Goal: Check status: Check status

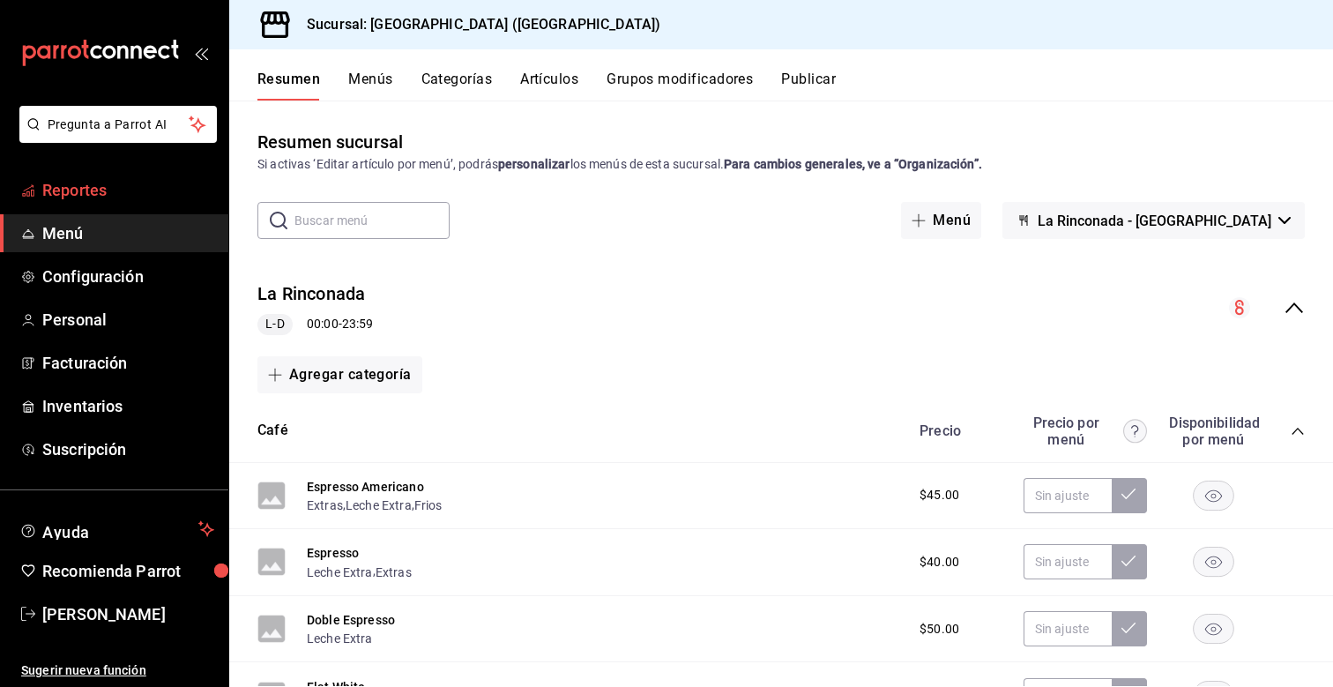
click at [104, 186] on span "Reportes" at bounding box center [128, 190] width 172 height 24
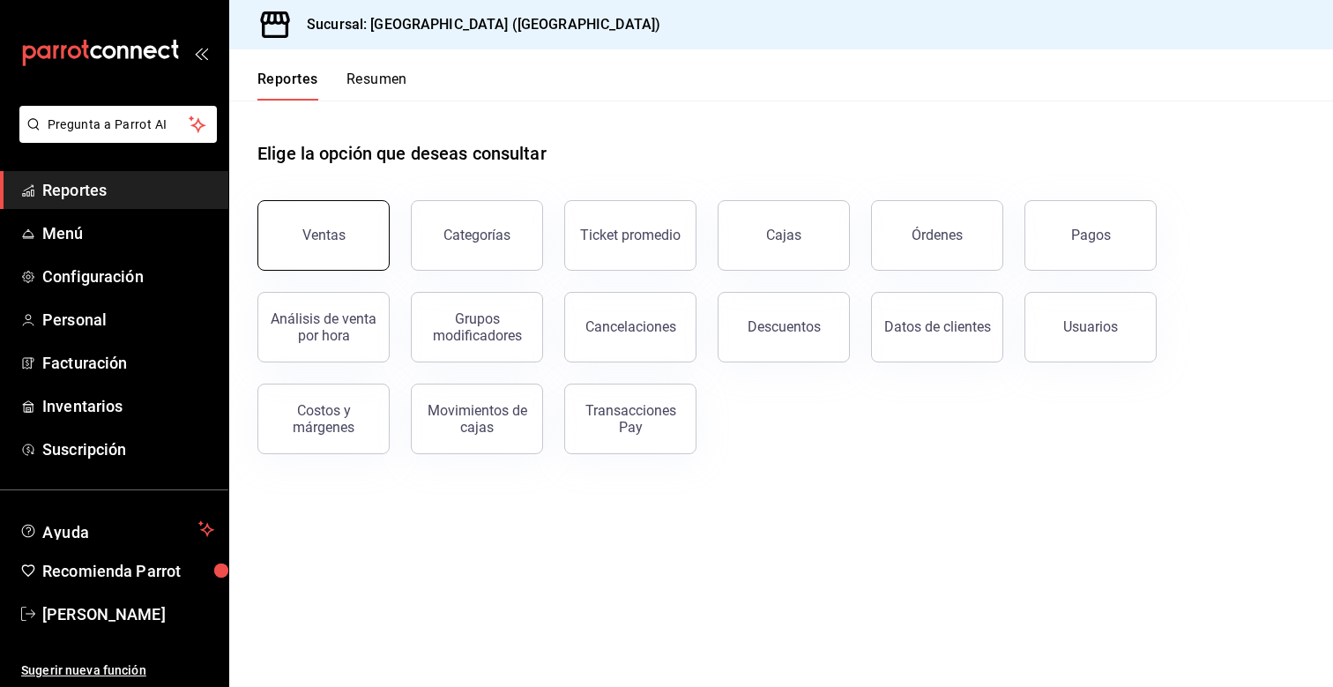
click at [331, 257] on button "Ventas" at bounding box center [323, 235] width 132 height 71
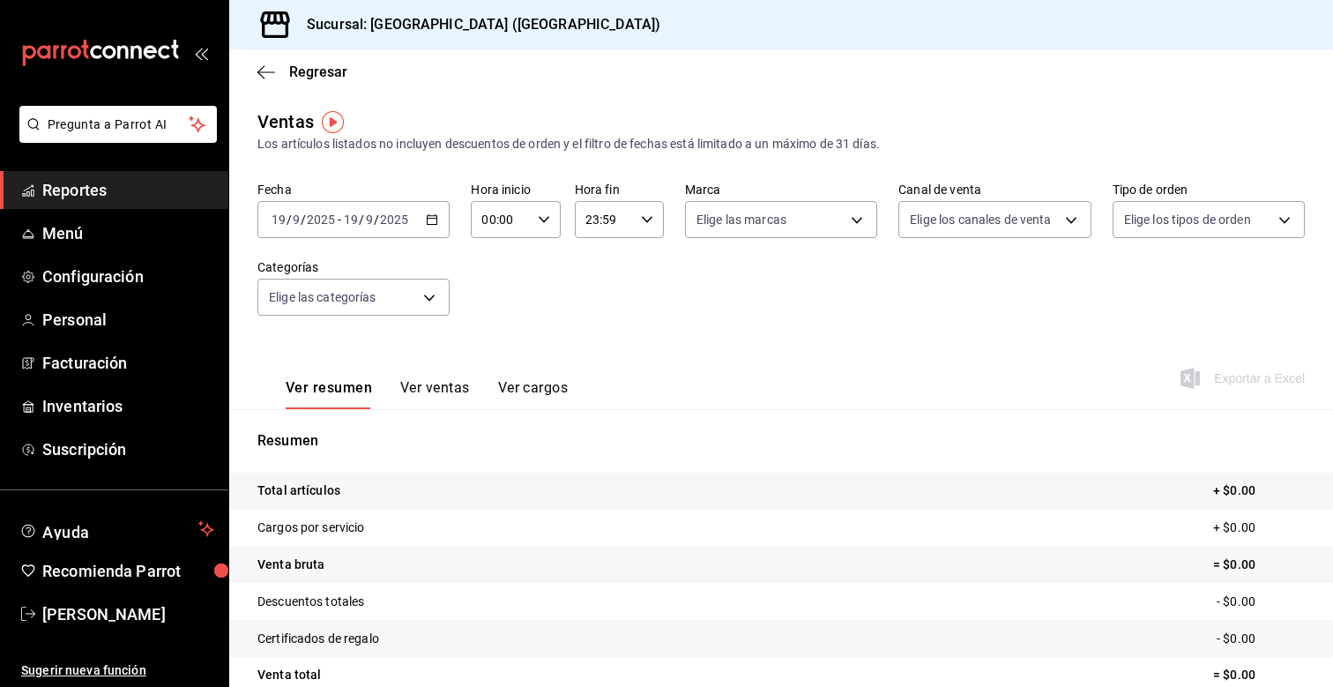
click at [434, 214] on icon "button" at bounding box center [432, 219] width 12 height 12
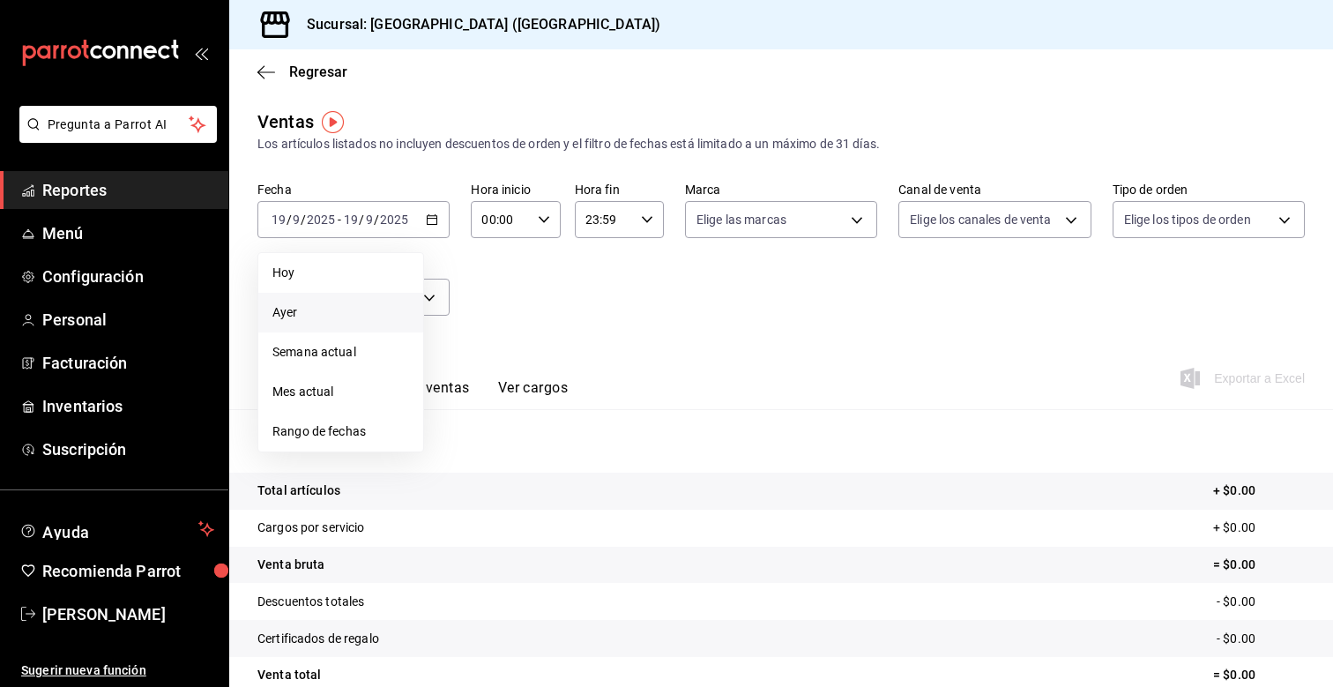
click at [333, 299] on li "Ayer" at bounding box center [340, 313] width 165 height 40
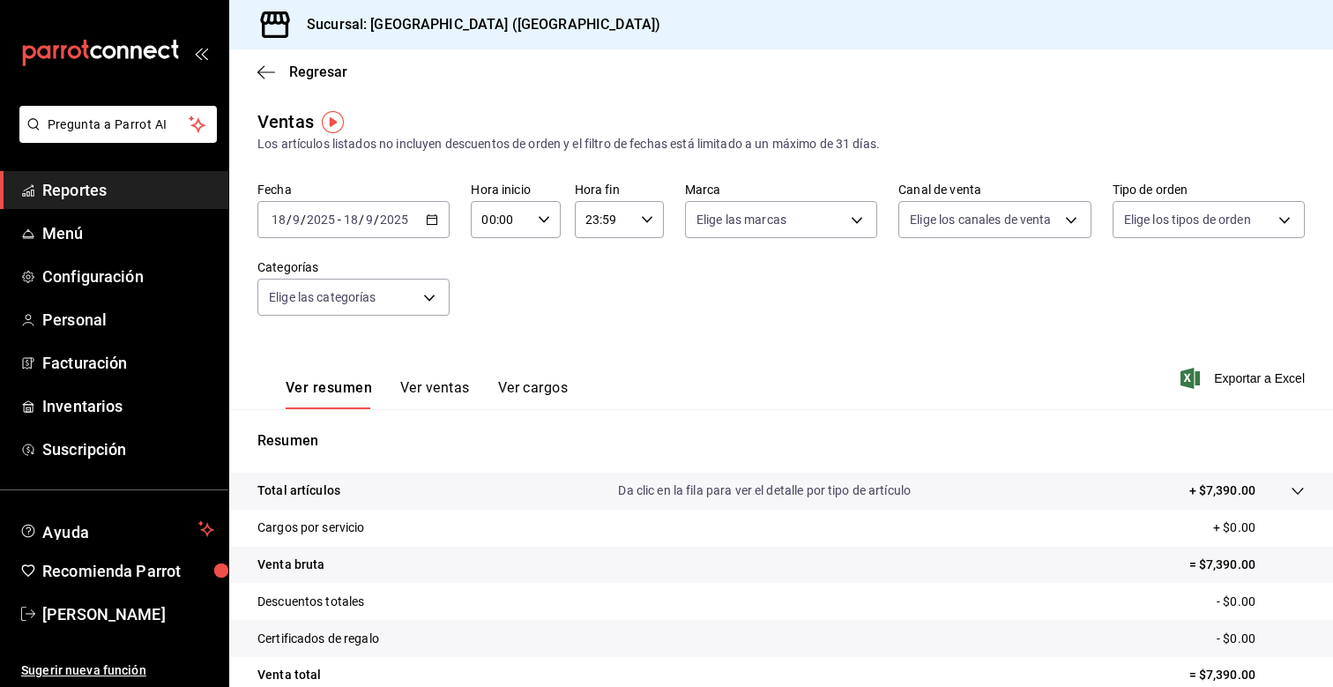
click at [445, 220] on div "[DATE] [DATE] - [DATE] [DATE]" at bounding box center [353, 219] width 192 height 37
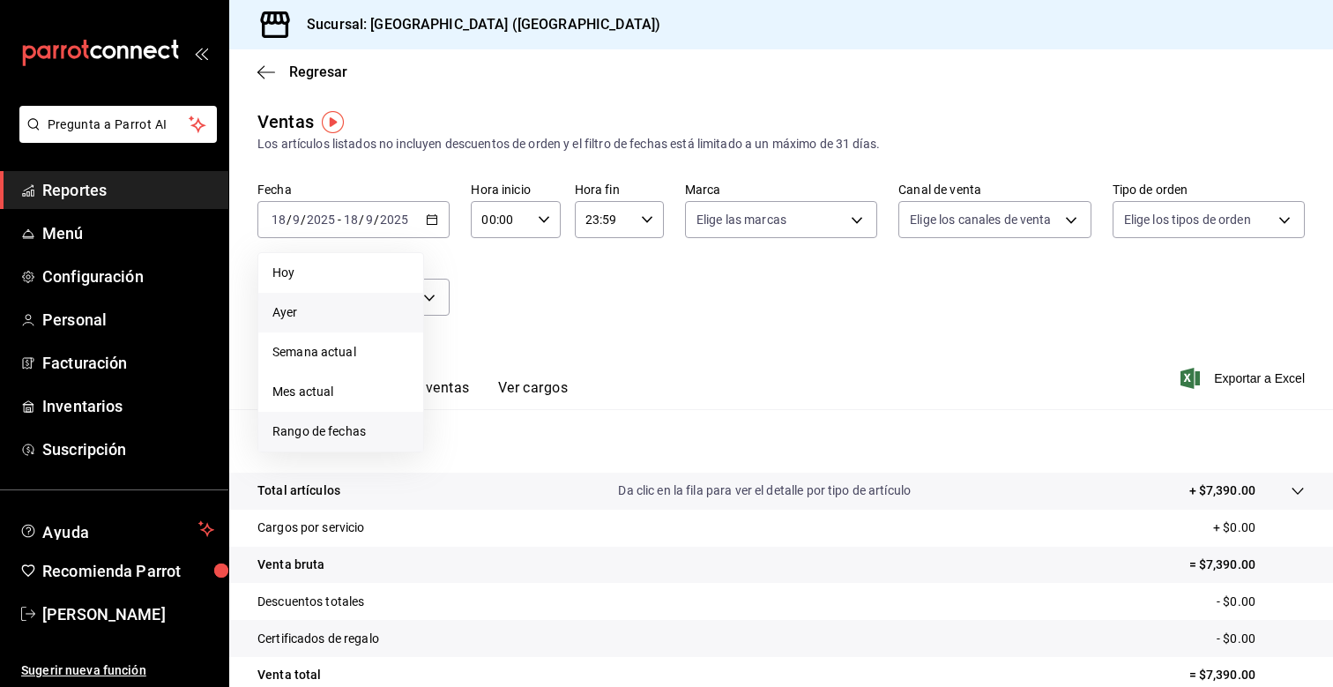
click at [346, 428] on span "Rango de fechas" at bounding box center [340, 431] width 137 height 19
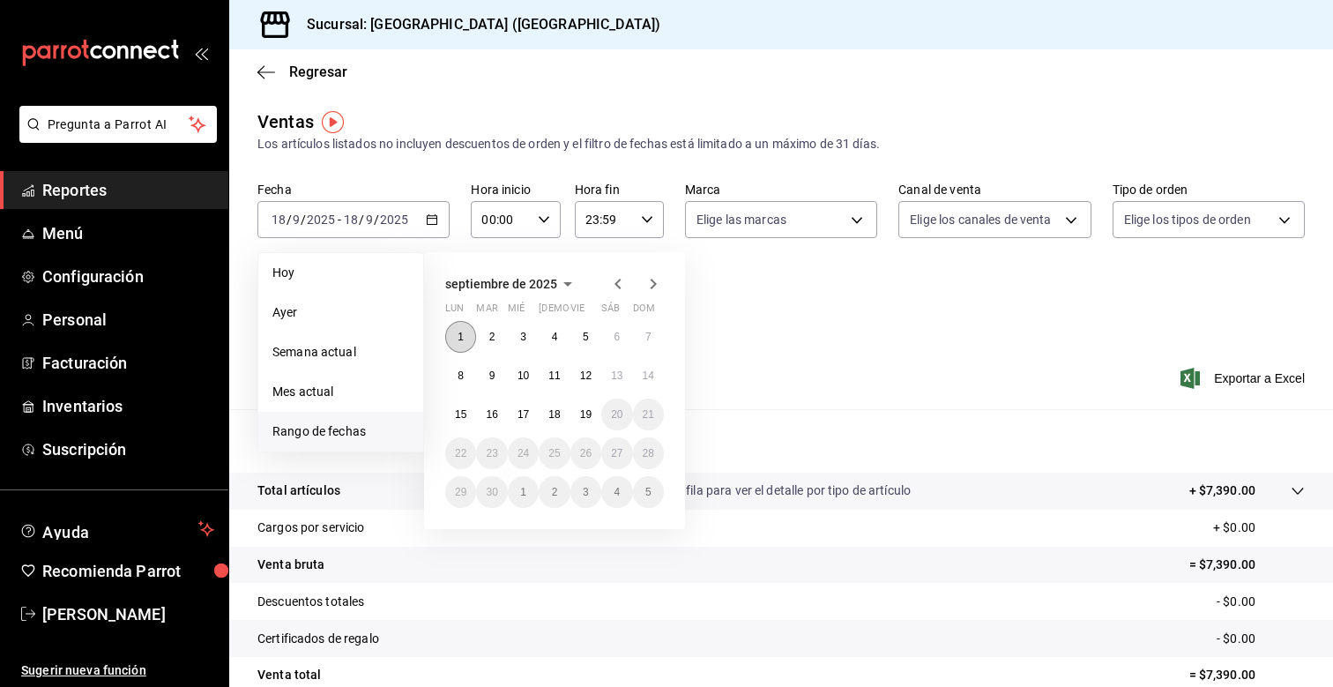
click at [453, 336] on button "1" at bounding box center [460, 337] width 31 height 32
click at [580, 415] on abbr "19" at bounding box center [585, 414] width 11 height 12
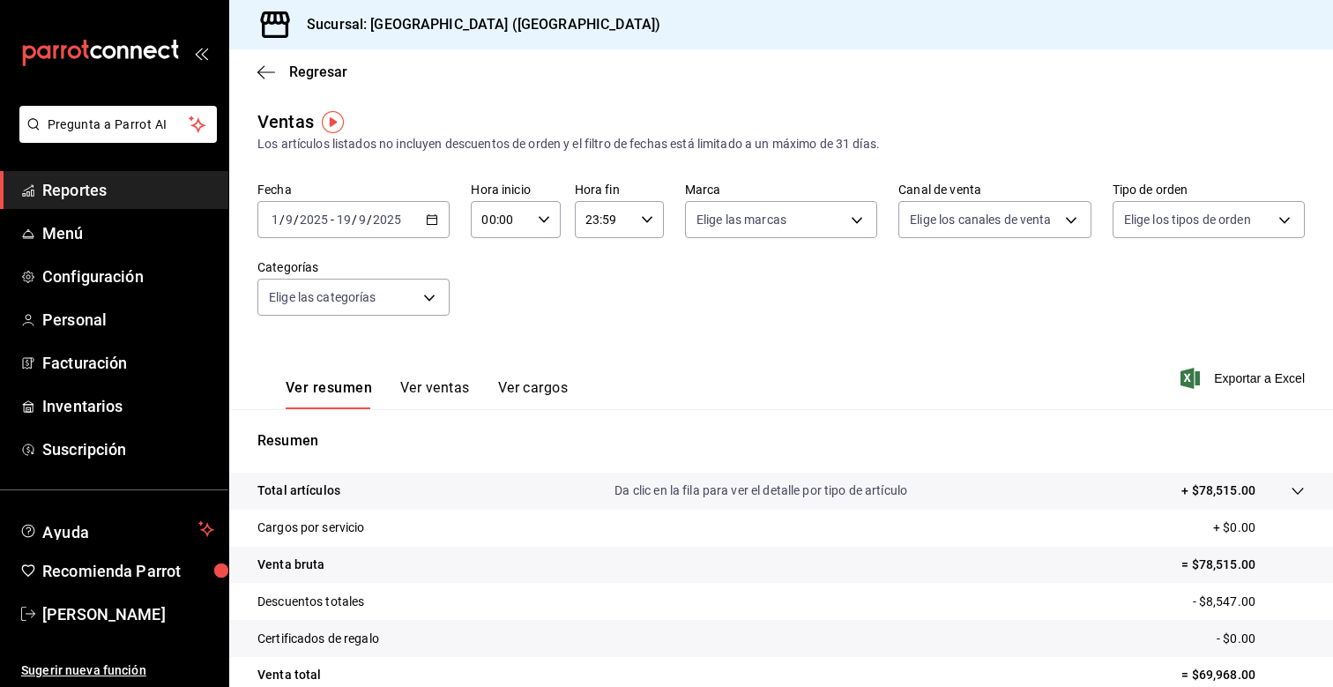
click at [435, 214] on icon "button" at bounding box center [432, 219] width 12 height 12
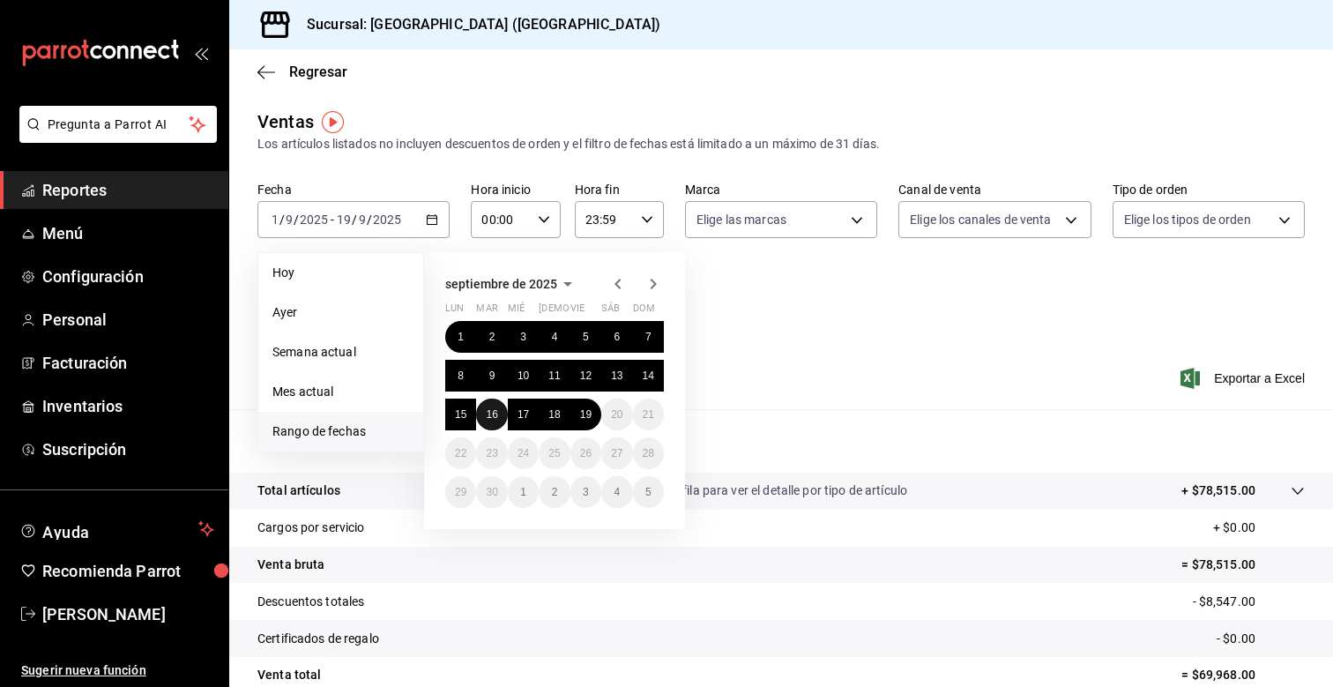
click at [487, 415] on abbr "16" at bounding box center [491, 414] width 11 height 12
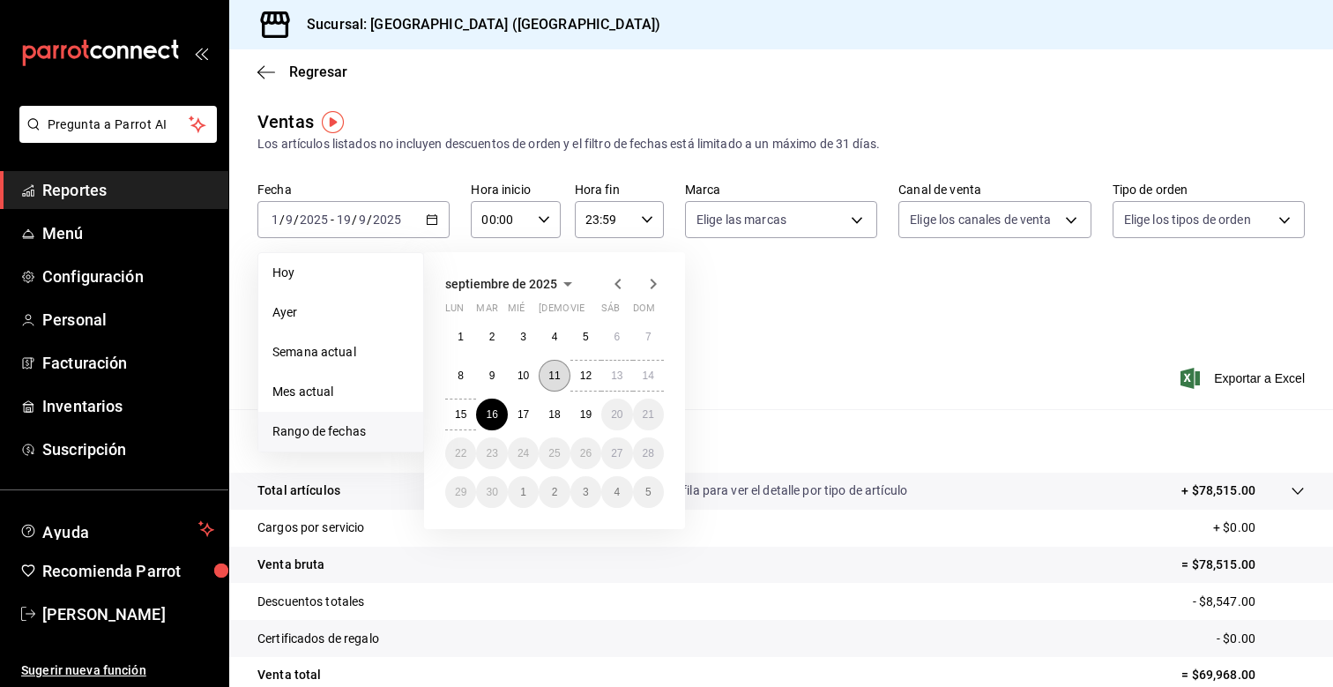
click at [546, 377] on button "11" at bounding box center [554, 376] width 31 height 32
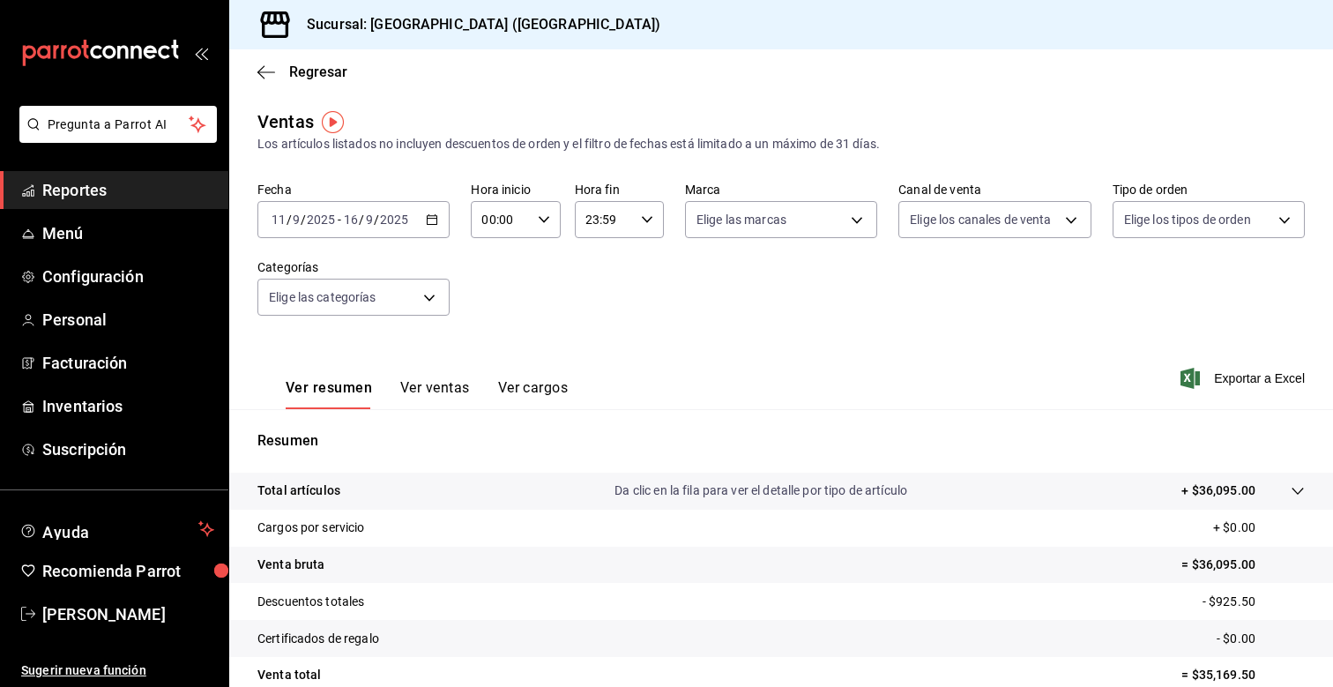
click at [432, 219] on icon "button" at bounding box center [432, 219] width 12 height 12
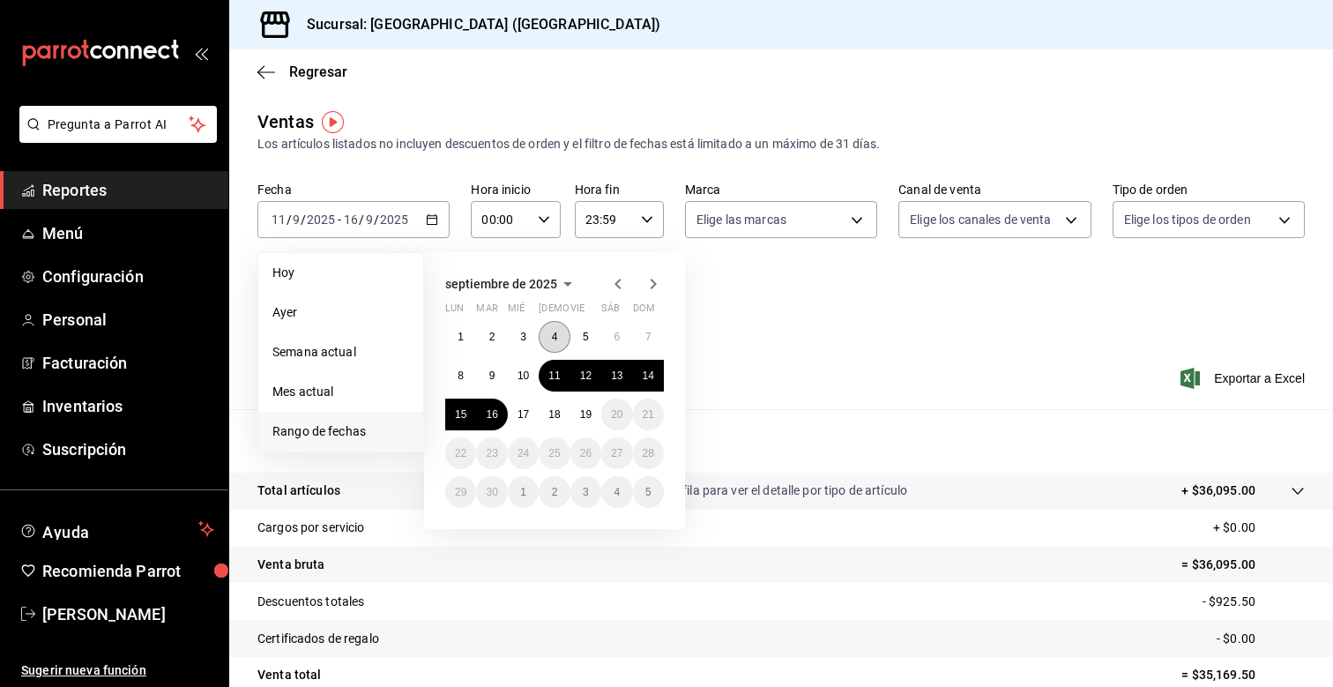
click at [554, 333] on abbr "4" at bounding box center [555, 337] width 6 height 12
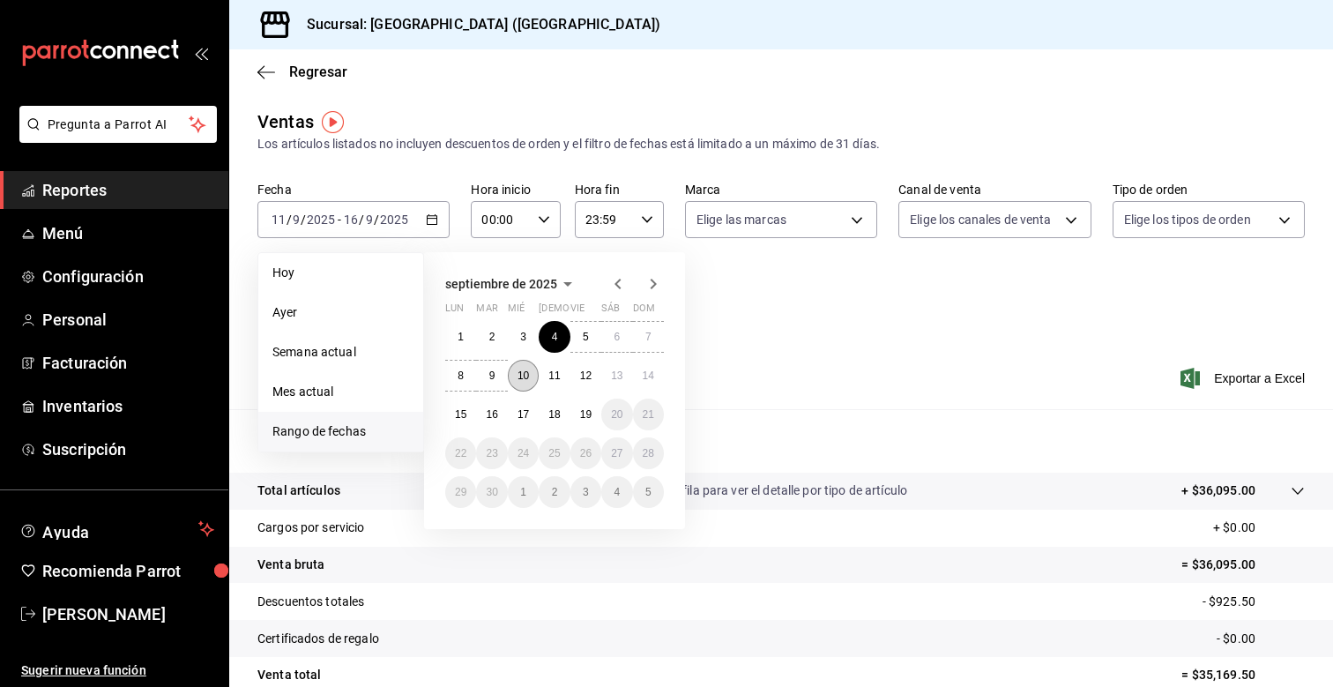
click at [522, 368] on button "10" at bounding box center [523, 376] width 31 height 32
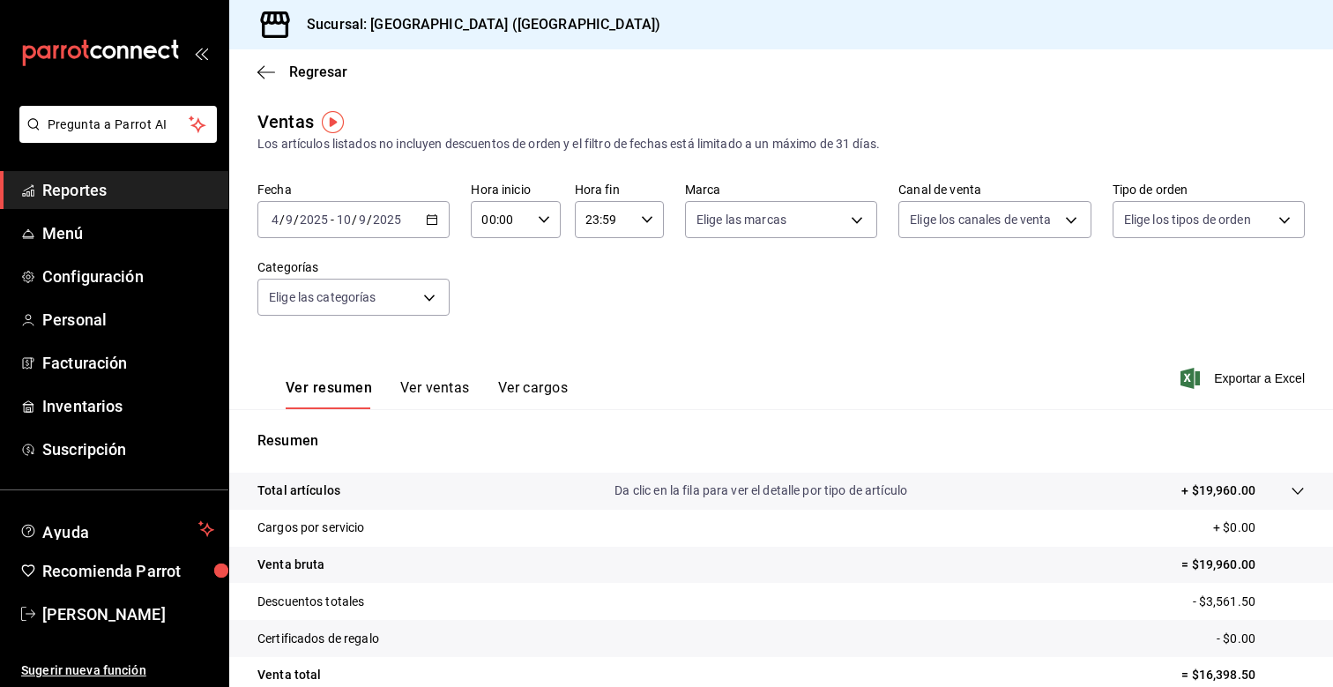
click at [426, 209] on div "[DATE] [DATE] - [DATE] [DATE]" at bounding box center [353, 219] width 192 height 37
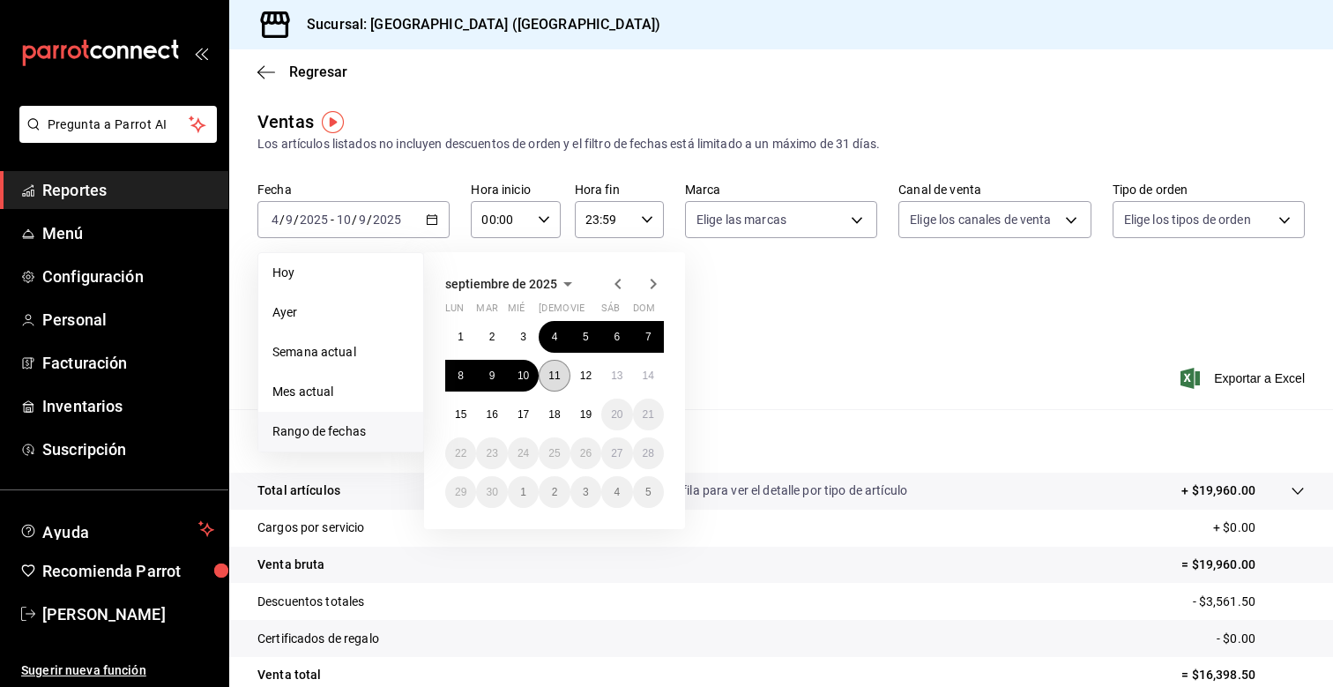
click at [559, 372] on abbr "11" at bounding box center [553, 375] width 11 height 12
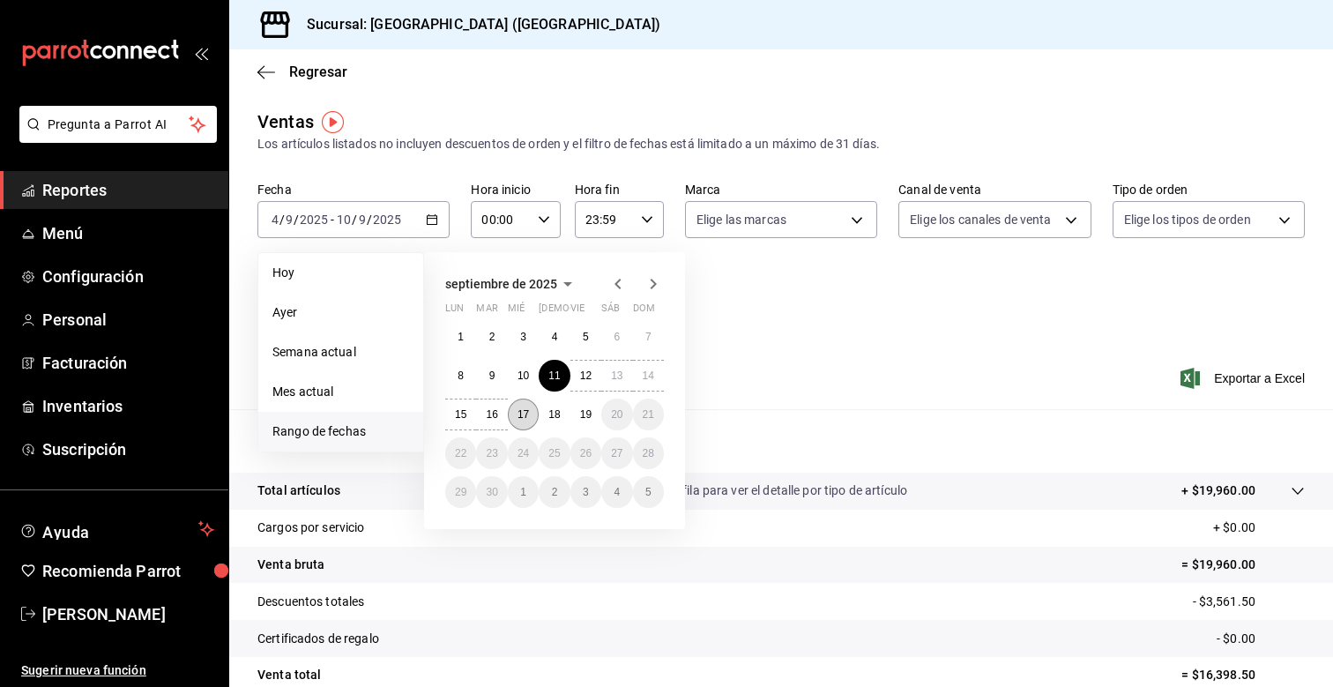
click at [531, 402] on button "17" at bounding box center [523, 414] width 31 height 32
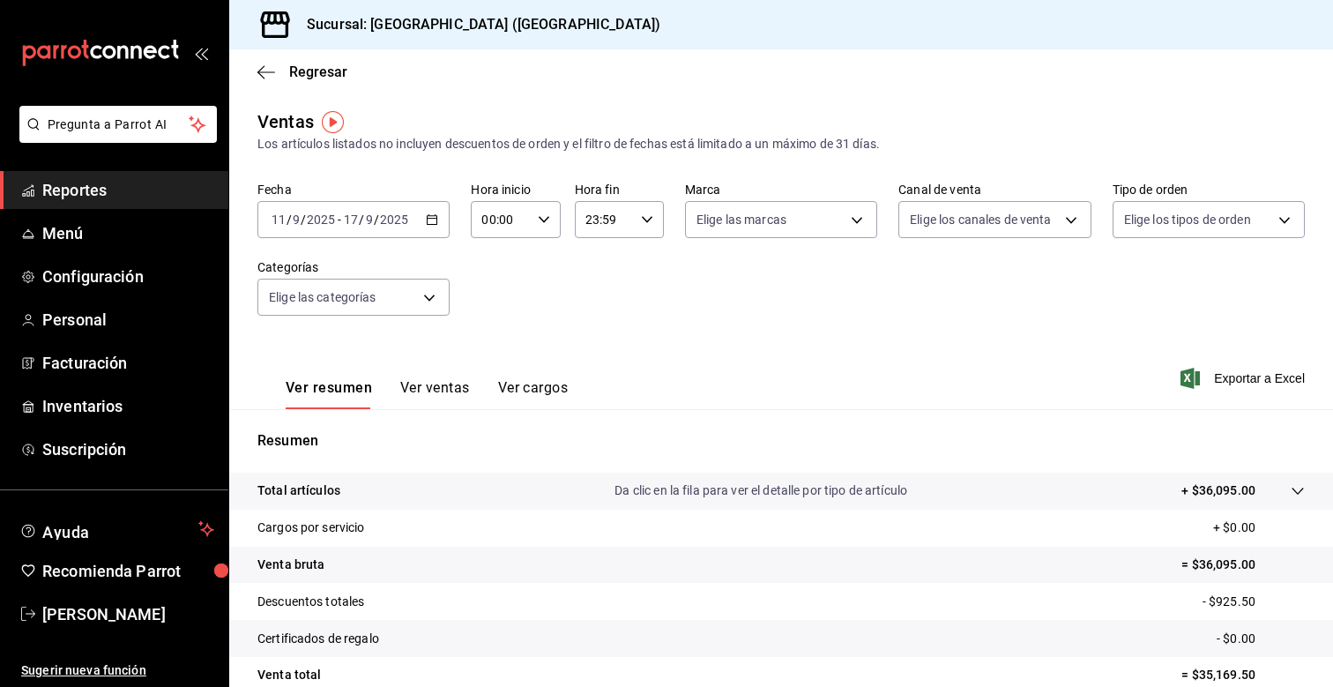
click at [427, 216] on icon "button" at bounding box center [432, 219] width 12 height 12
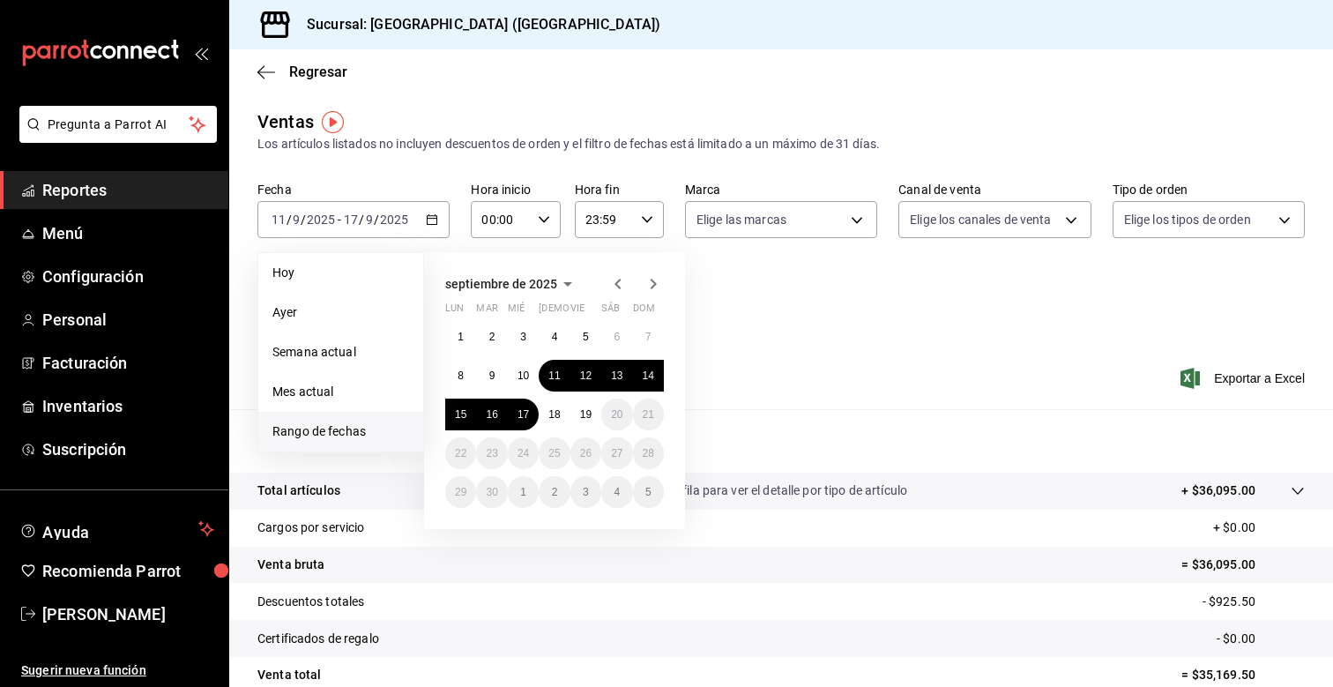
click at [612, 284] on icon "button" at bounding box center [617, 283] width 21 height 21
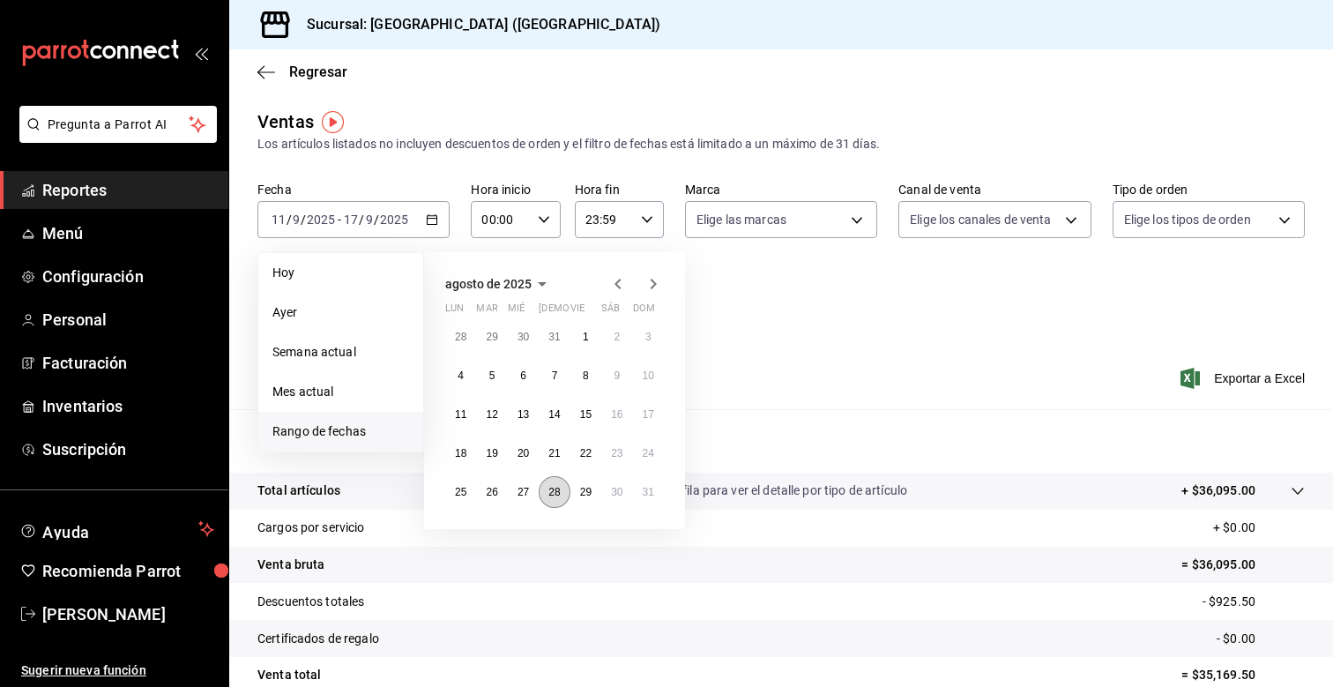
click at [564, 487] on button "28" at bounding box center [554, 492] width 31 height 32
click at [651, 278] on icon "button" at bounding box center [653, 283] width 21 height 21
click at [524, 337] on abbr "3" at bounding box center [523, 337] width 6 height 12
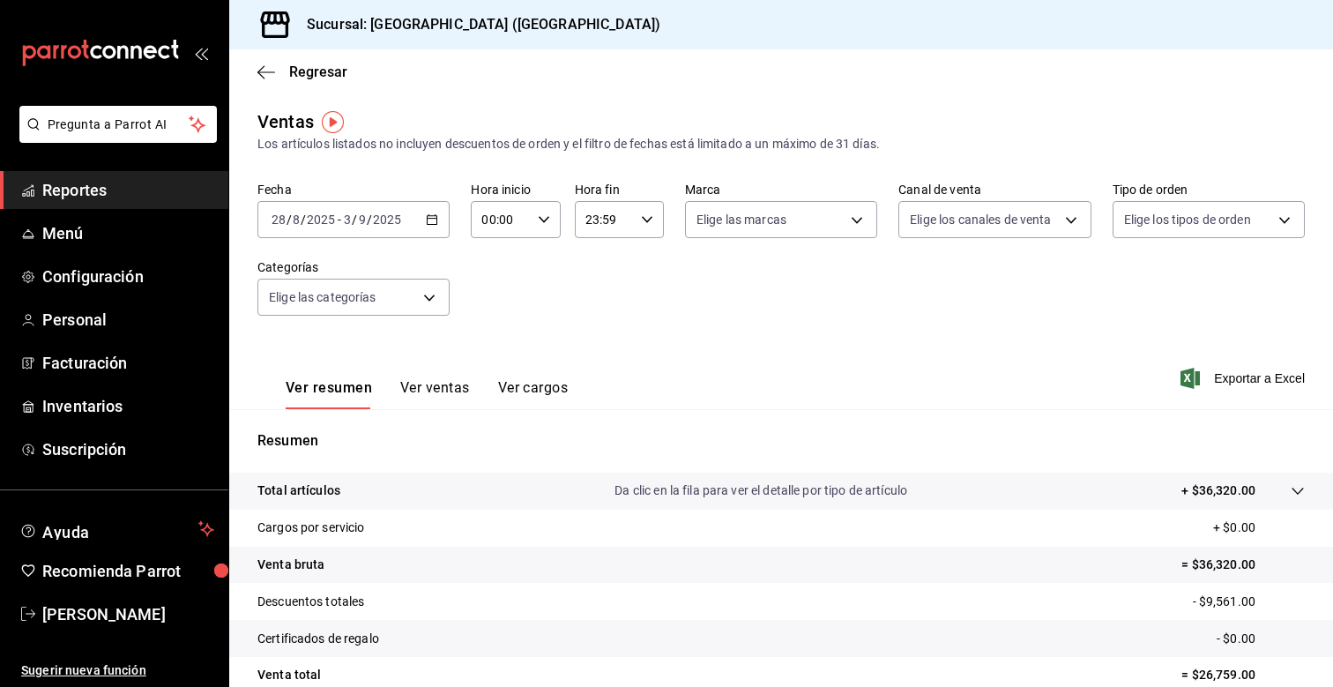
click at [433, 216] on icon "button" at bounding box center [432, 219] width 12 height 12
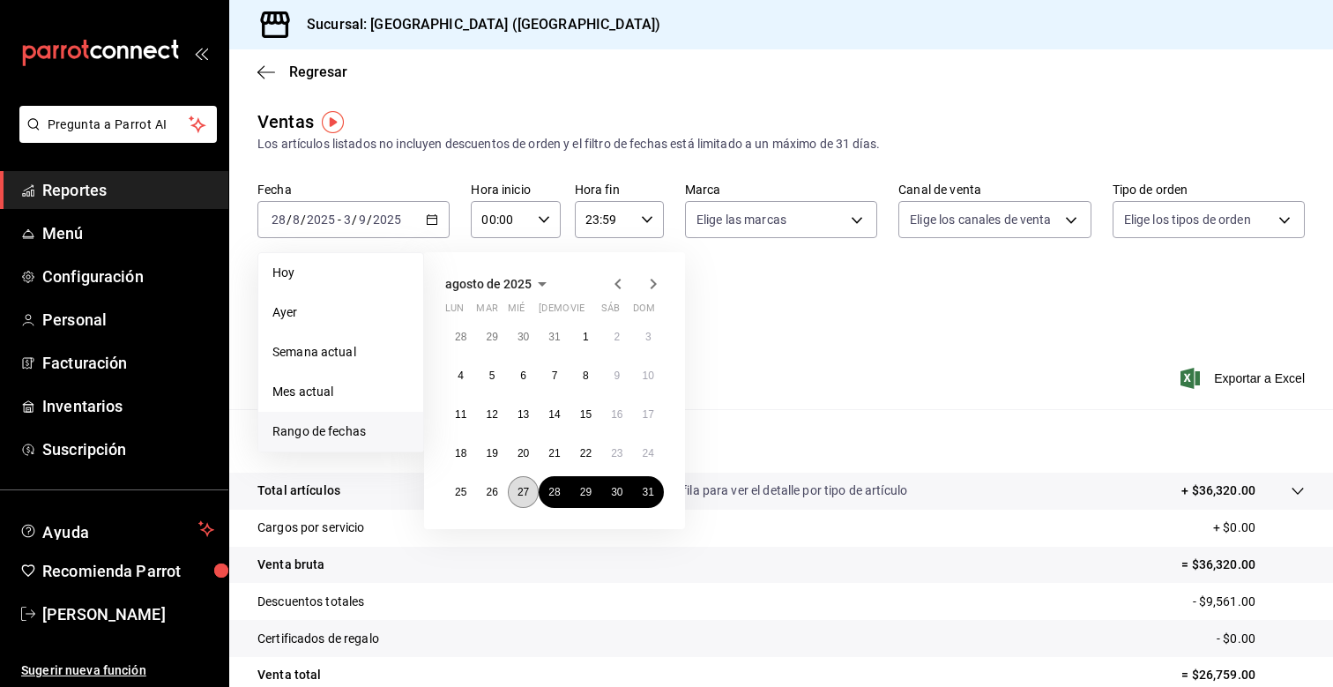
click at [512, 492] on button "27" at bounding box center [523, 492] width 31 height 32
click at [553, 457] on abbr "21" at bounding box center [553, 453] width 11 height 12
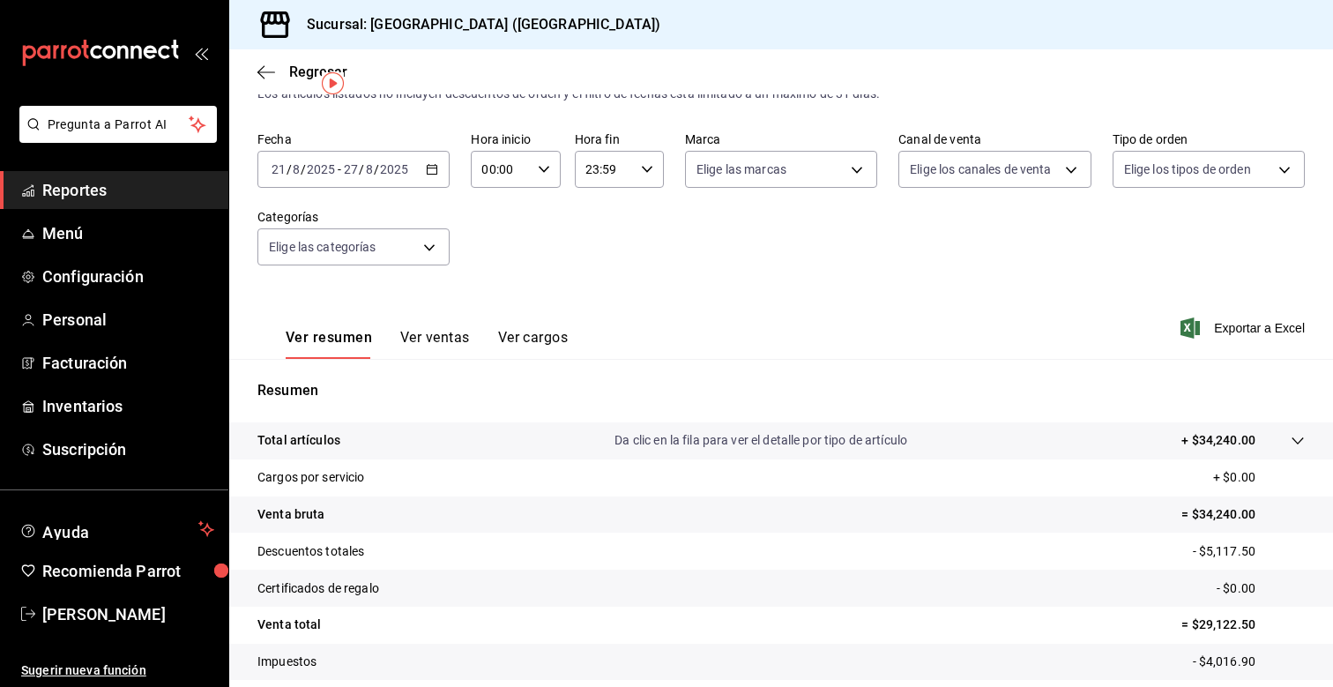
scroll to position [55, 0]
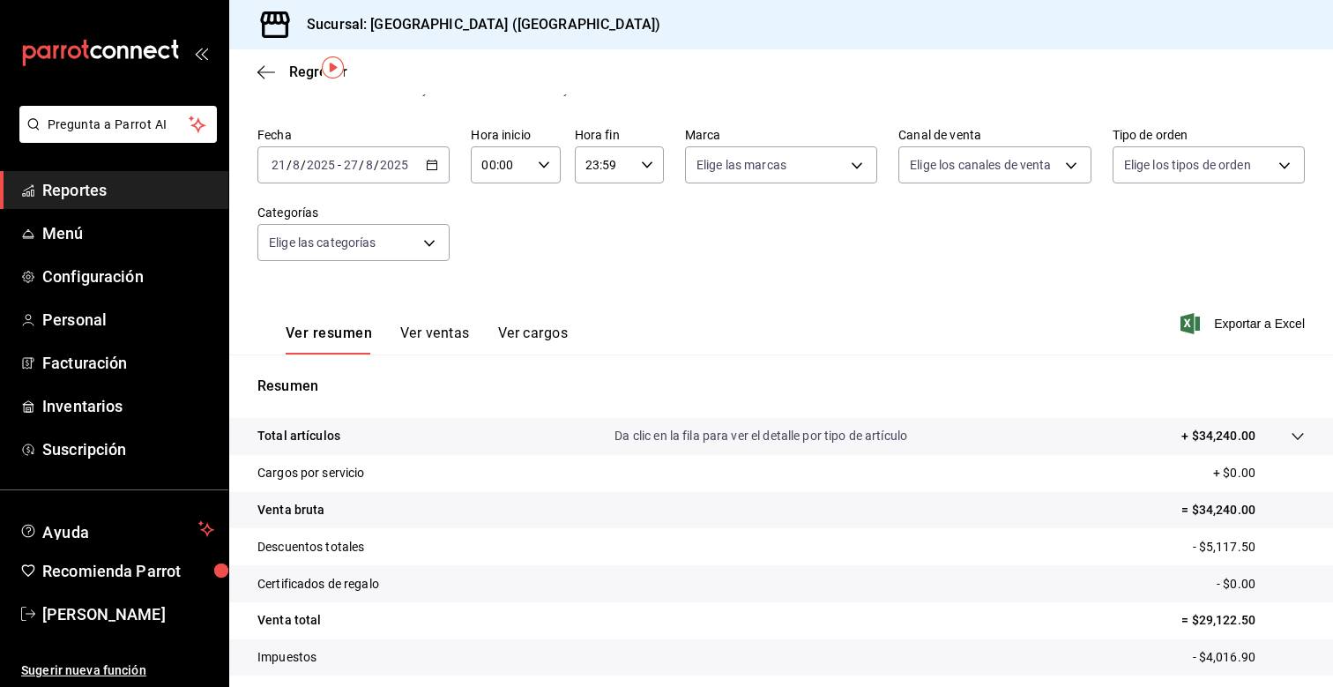
click at [435, 174] on div "[DATE] [DATE] - [DATE] [DATE]" at bounding box center [353, 164] width 192 height 37
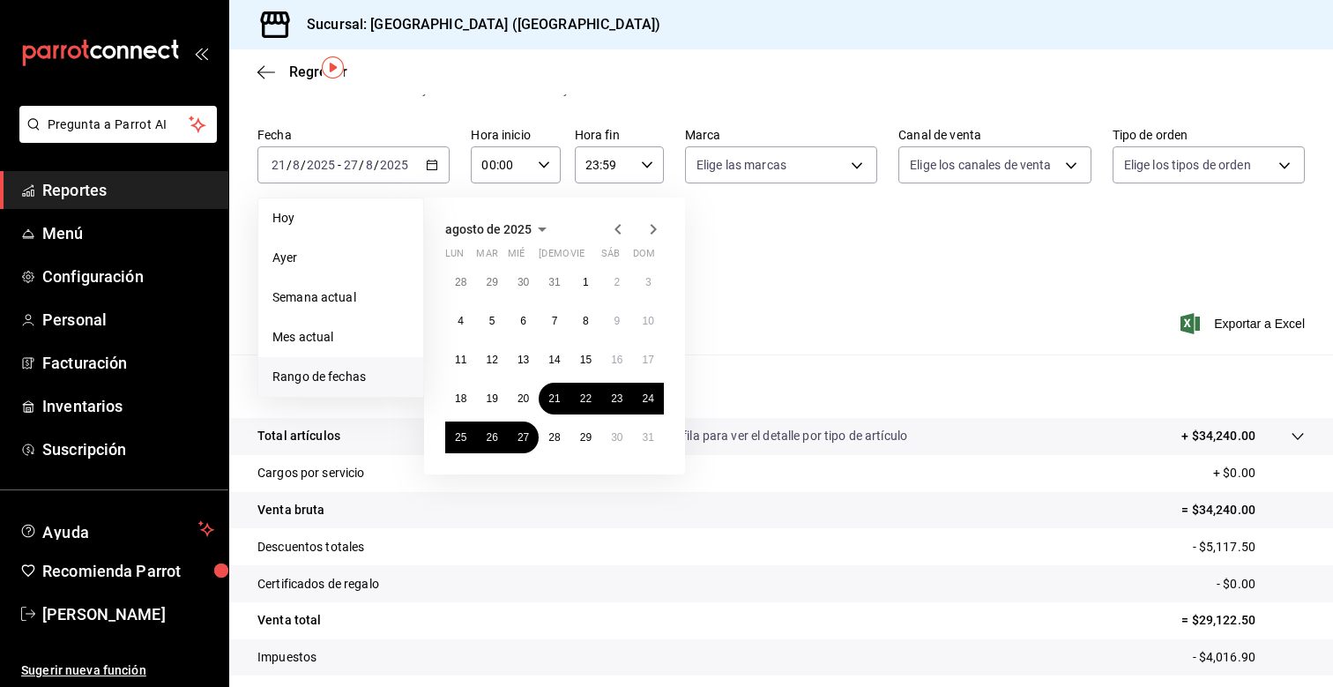
click at [626, 221] on icon "button" at bounding box center [617, 229] width 21 height 21
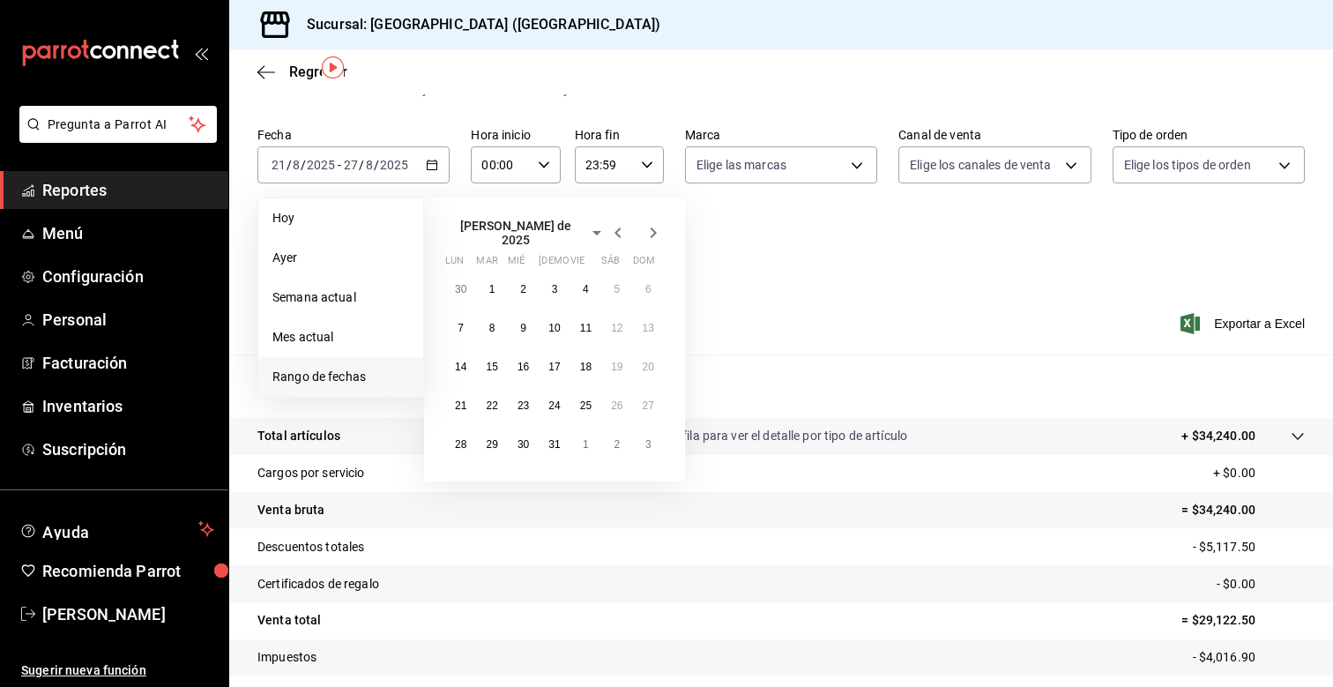
click at [626, 222] on icon "button" at bounding box center [617, 232] width 21 height 21
click at [547, 323] on button "5" at bounding box center [554, 321] width 31 height 32
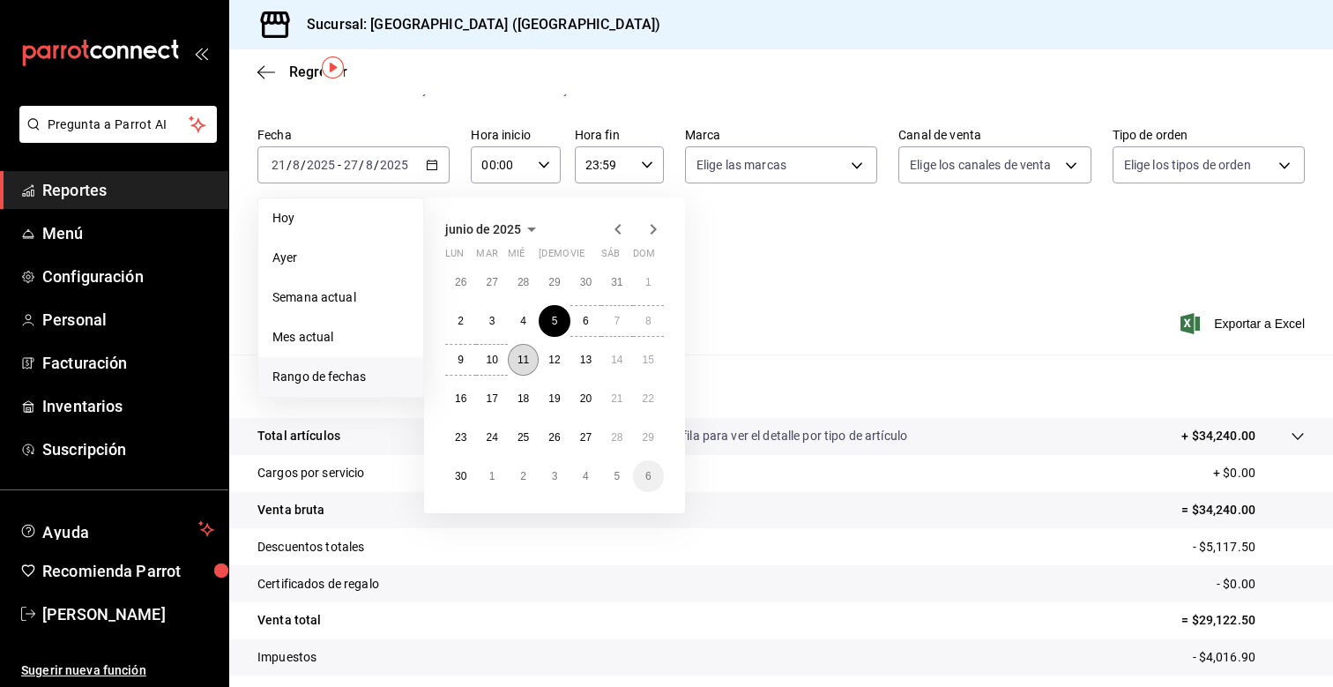
click at [515, 353] on button "11" at bounding box center [523, 360] width 31 height 32
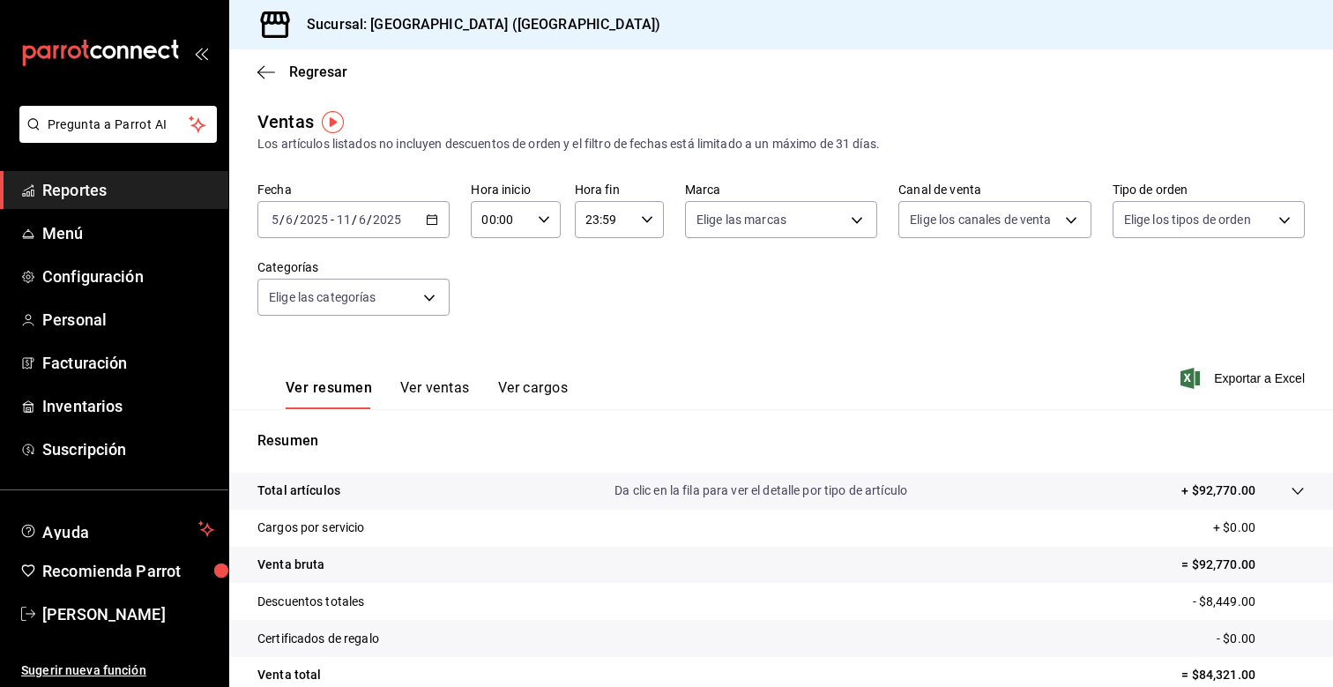
click at [432, 221] on icon "button" at bounding box center [432, 219] width 12 height 12
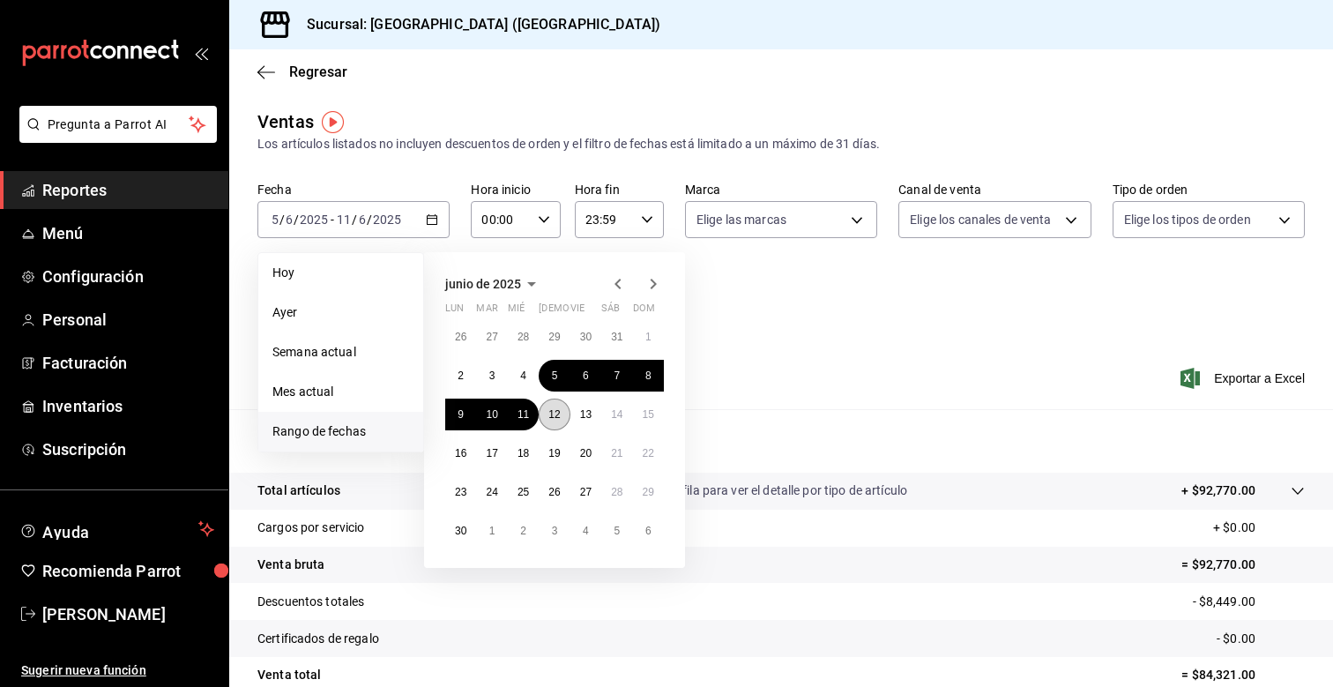
click at [551, 409] on abbr "12" at bounding box center [553, 414] width 11 height 12
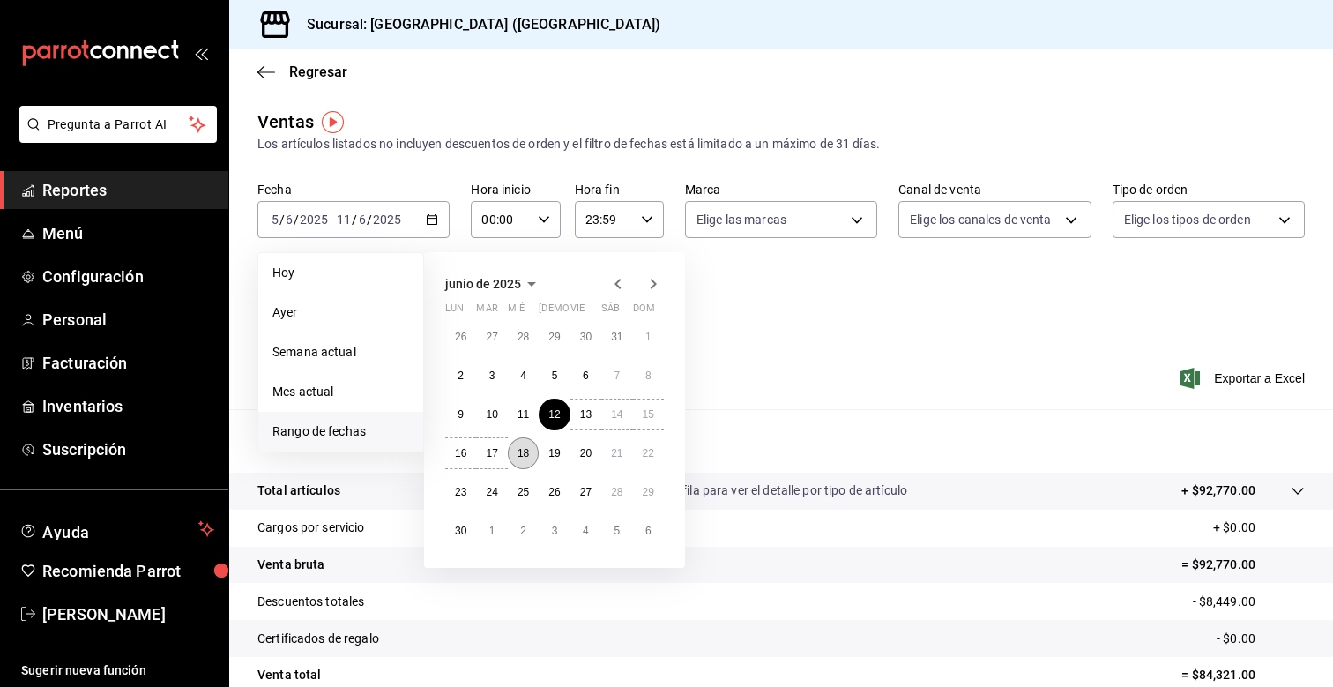
click at [512, 450] on button "18" at bounding box center [523, 453] width 31 height 32
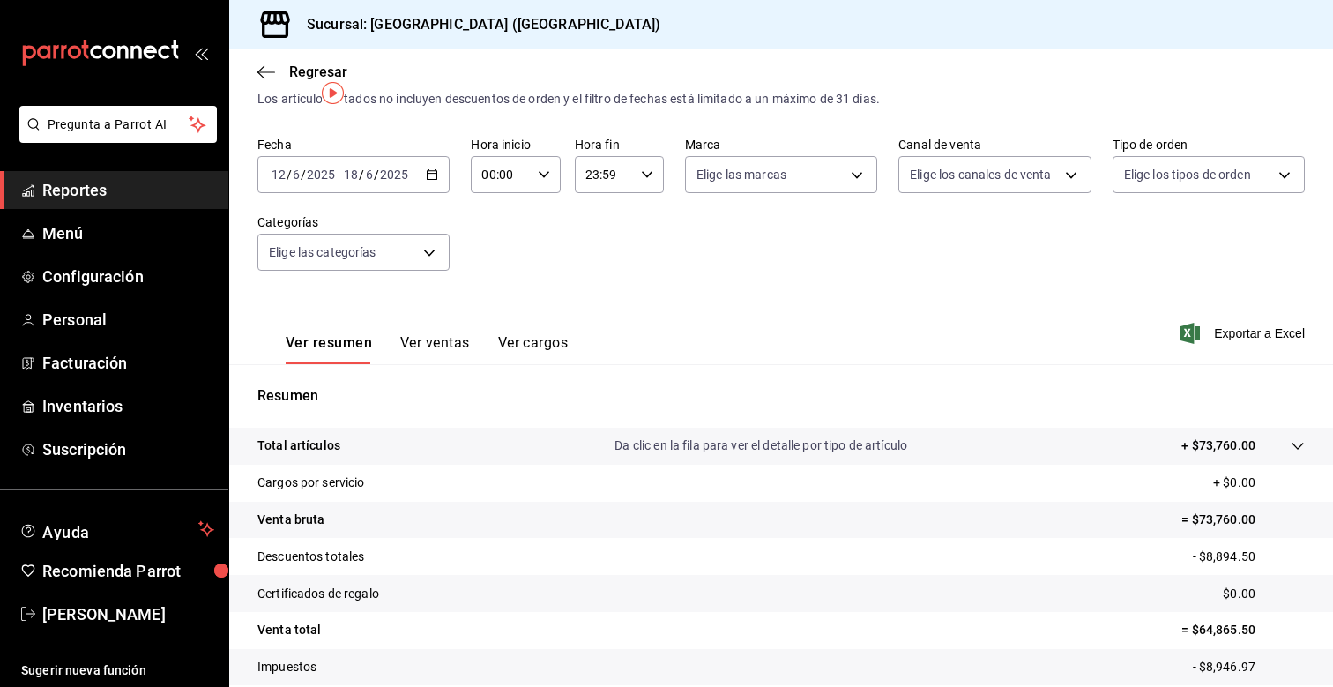
scroll to position [56, 0]
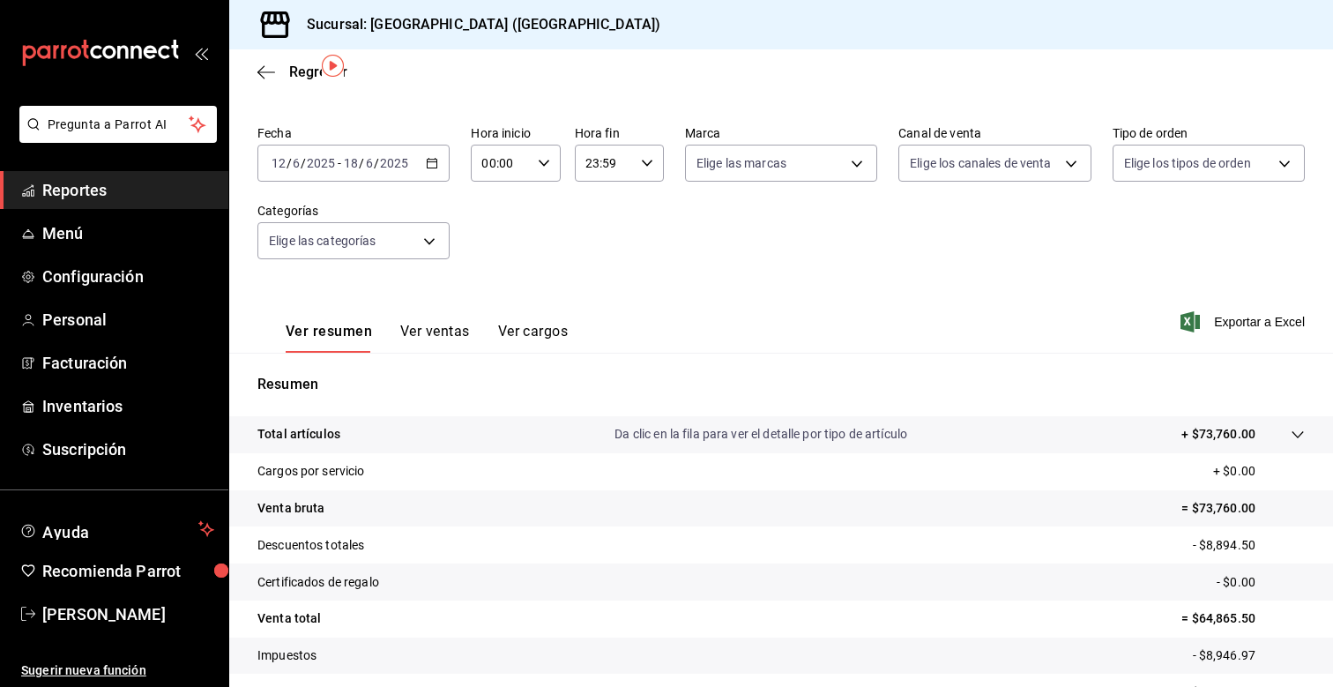
click at [428, 156] on div "[DATE] [DATE] - [DATE] [DATE]" at bounding box center [353, 163] width 192 height 37
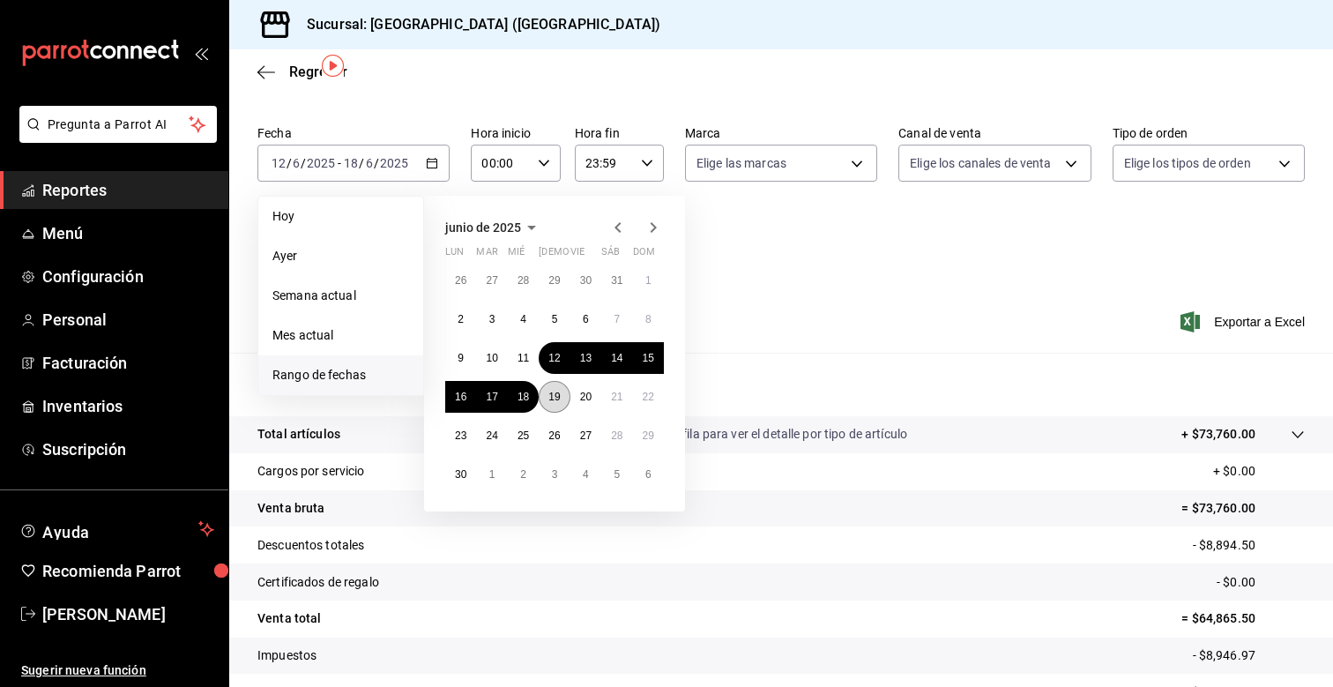
click at [561, 401] on button "19" at bounding box center [554, 397] width 31 height 32
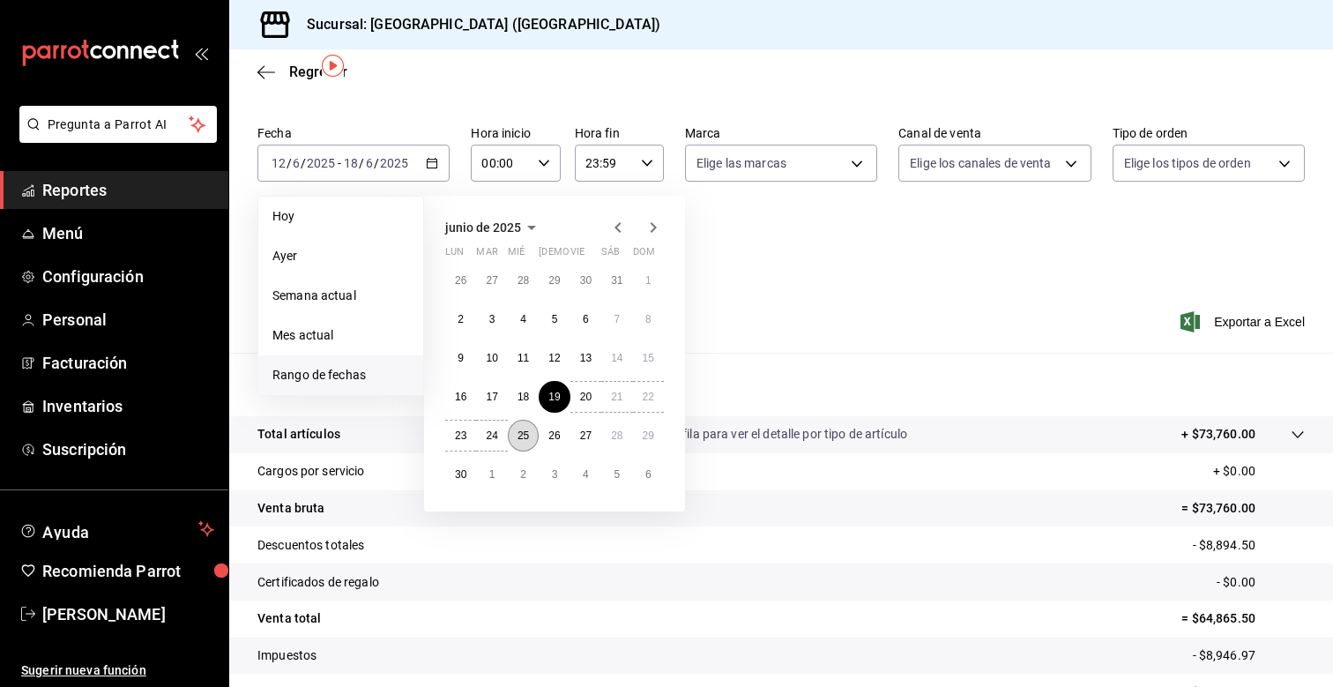
click at [524, 429] on abbr "25" at bounding box center [522, 435] width 11 height 12
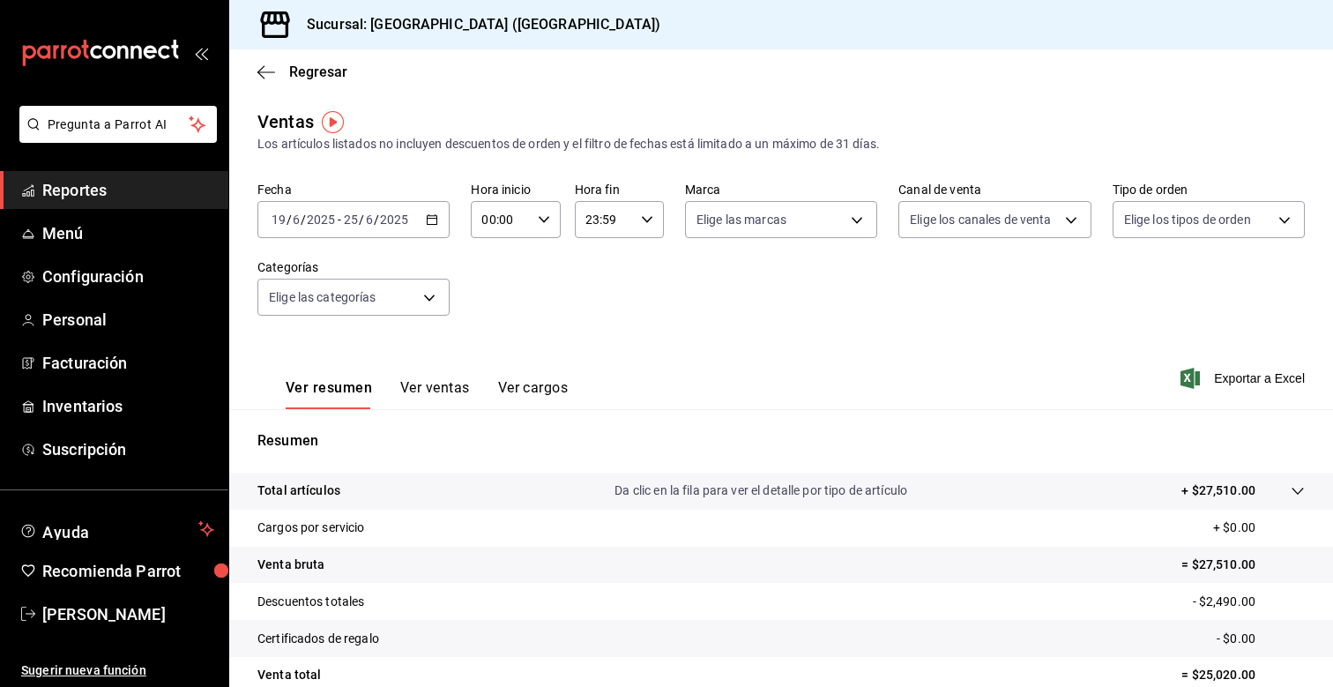
click at [439, 211] on div "[DATE] [DATE] - [DATE] [DATE]" at bounding box center [353, 219] width 192 height 37
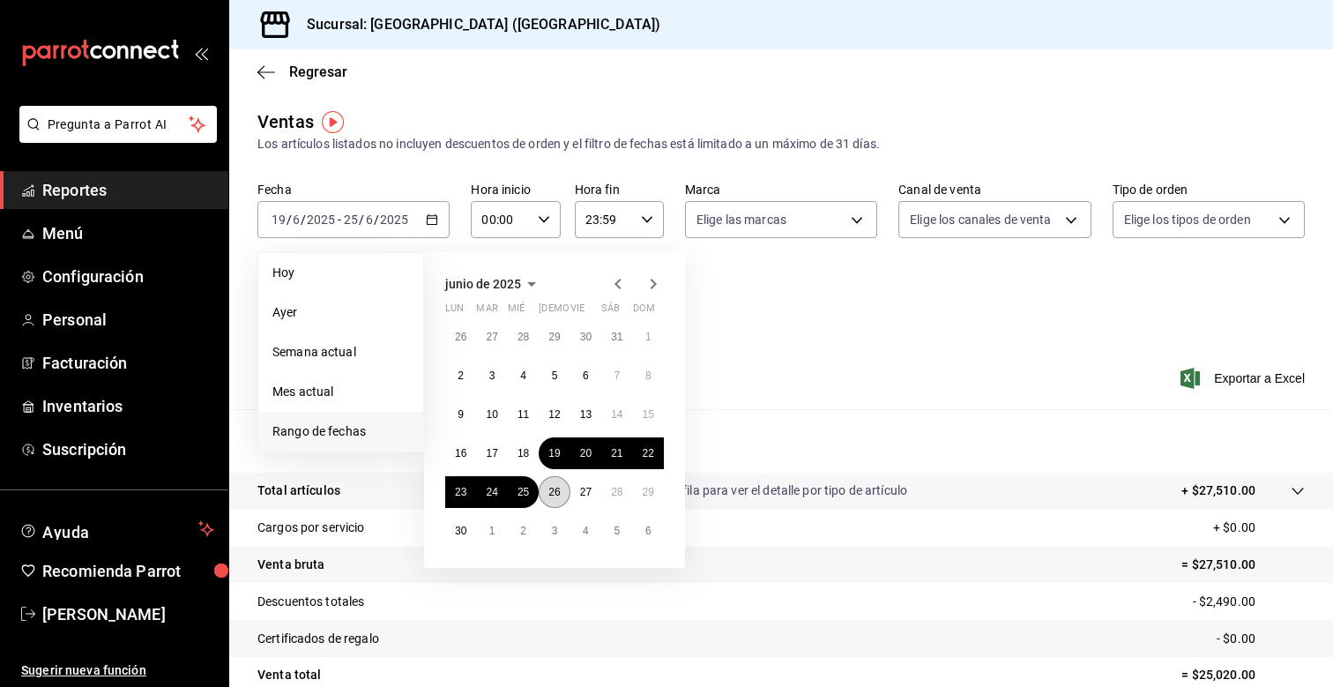
click at [561, 489] on button "26" at bounding box center [554, 492] width 31 height 32
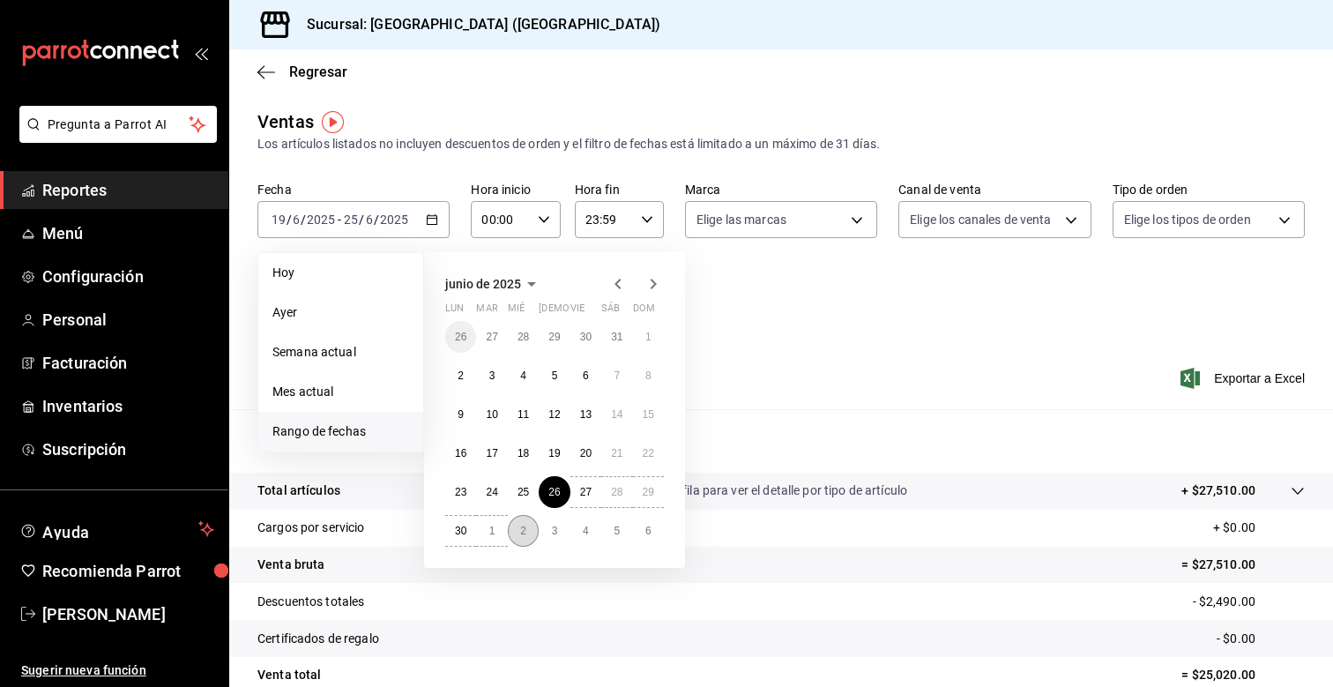
click at [524, 526] on abbr "2" at bounding box center [523, 530] width 6 height 12
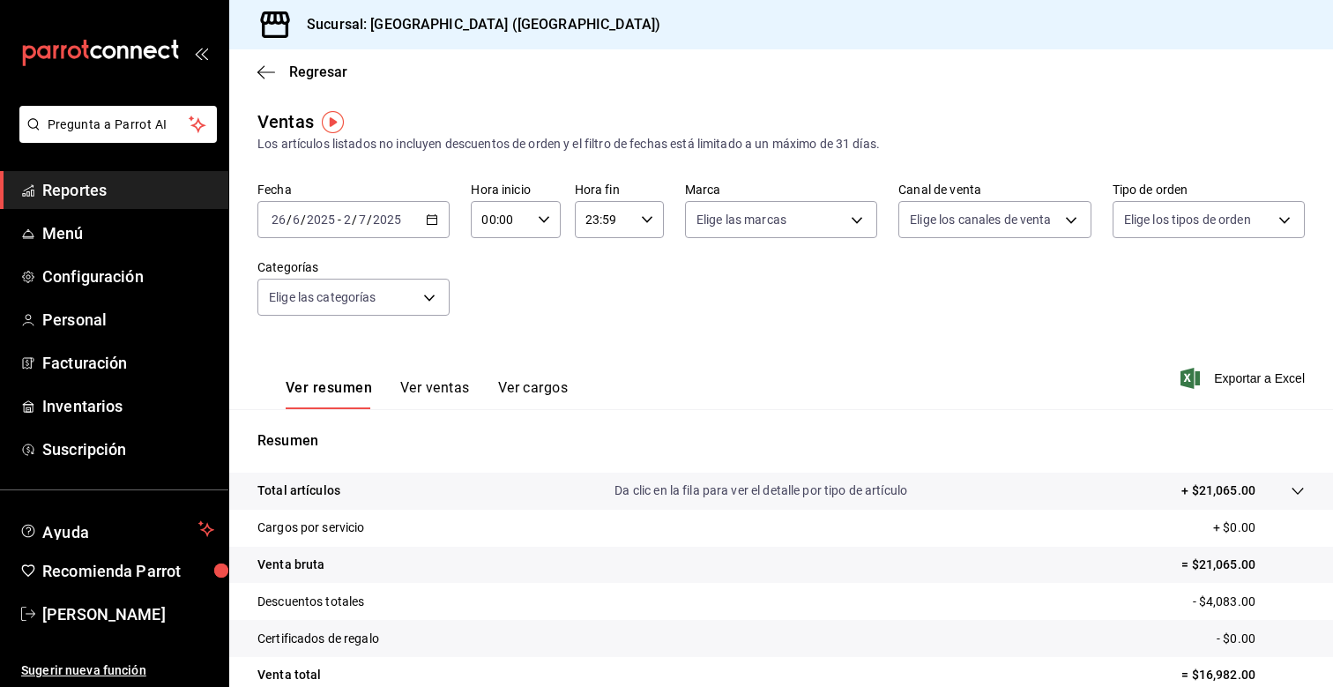
click at [438, 216] on div "[DATE] [DATE] - [DATE] [DATE]" at bounding box center [353, 219] width 192 height 37
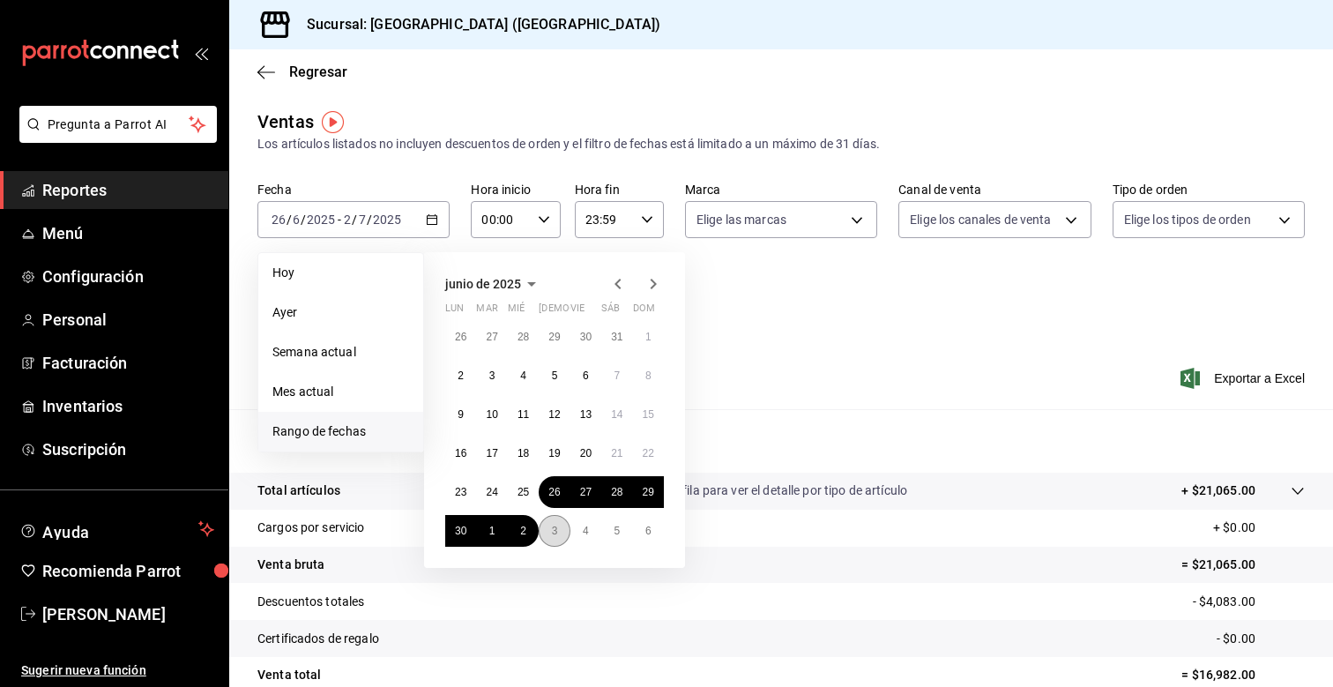
click at [554, 529] on abbr "3" at bounding box center [555, 530] width 6 height 12
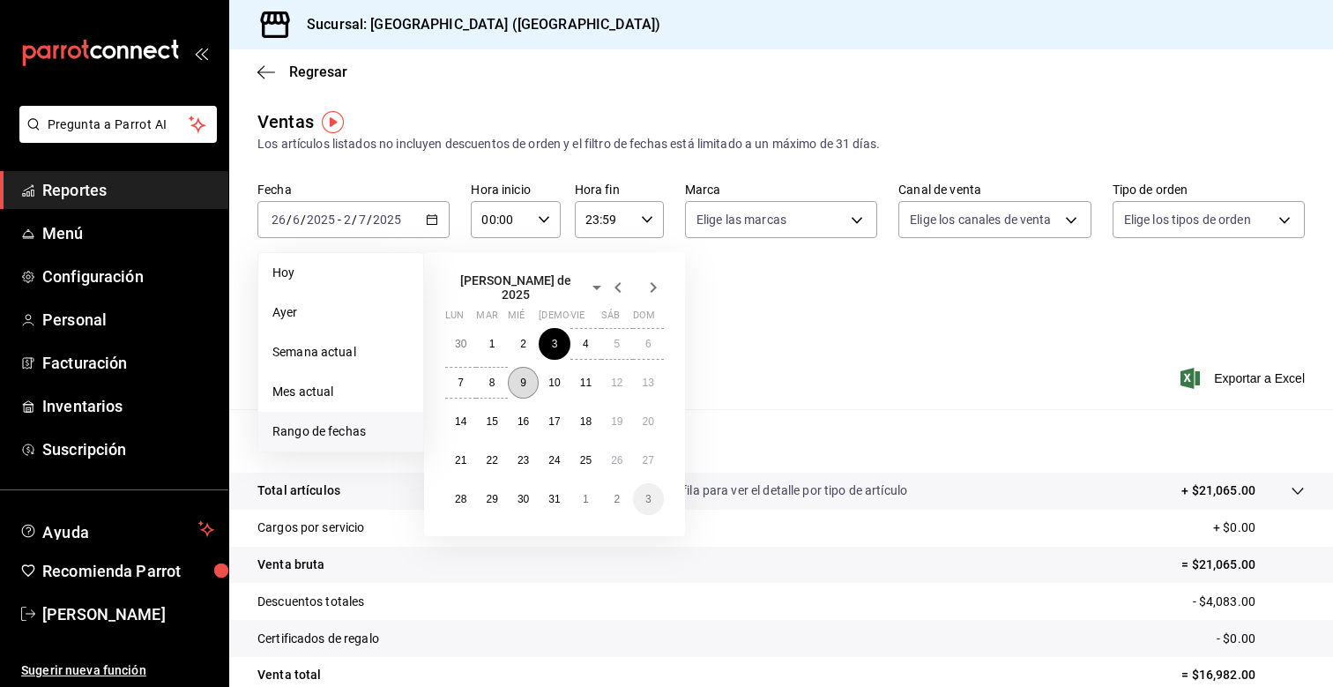
click at [519, 371] on button "9" at bounding box center [523, 383] width 31 height 32
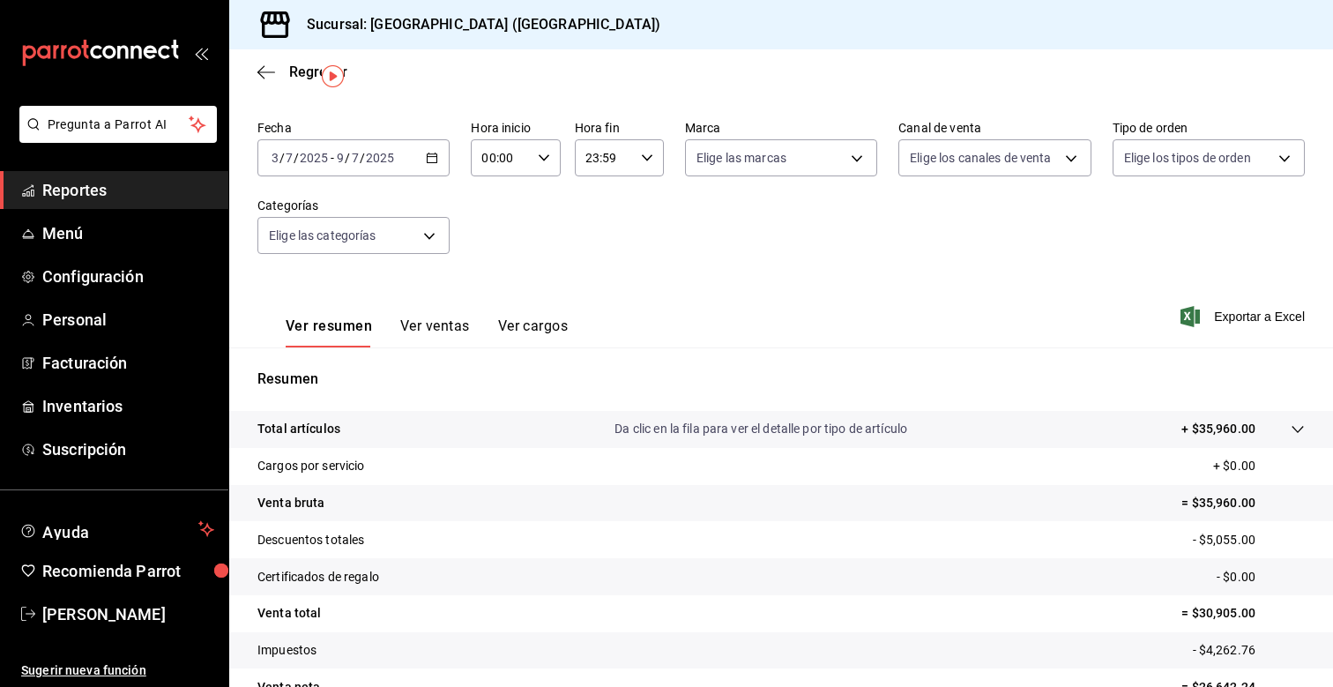
scroll to position [24, 0]
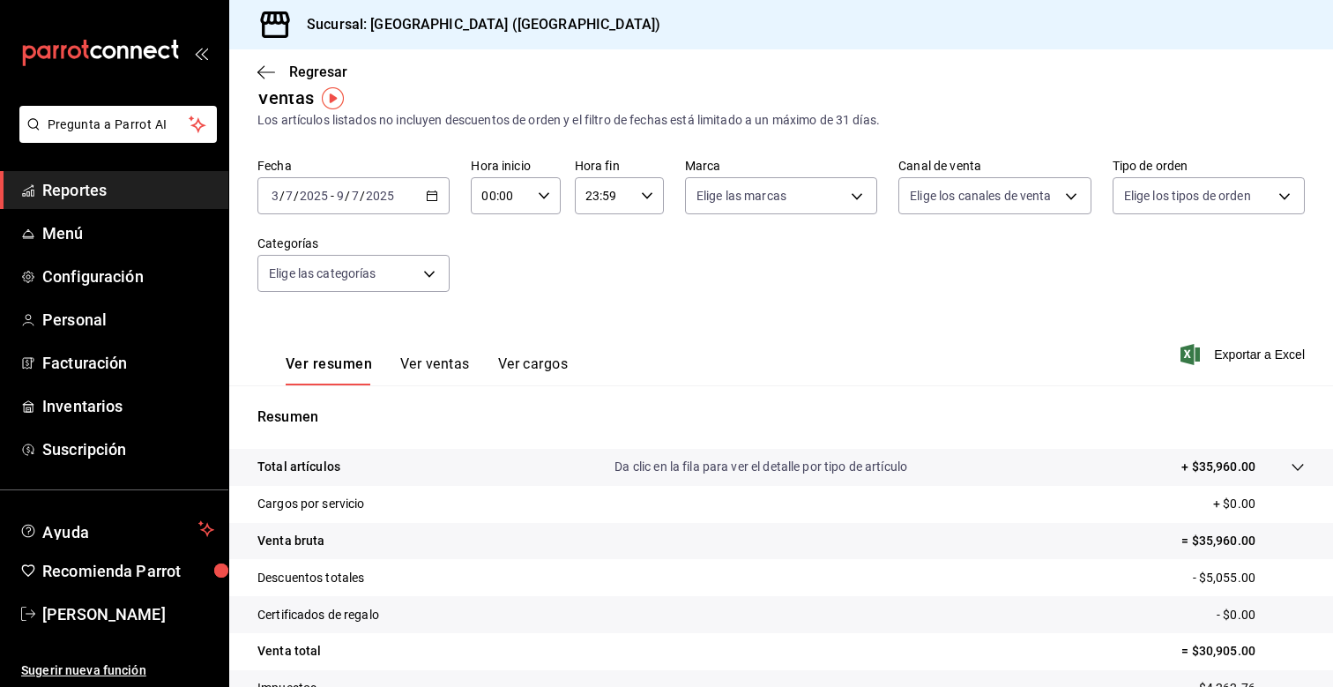
click at [435, 193] on icon "button" at bounding box center [432, 195] width 12 height 12
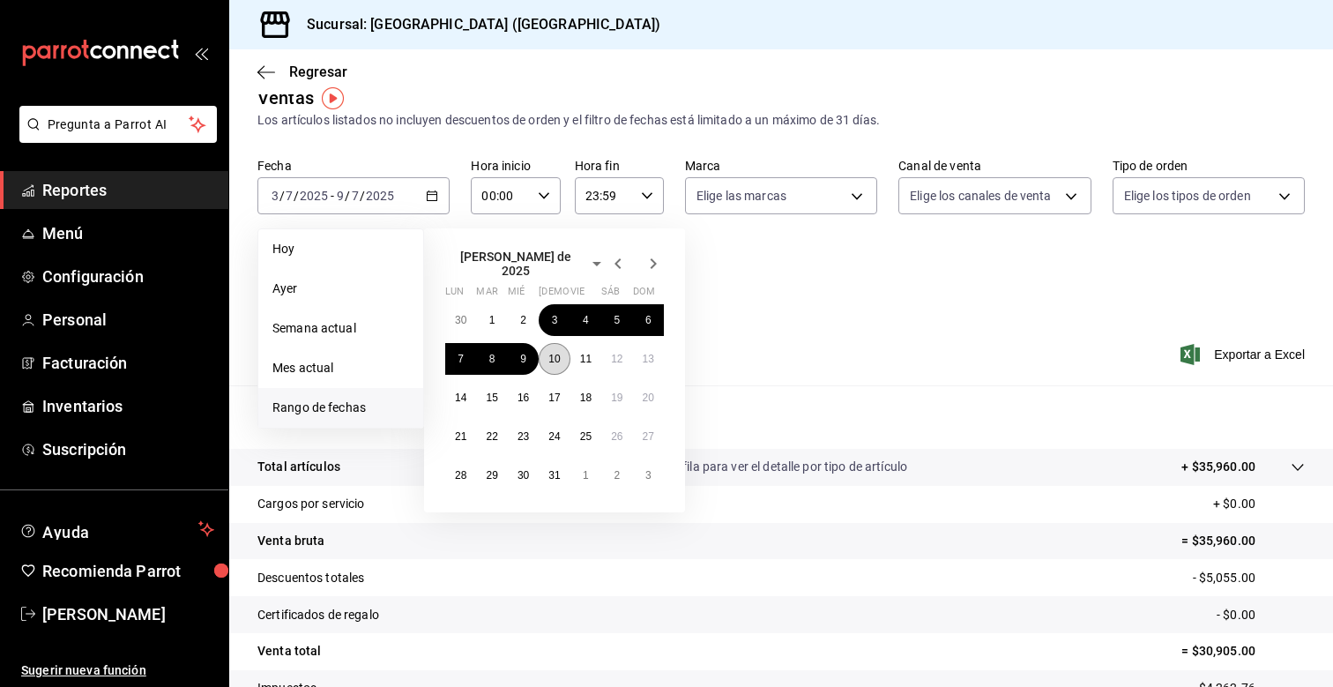
click at [559, 353] on abbr "10" at bounding box center [553, 359] width 11 height 12
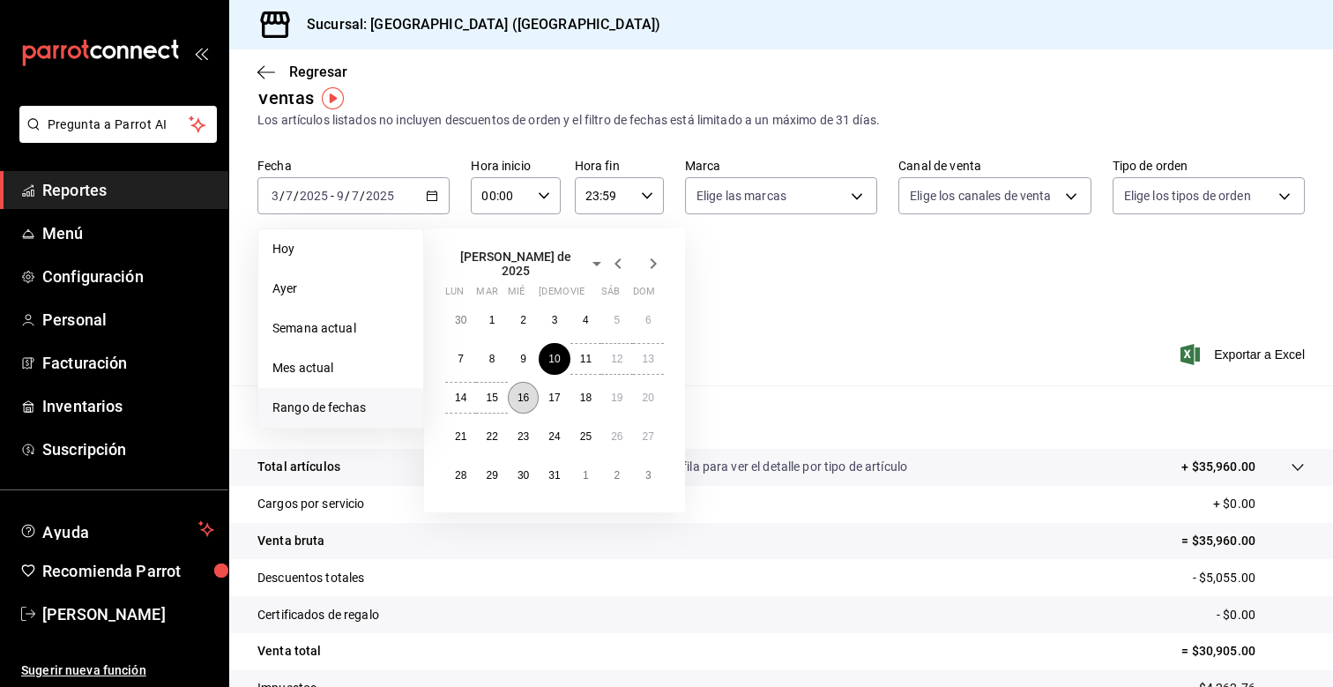
click at [523, 383] on button "16" at bounding box center [523, 398] width 31 height 32
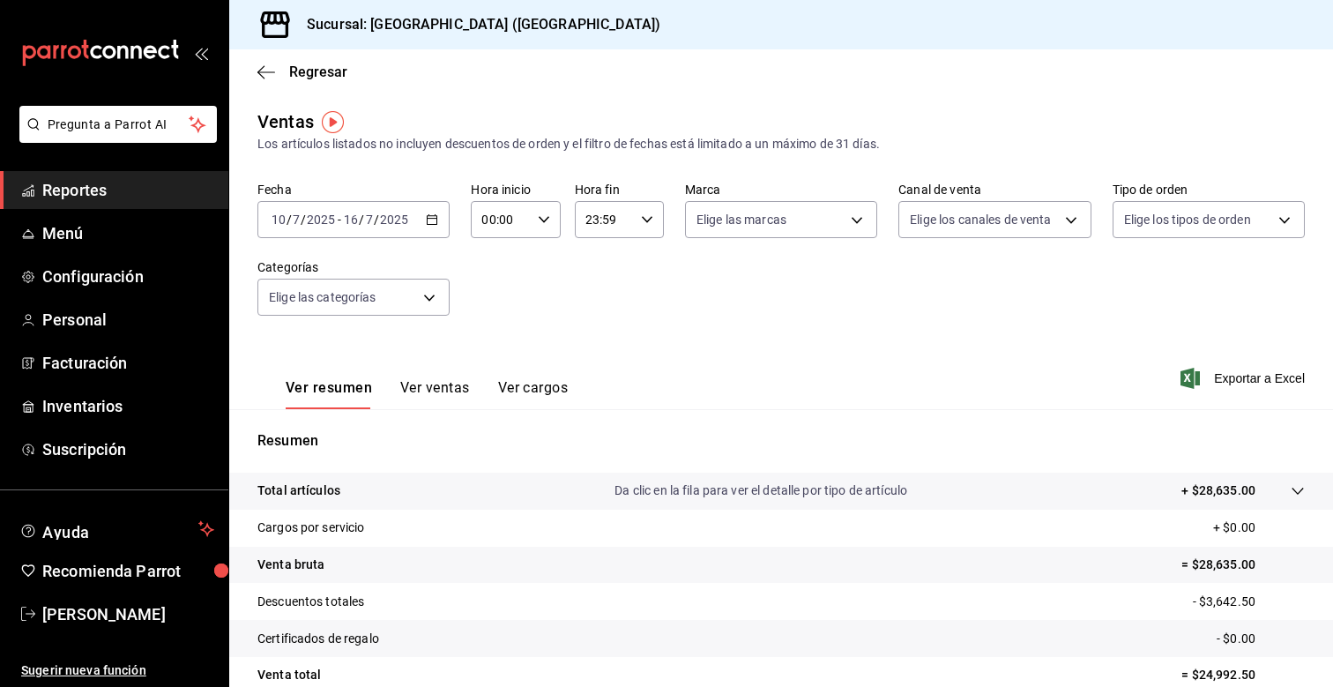
click at [435, 219] on icon "button" at bounding box center [432, 219] width 12 height 12
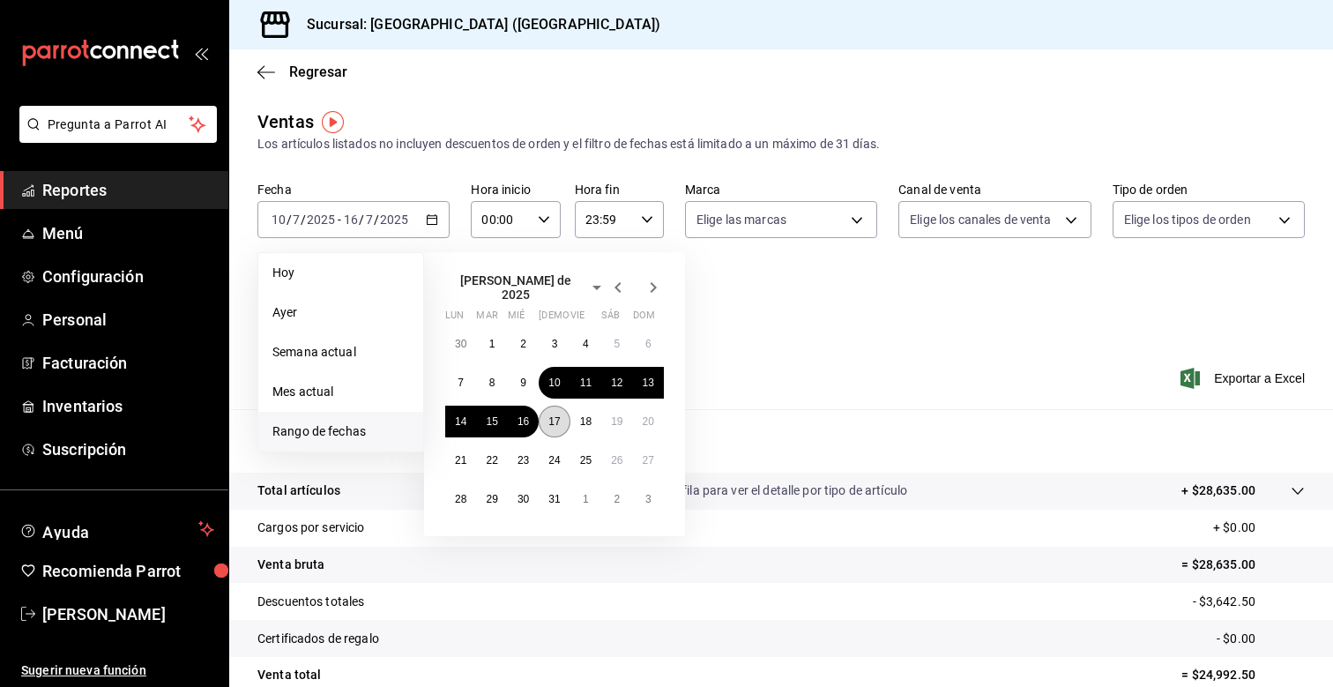
click at [554, 415] on abbr "17" at bounding box center [553, 421] width 11 height 12
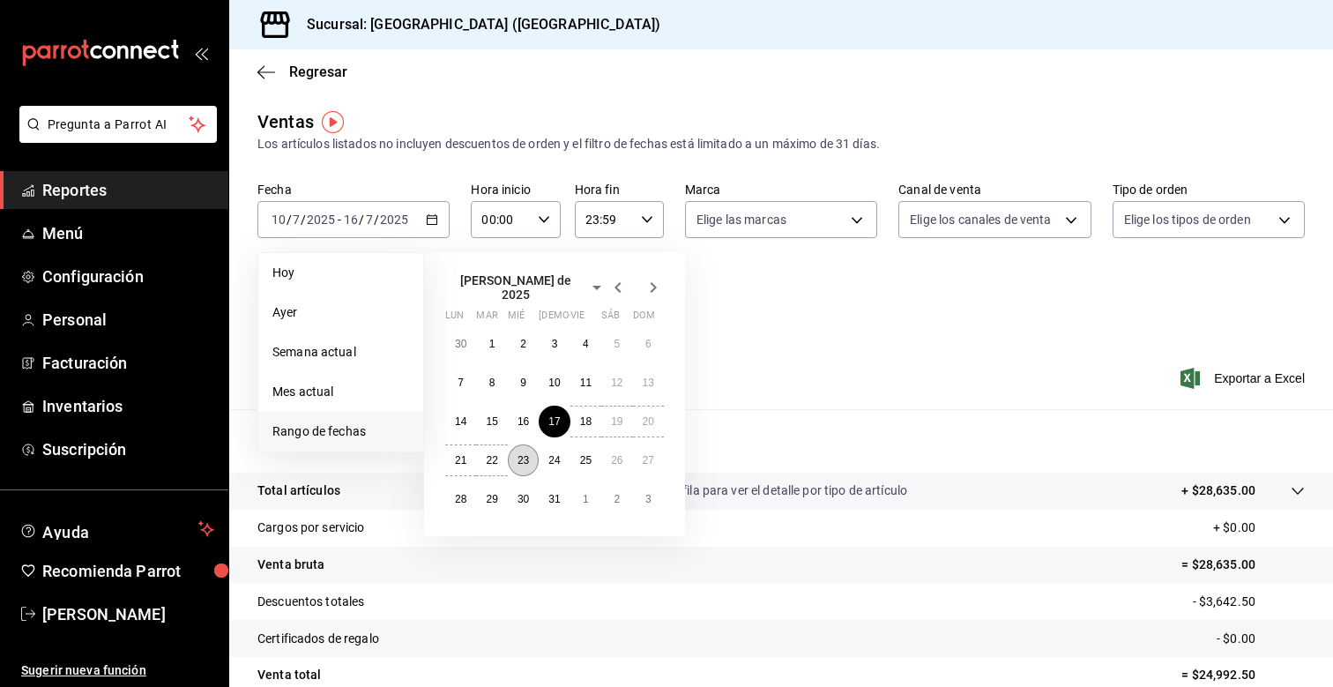
click at [518, 454] on abbr "23" at bounding box center [522, 460] width 11 height 12
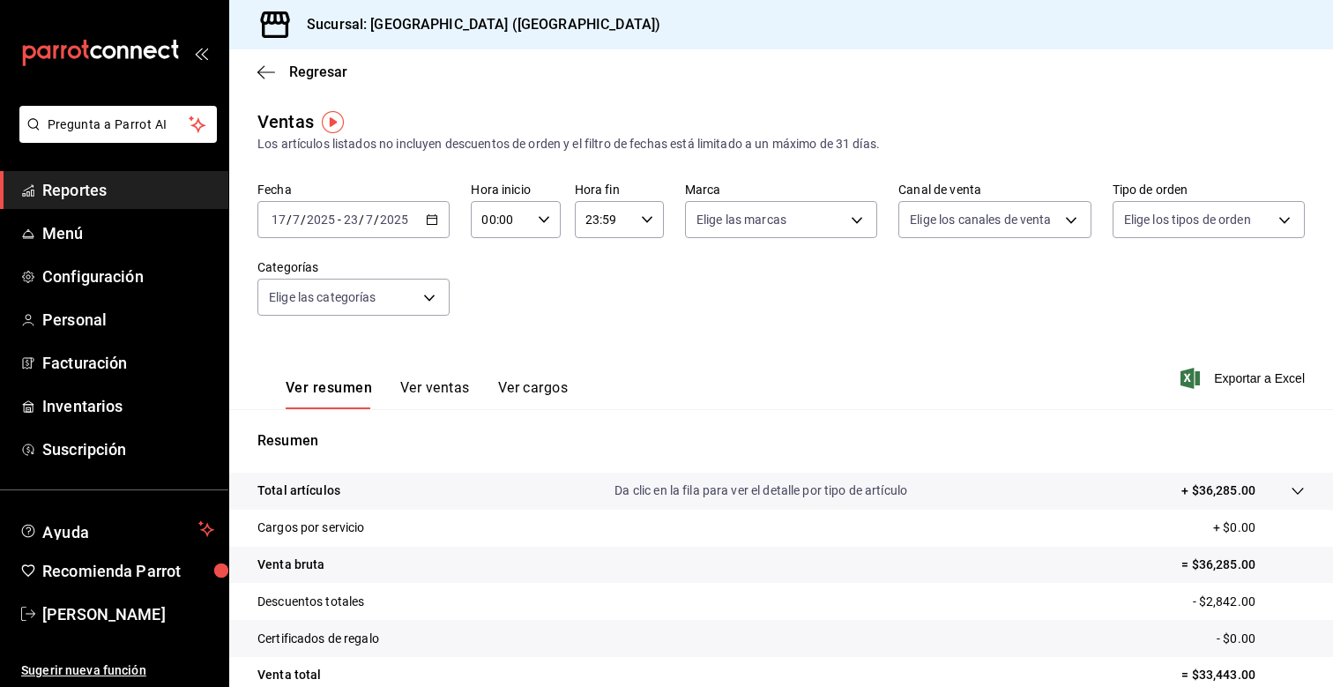
click at [428, 220] on icon "button" at bounding box center [432, 219] width 12 height 12
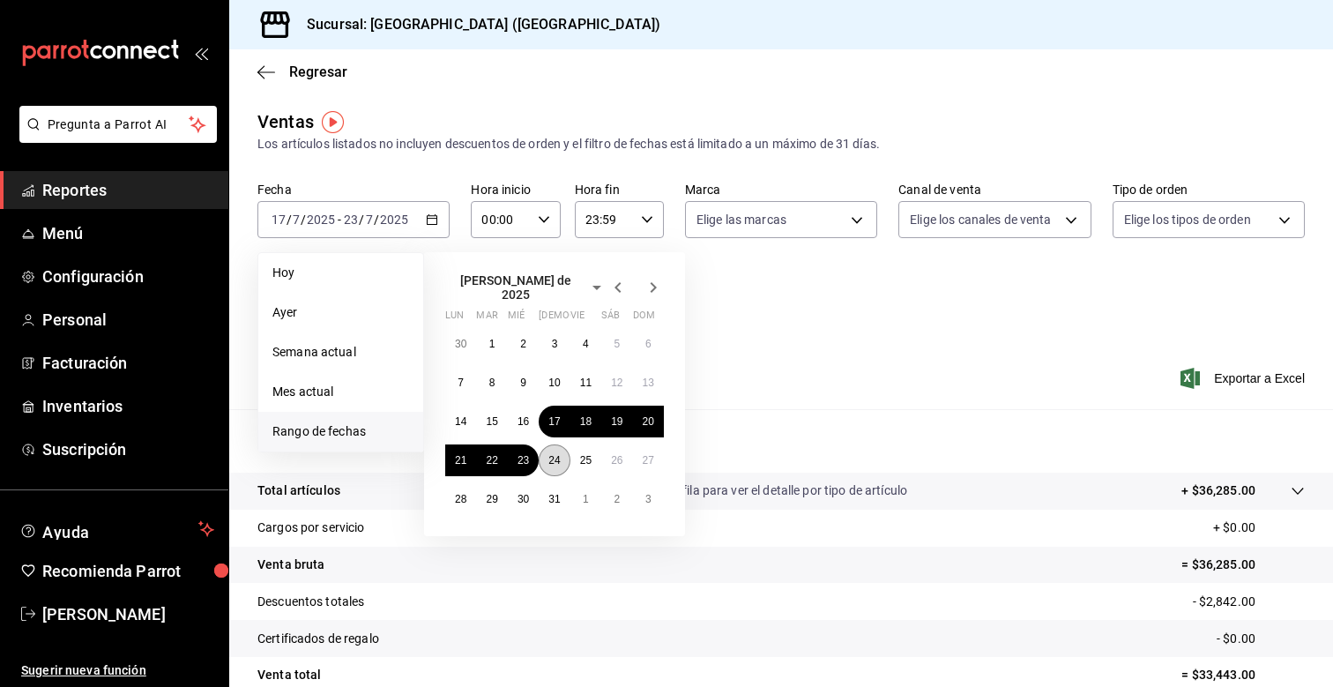
click at [546, 461] on button "24" at bounding box center [554, 460] width 31 height 32
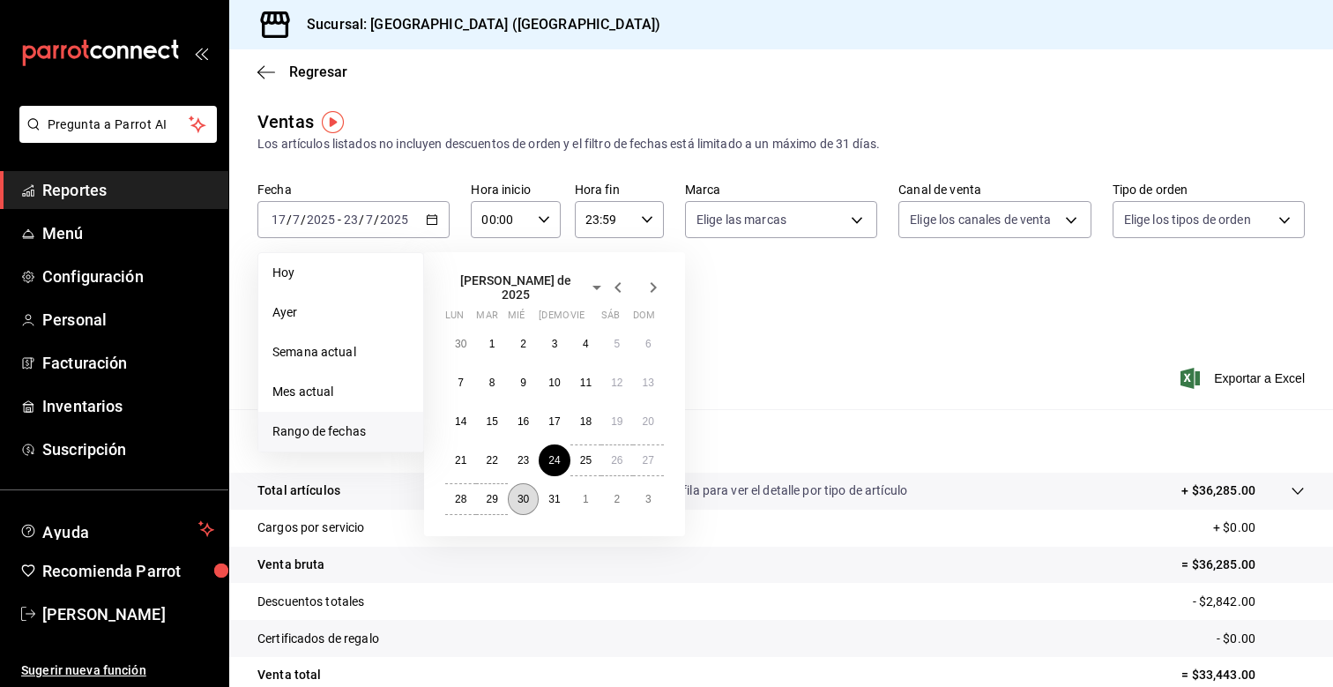
click at [518, 494] on abbr "30" at bounding box center [522, 499] width 11 height 12
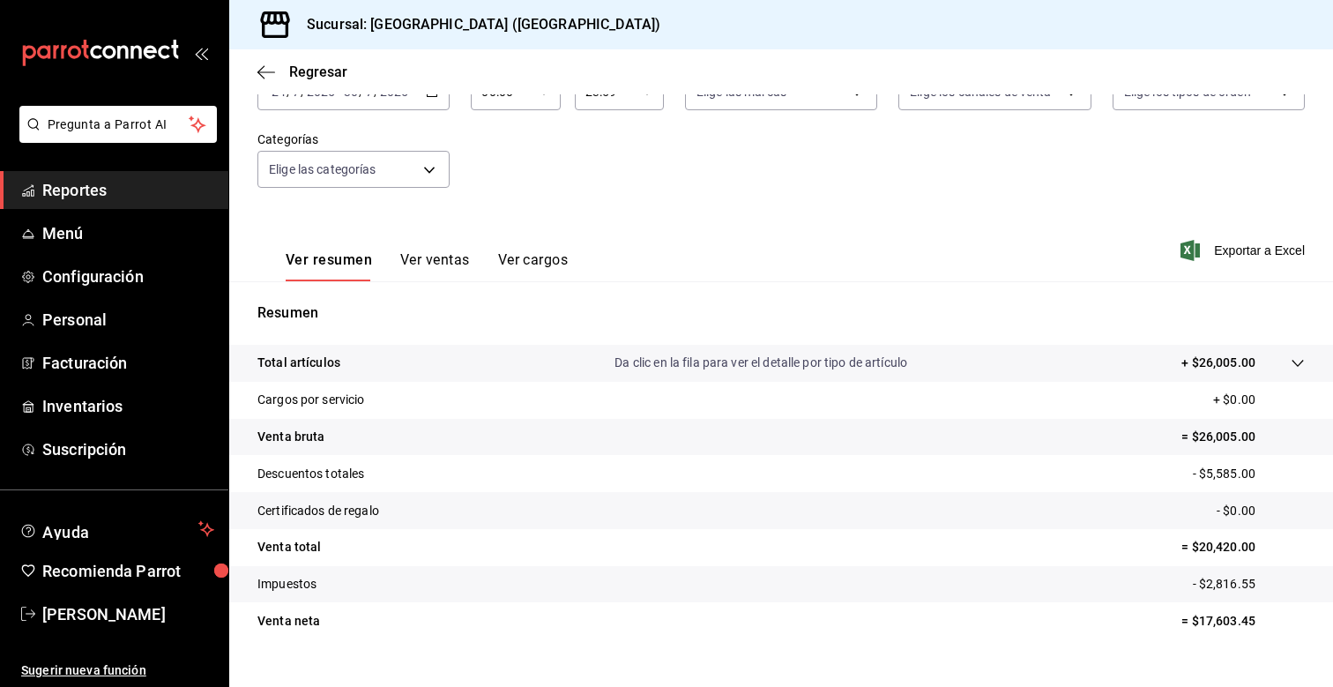
scroll to position [103, 0]
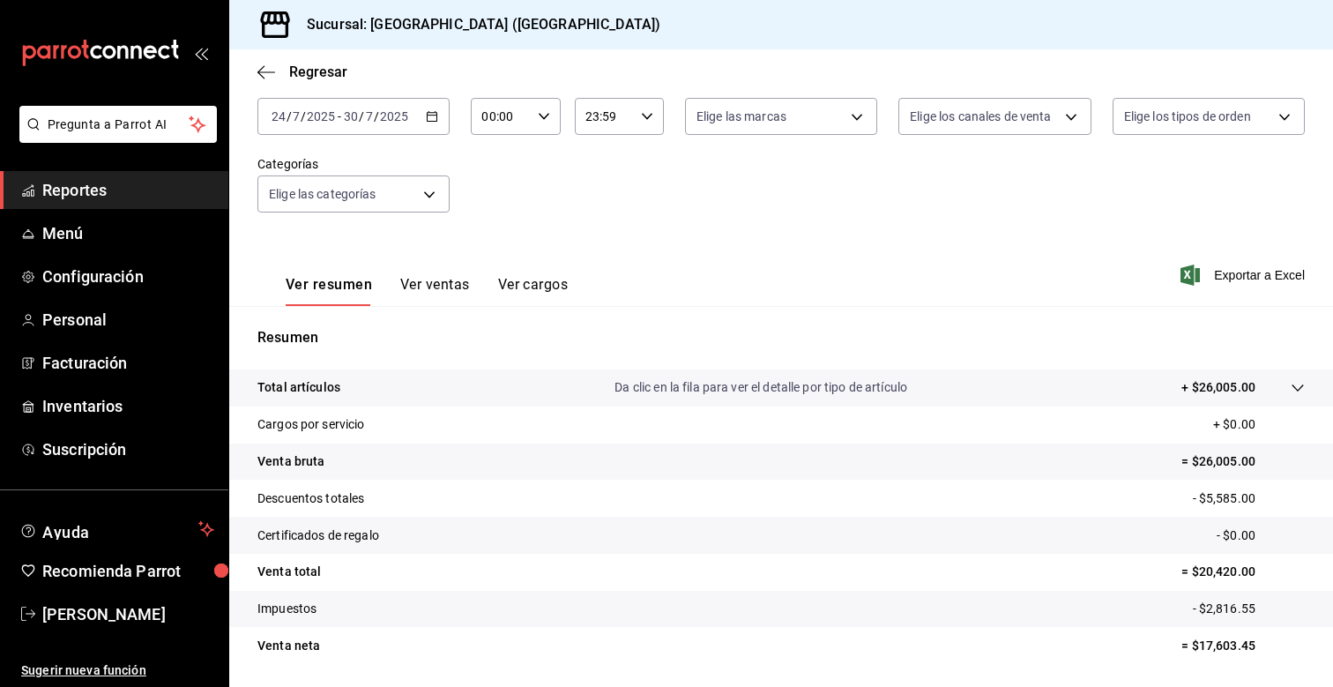
click at [430, 118] on icon "button" at bounding box center [432, 116] width 12 height 12
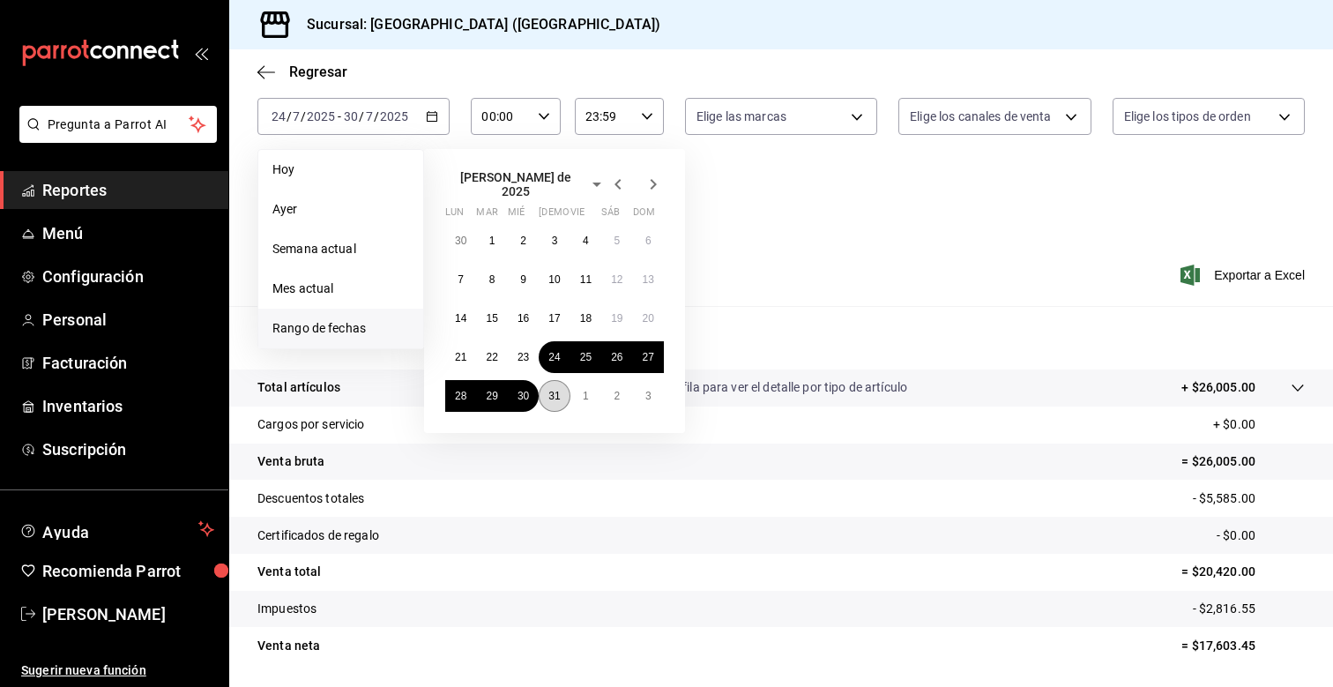
click at [553, 390] on abbr "31" at bounding box center [553, 396] width 11 height 12
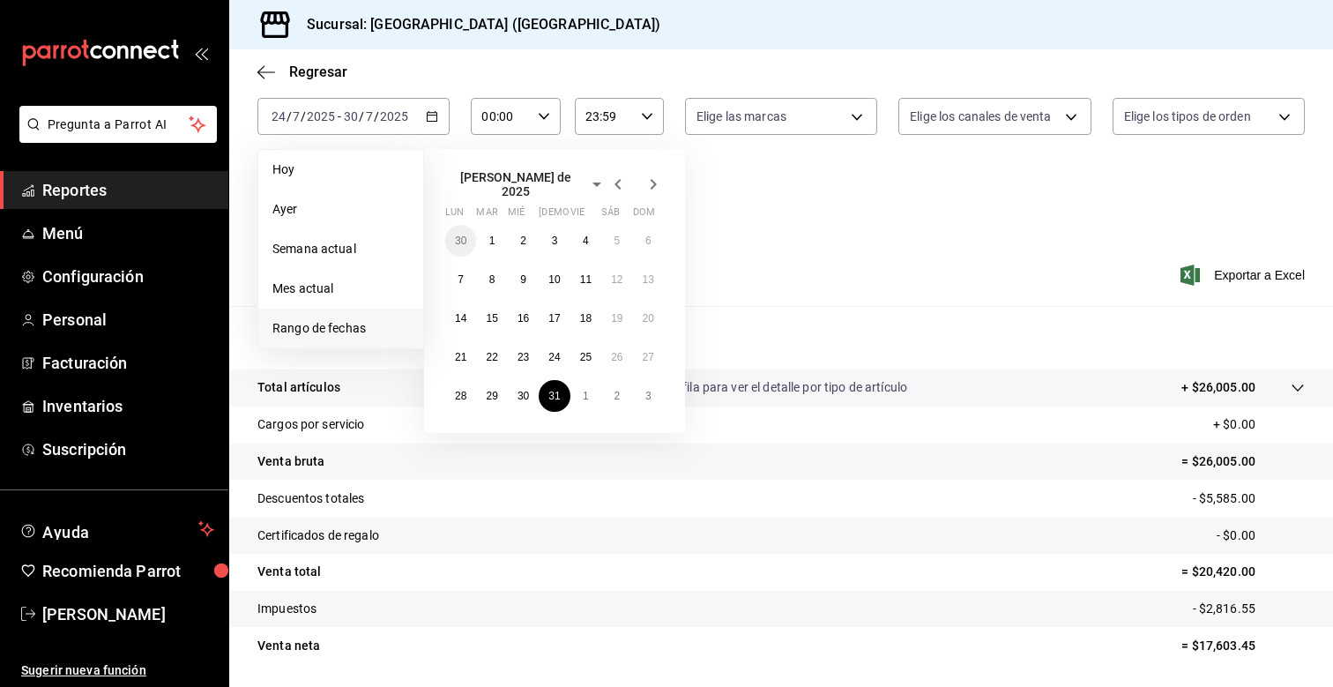
click at [651, 180] on icon "button" at bounding box center [653, 184] width 21 height 21
click at [518, 274] on button "6" at bounding box center [523, 272] width 31 height 32
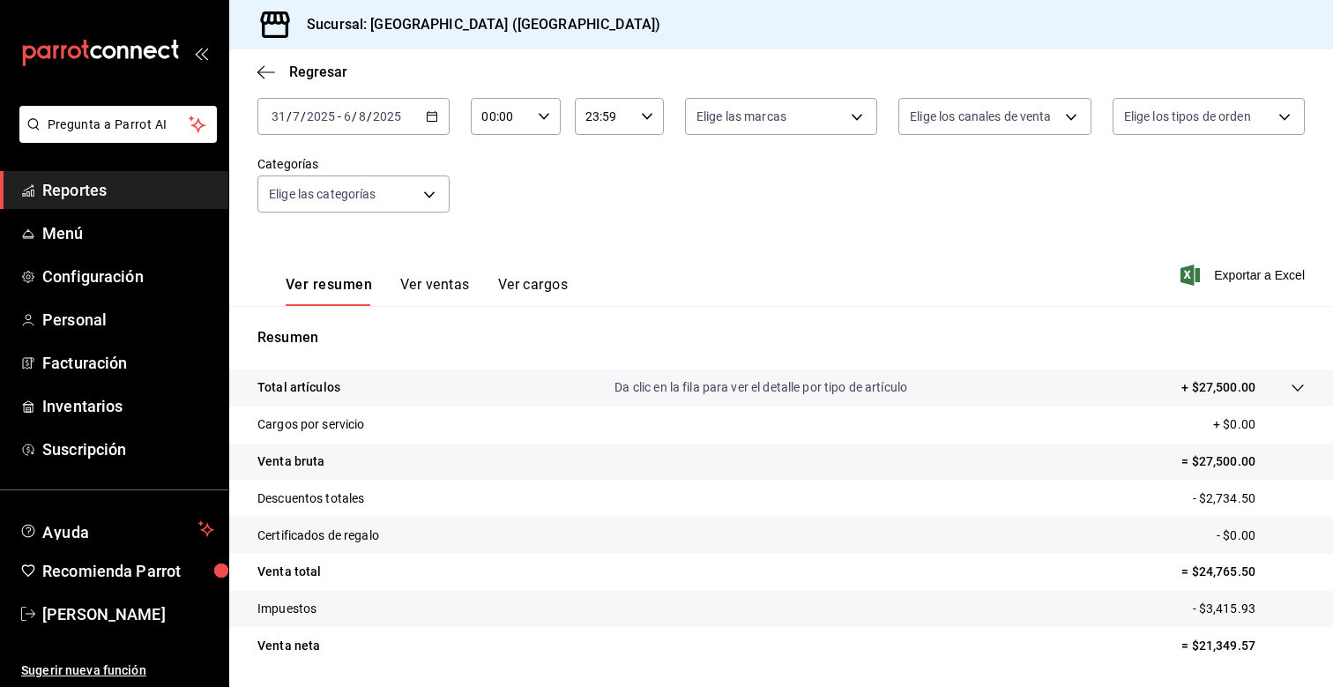
click at [435, 116] on icon "button" at bounding box center [432, 116] width 12 height 12
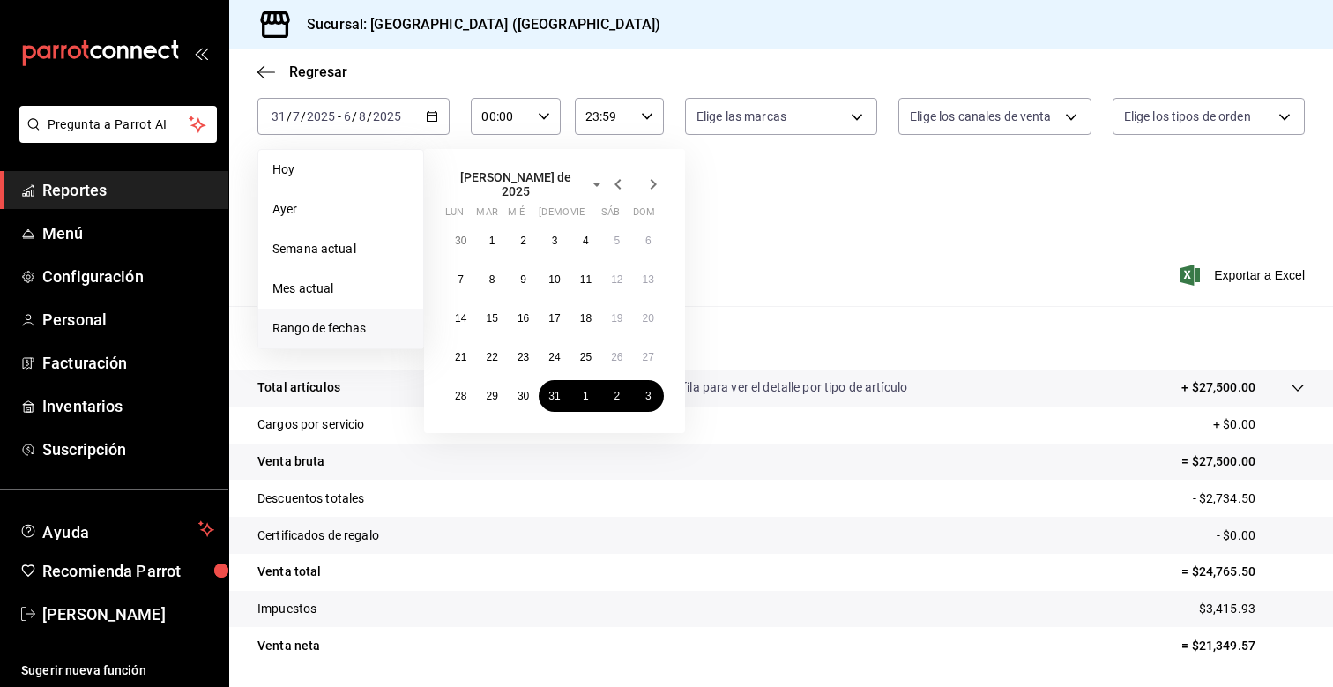
click at [656, 183] on icon "button" at bounding box center [653, 184] width 21 height 21
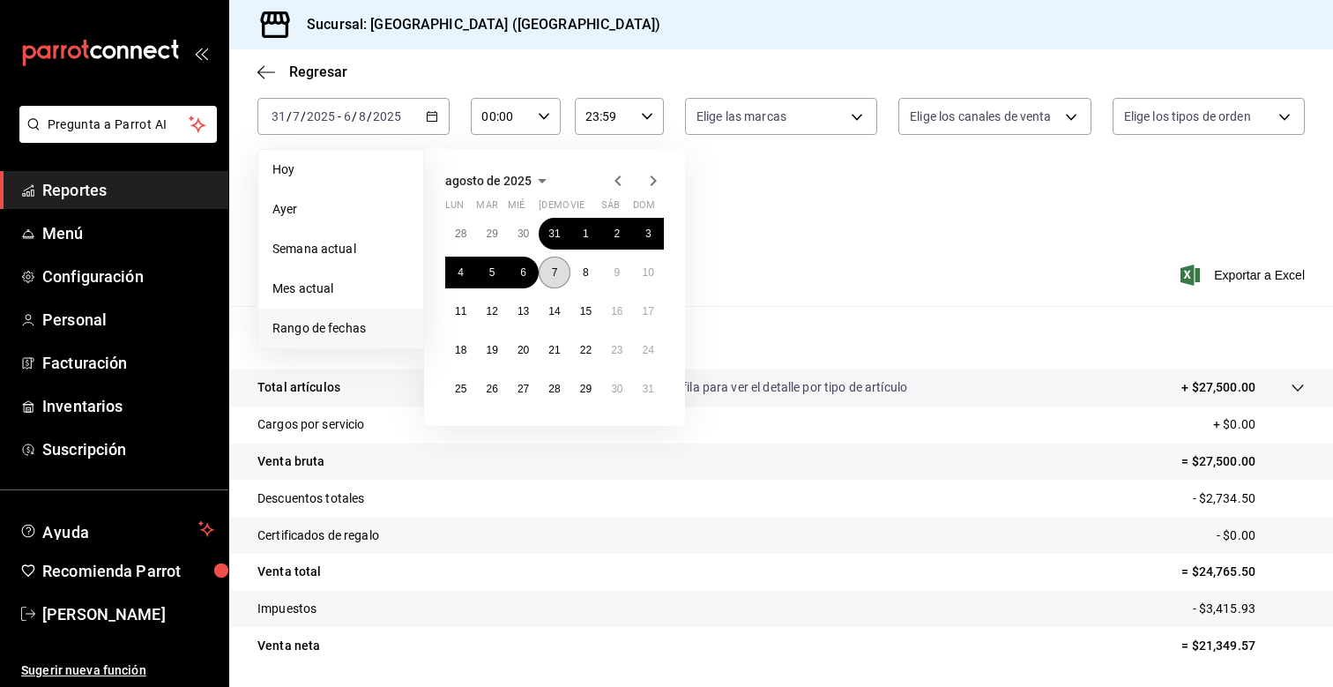
click at [556, 274] on abbr "7" at bounding box center [555, 272] width 6 height 12
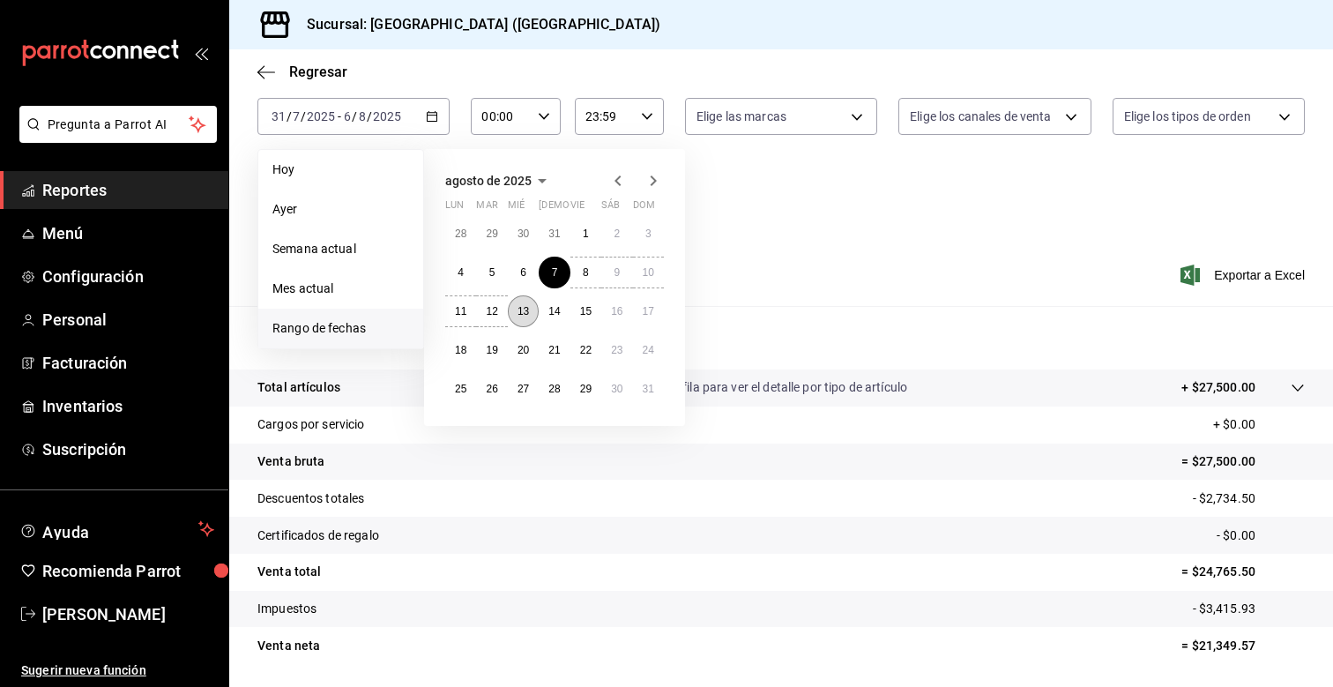
click at [512, 318] on button "13" at bounding box center [523, 311] width 31 height 32
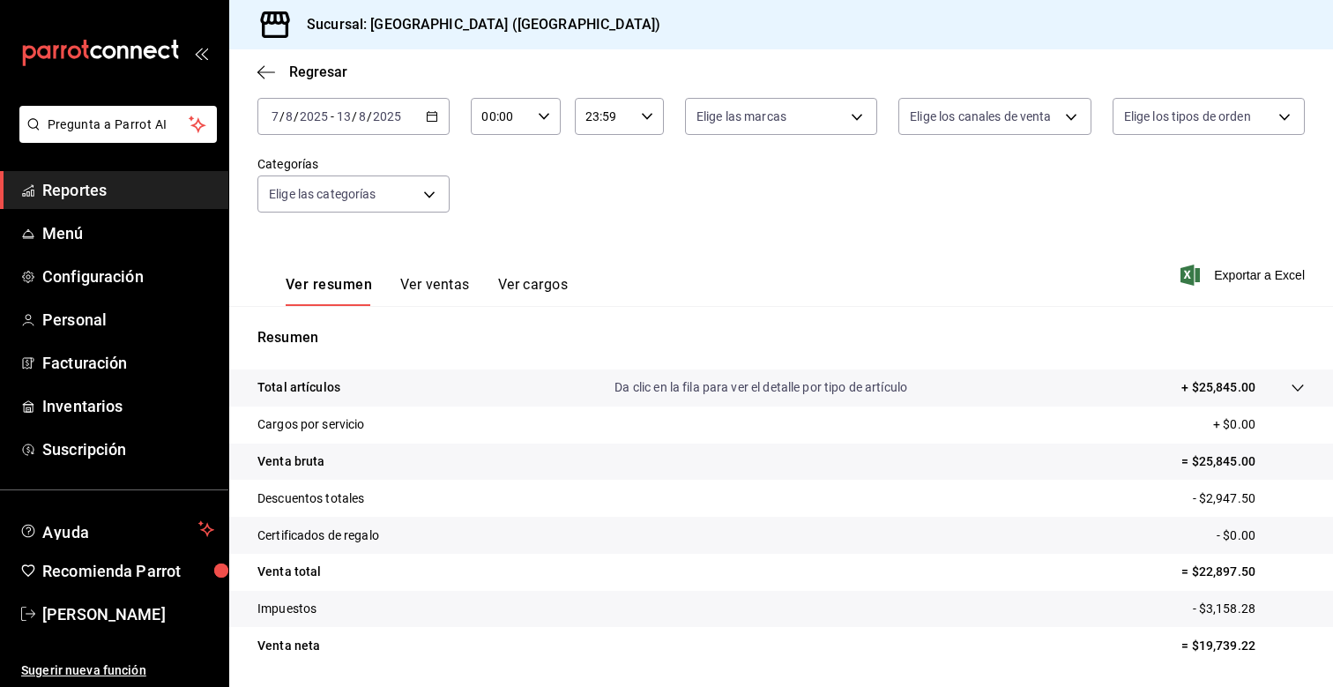
click at [431, 114] on icon "button" at bounding box center [432, 116] width 12 height 12
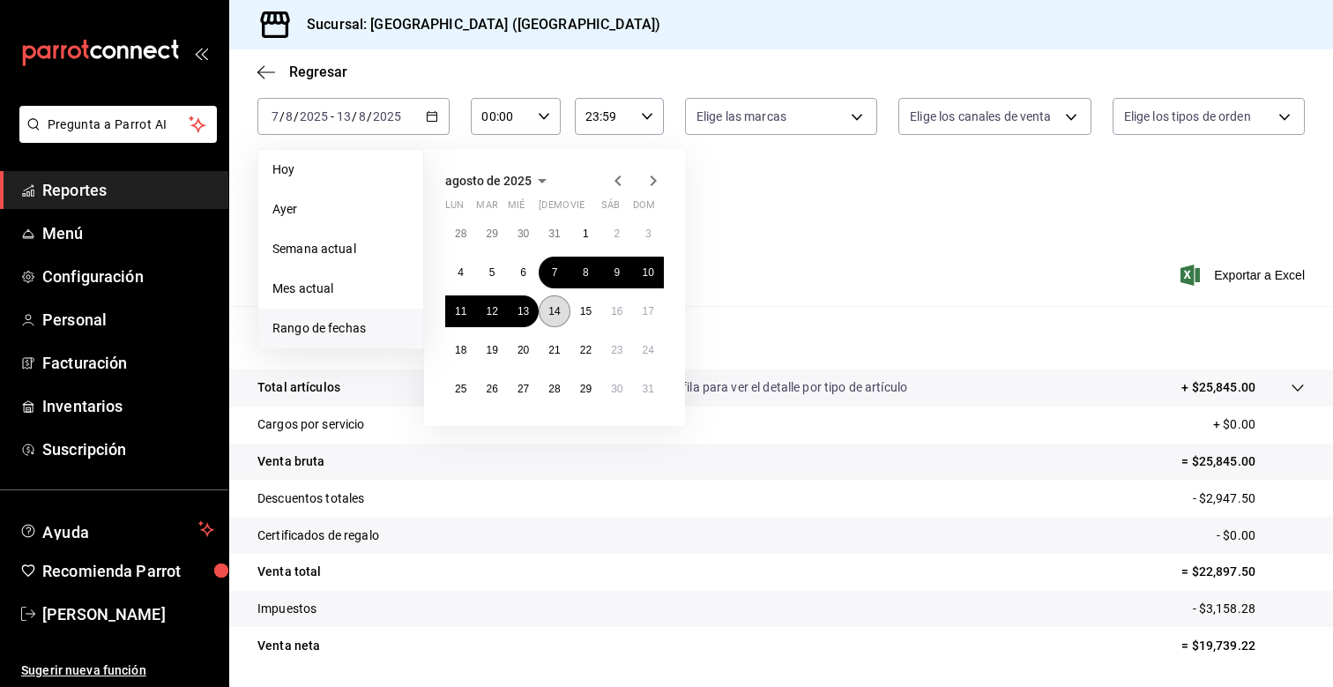
click at [558, 307] on abbr "14" at bounding box center [553, 311] width 11 height 12
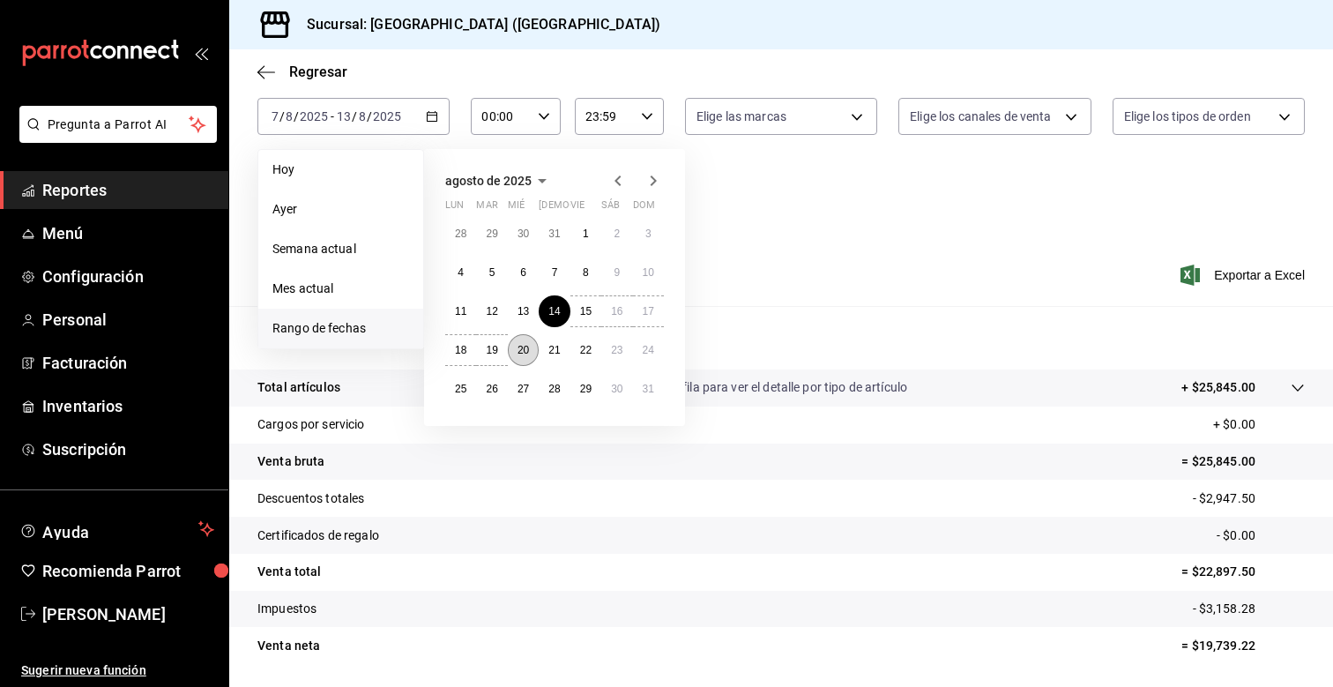
click at [523, 349] on abbr "20" at bounding box center [522, 350] width 11 height 12
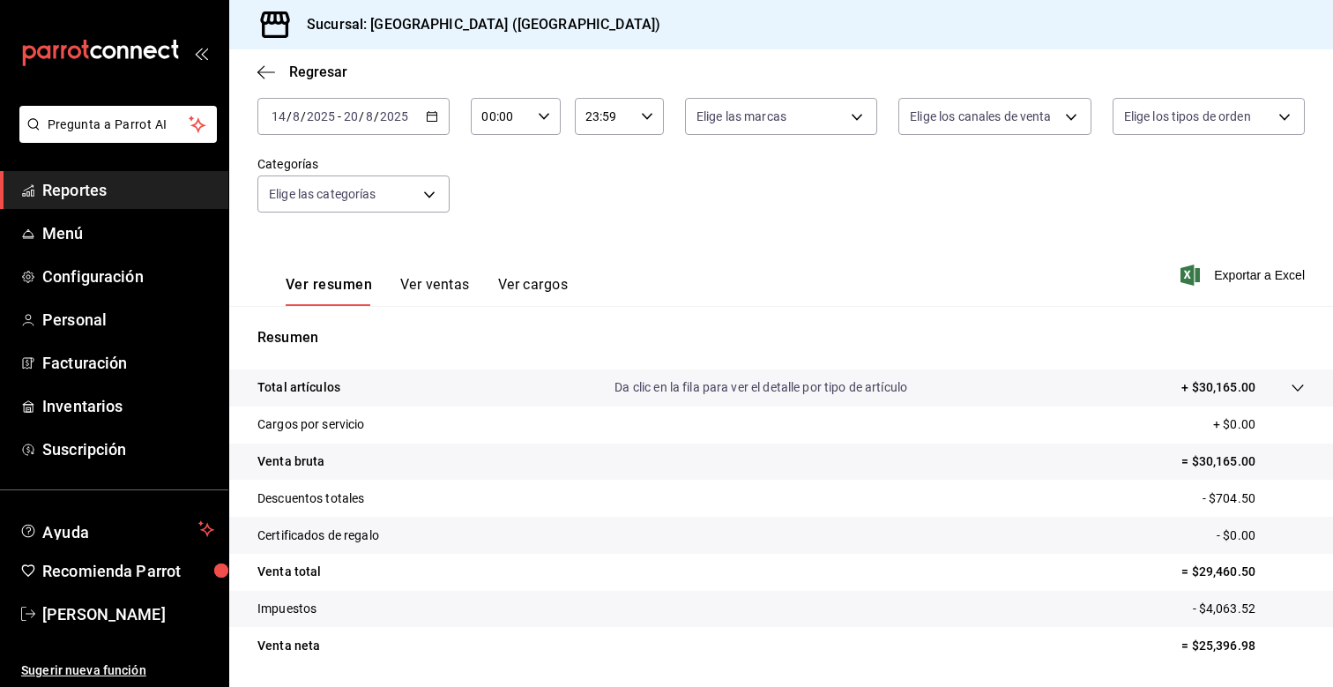
click at [439, 117] on div "[DATE] [DATE] - [DATE] [DATE]" at bounding box center [353, 116] width 192 height 37
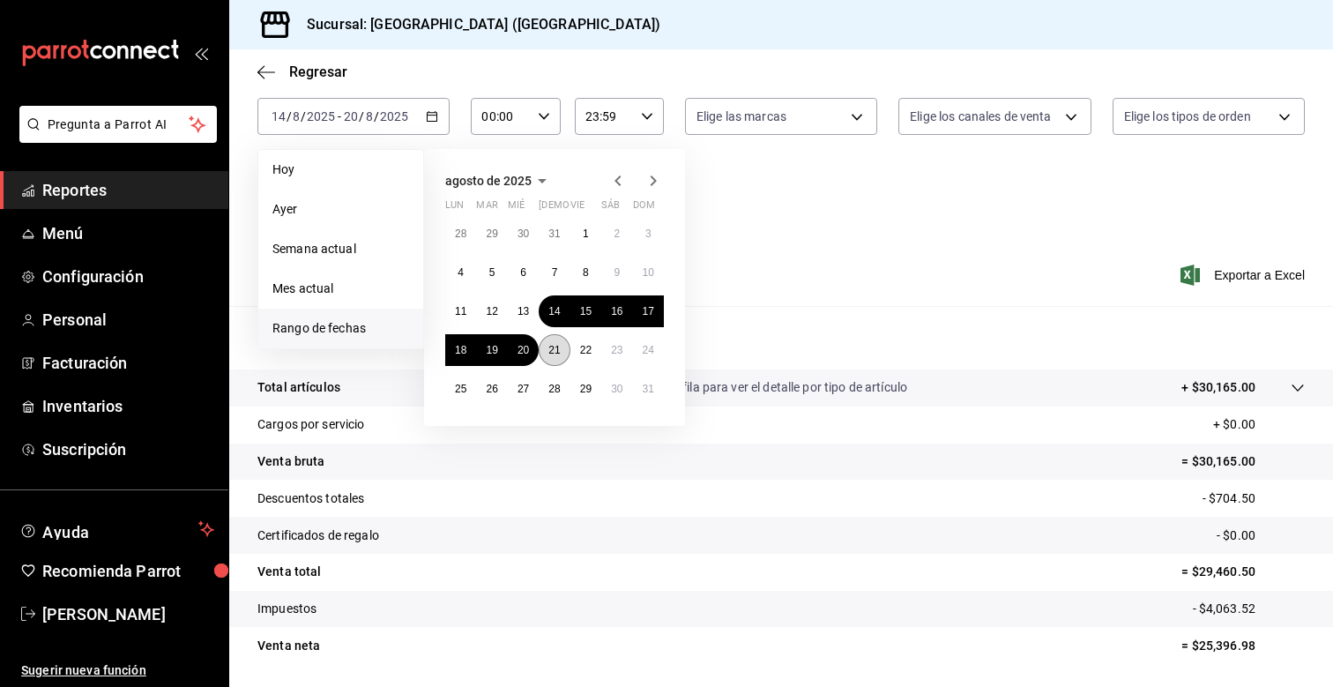
click at [550, 348] on abbr "21" at bounding box center [553, 350] width 11 height 12
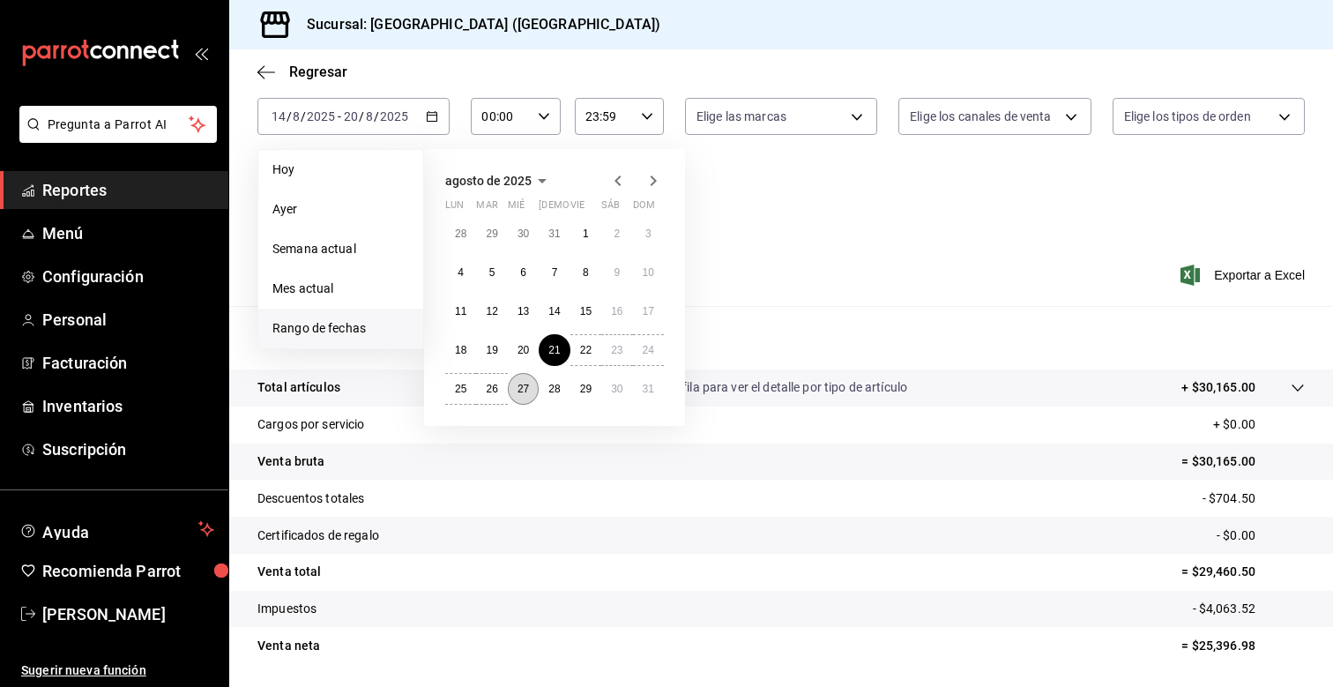
click at [519, 392] on abbr "27" at bounding box center [522, 389] width 11 height 12
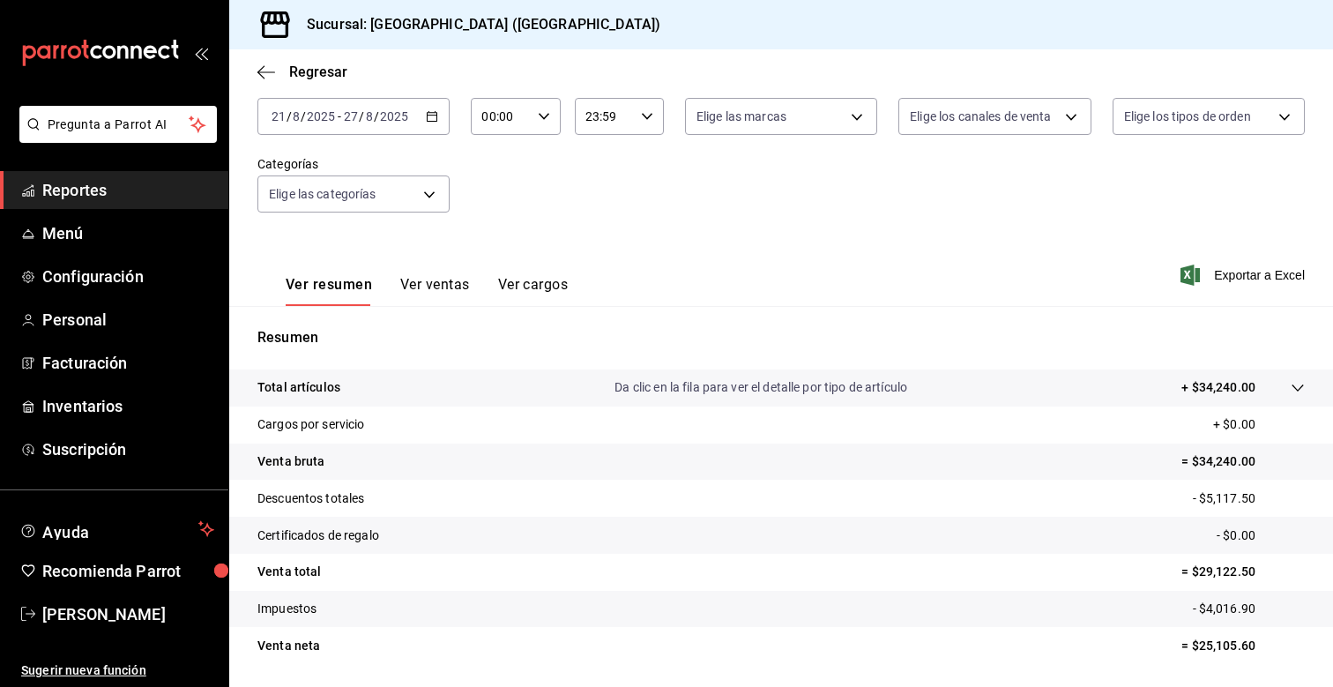
click at [430, 112] on \(Stroke\) "button" at bounding box center [432, 117] width 11 height 10
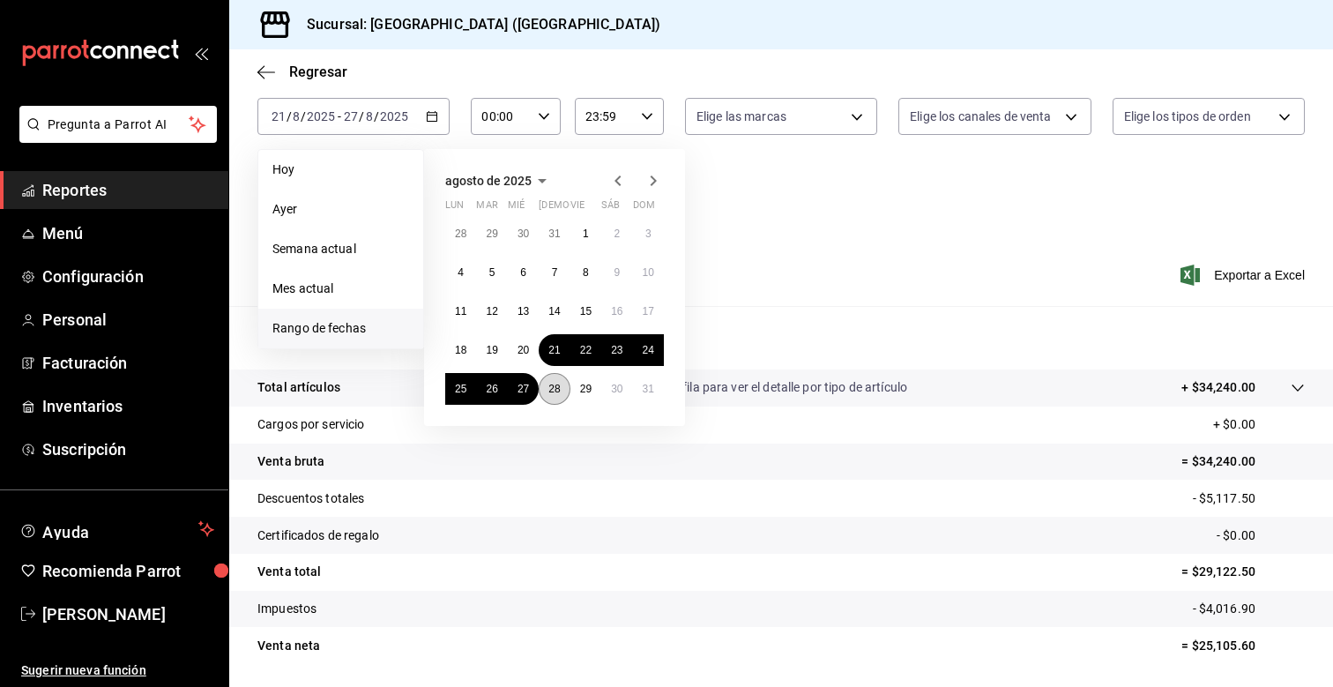
click at [556, 392] on abbr "28" at bounding box center [553, 389] width 11 height 12
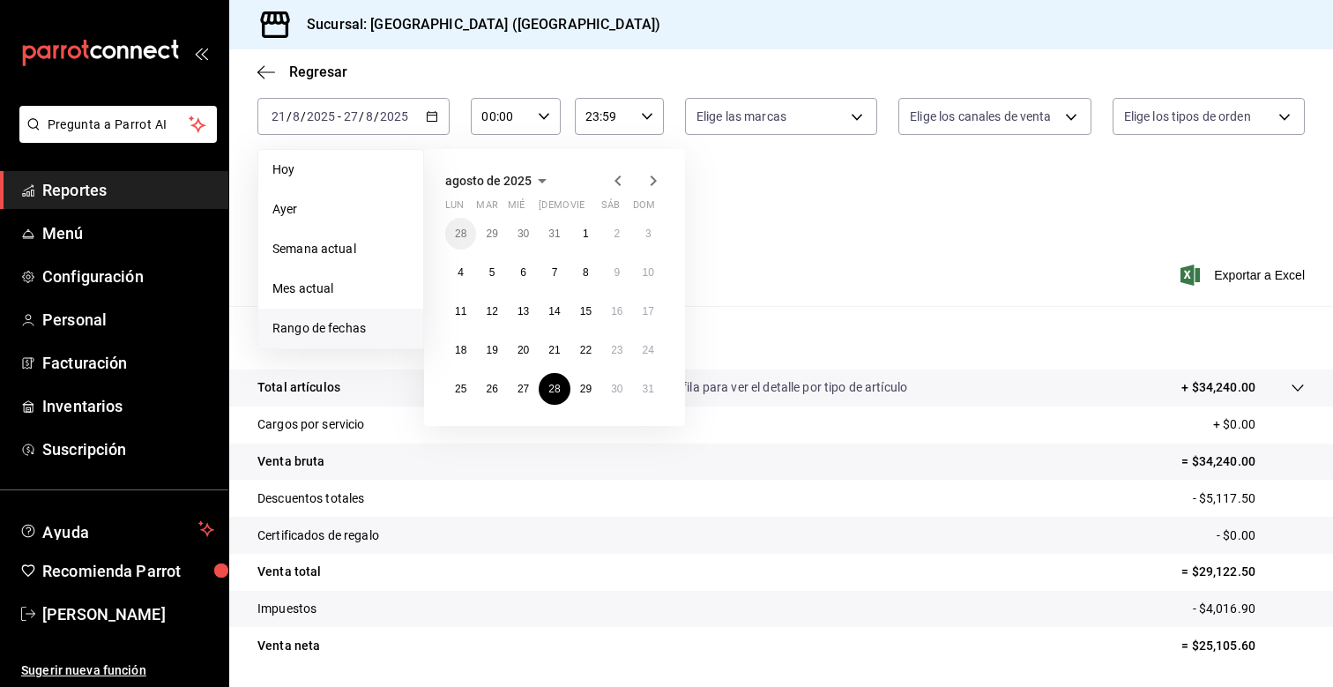
click at [652, 179] on icon "button" at bounding box center [653, 180] width 21 height 21
click at [520, 236] on abbr "3" at bounding box center [523, 233] width 6 height 12
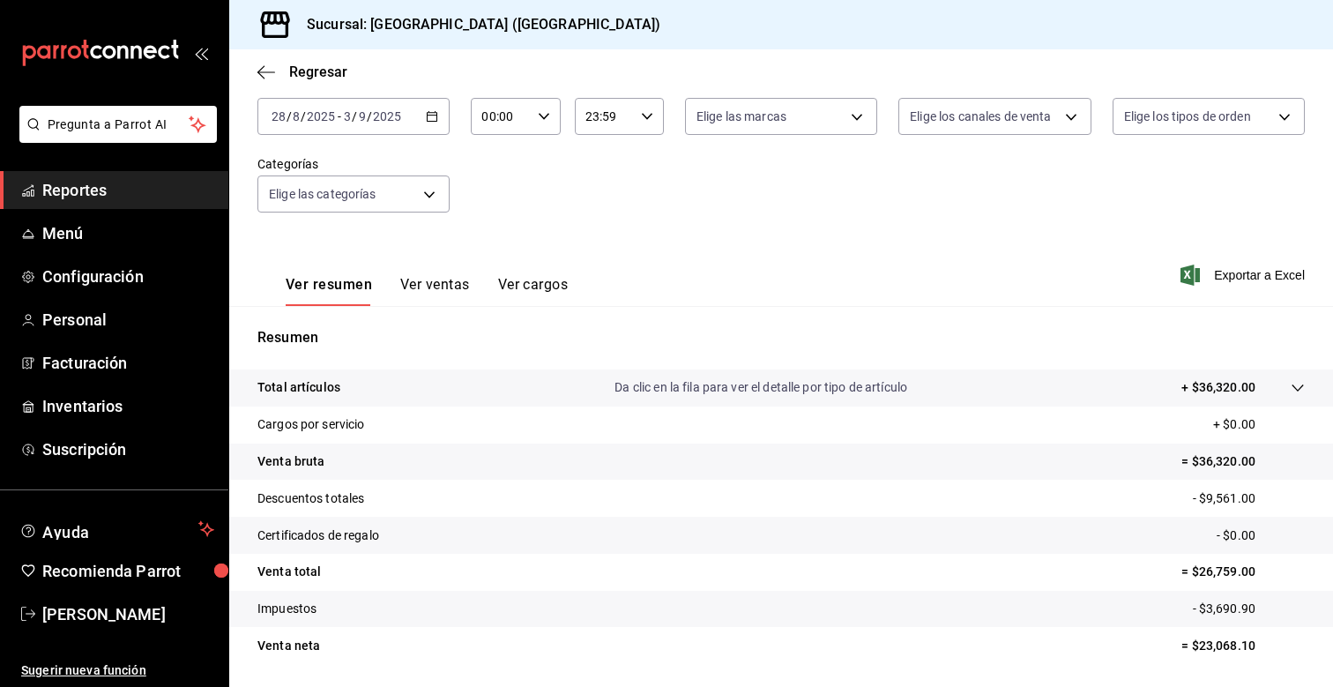
click at [433, 115] on icon "button" at bounding box center [432, 116] width 12 height 12
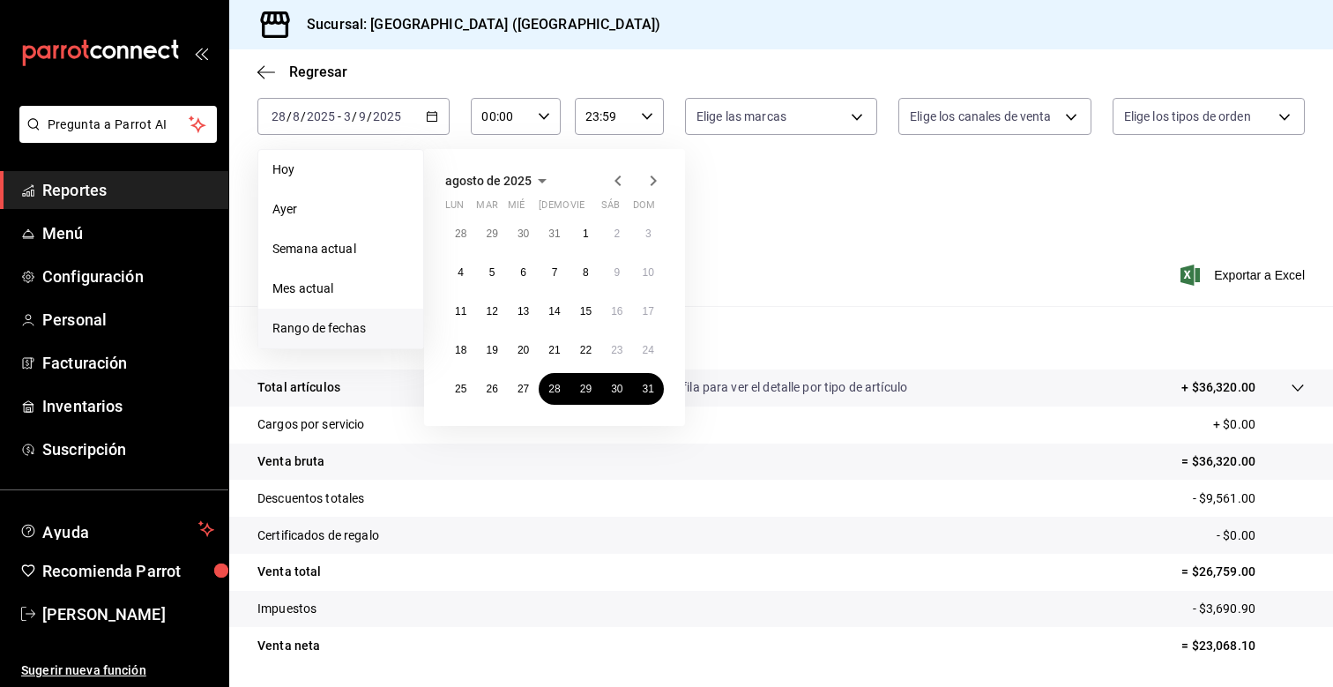
click at [658, 182] on icon "button" at bounding box center [653, 180] width 21 height 21
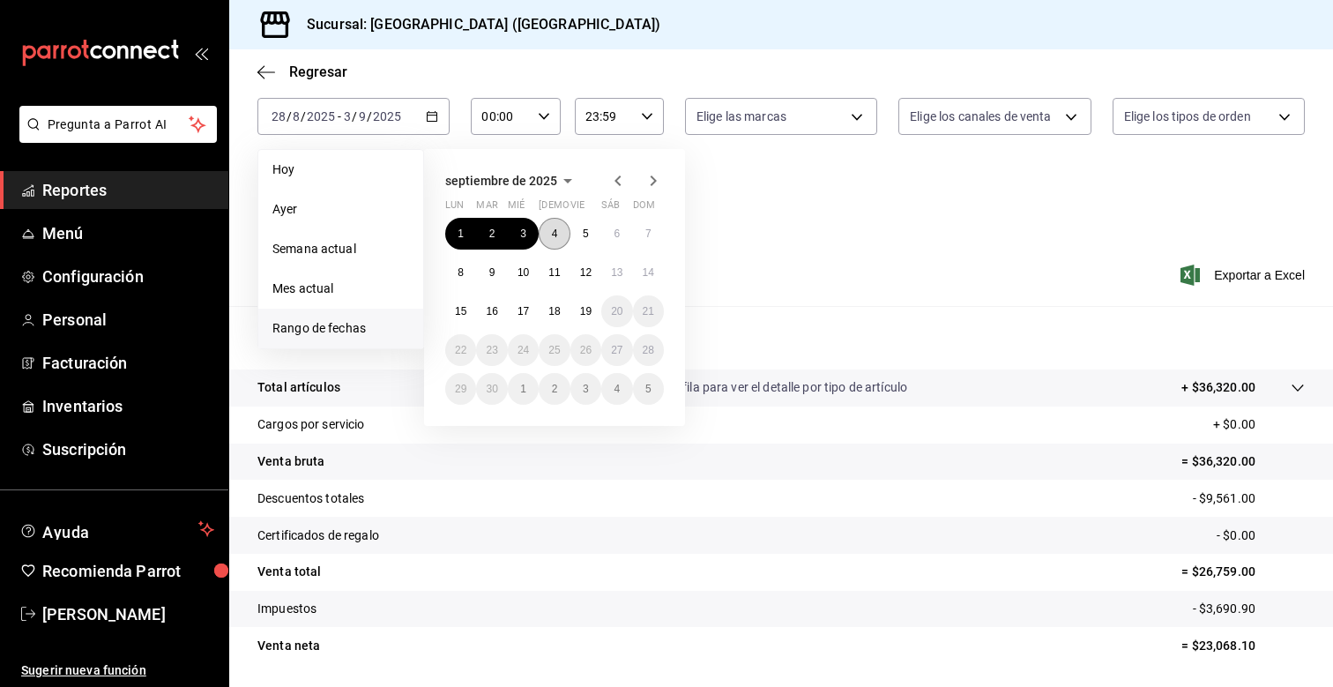
click at [553, 238] on abbr "4" at bounding box center [555, 233] width 6 height 12
click at [522, 272] on abbr "10" at bounding box center [522, 272] width 11 height 12
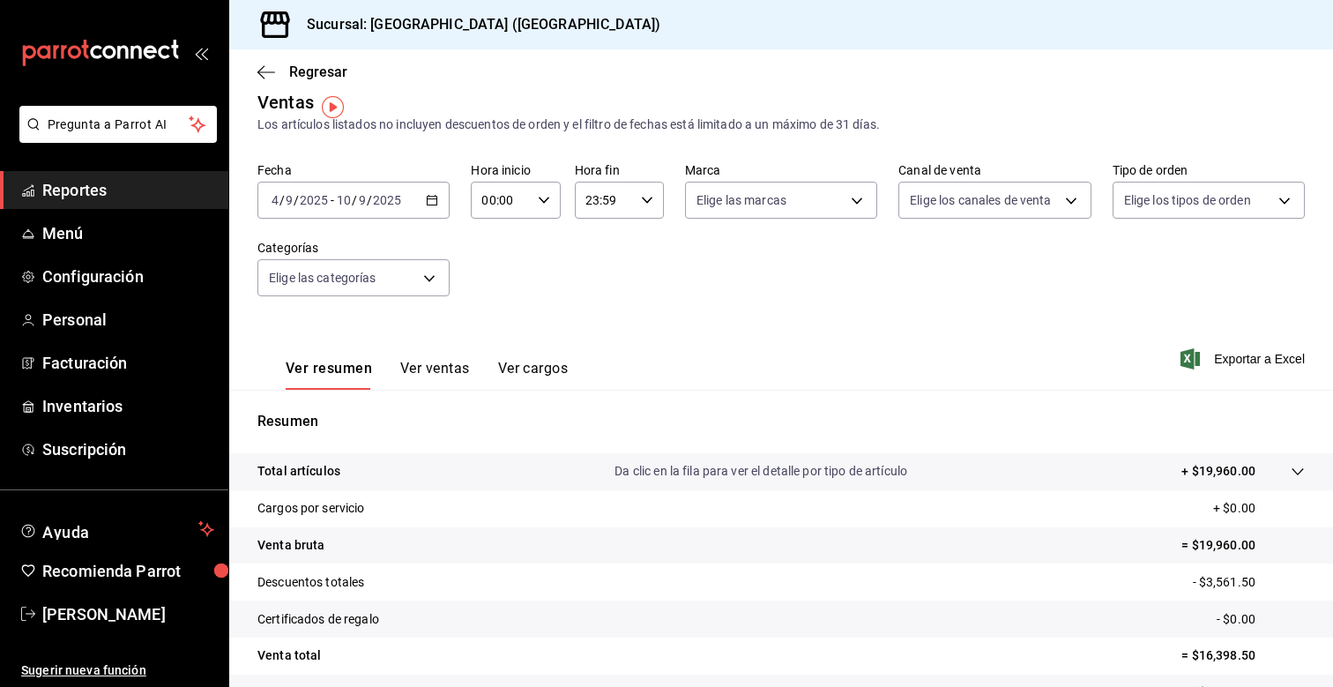
scroll to position [4, 0]
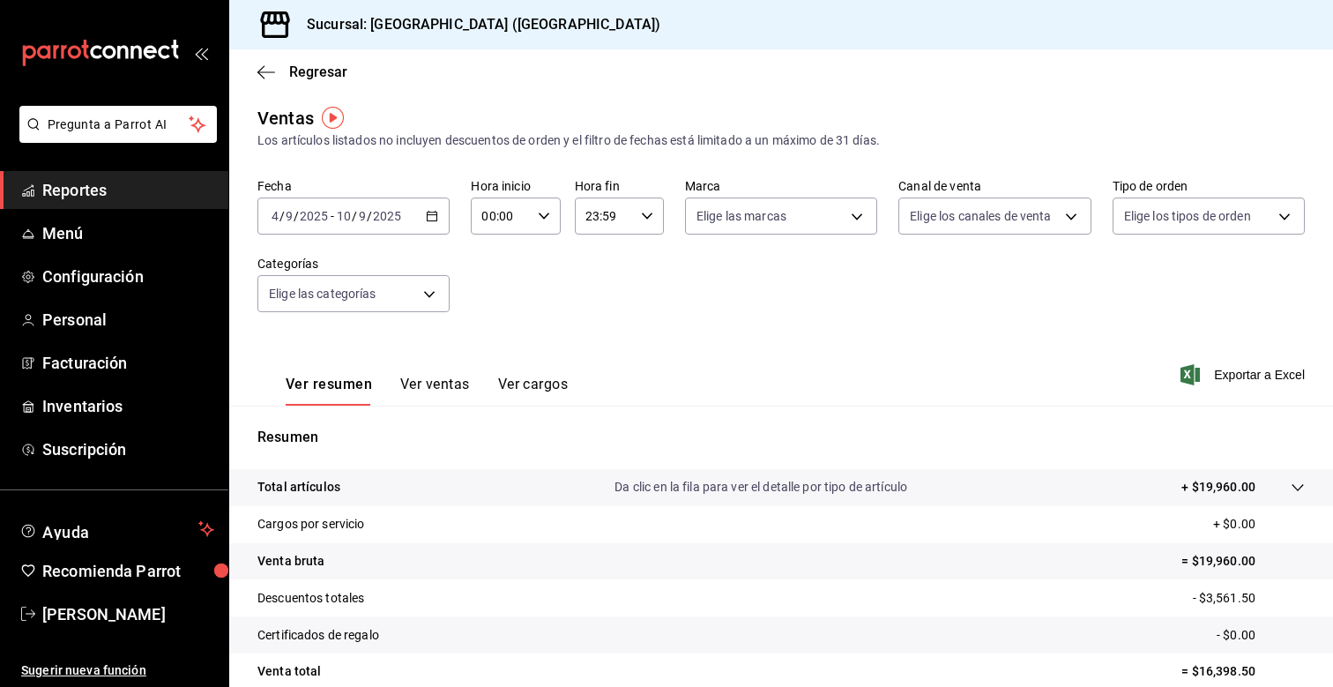
click at [436, 217] on \(Stroke\) "button" at bounding box center [432, 217] width 11 height 10
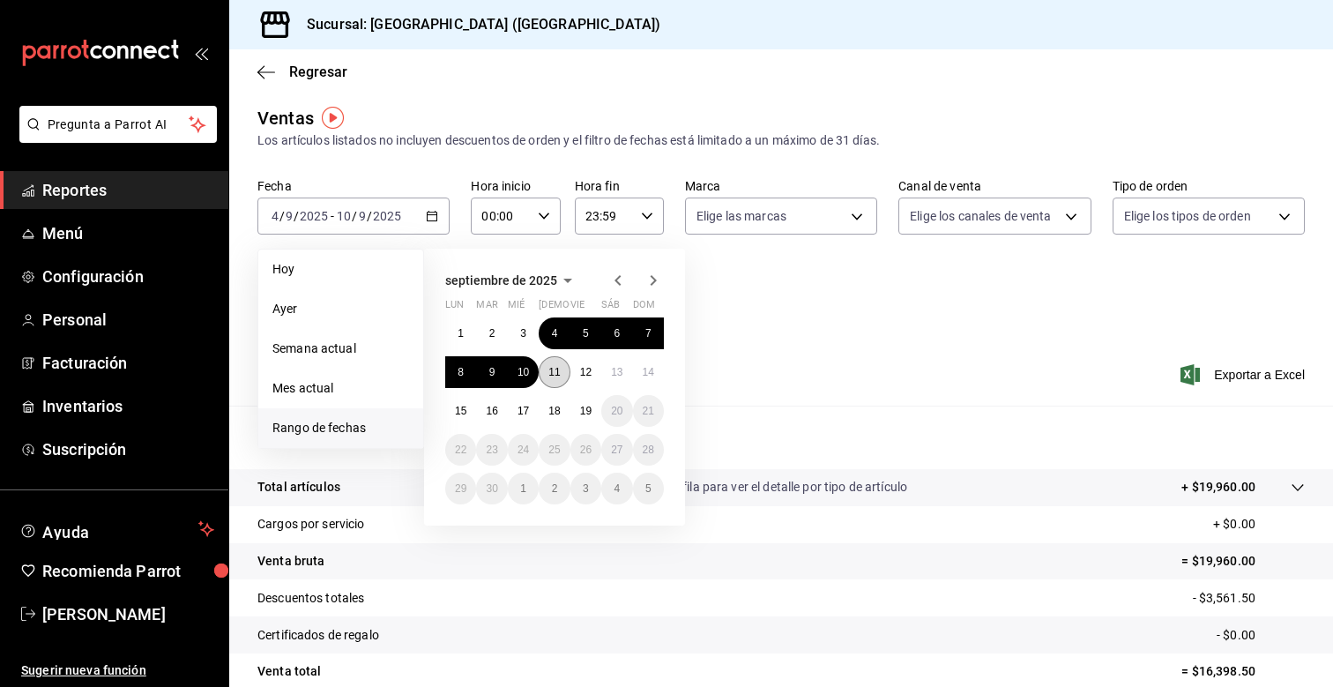
click at [555, 374] on abbr "11" at bounding box center [553, 372] width 11 height 12
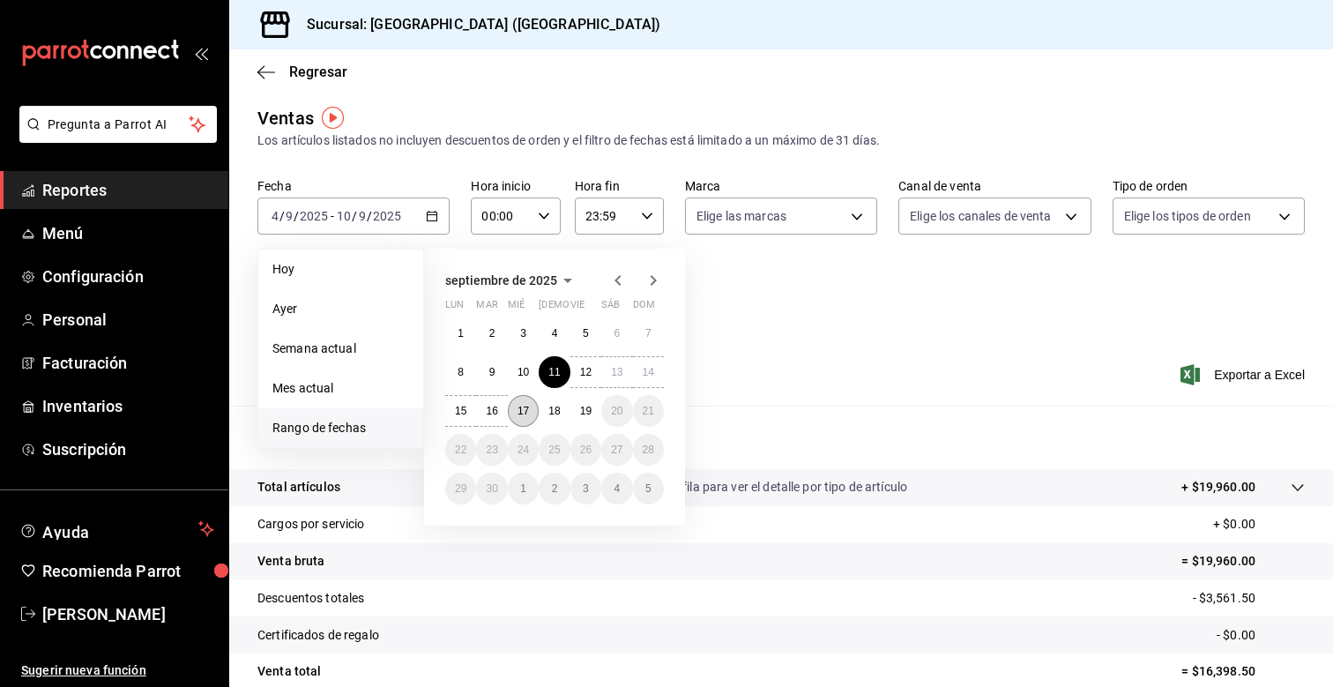
click at [531, 406] on button "17" at bounding box center [523, 411] width 31 height 32
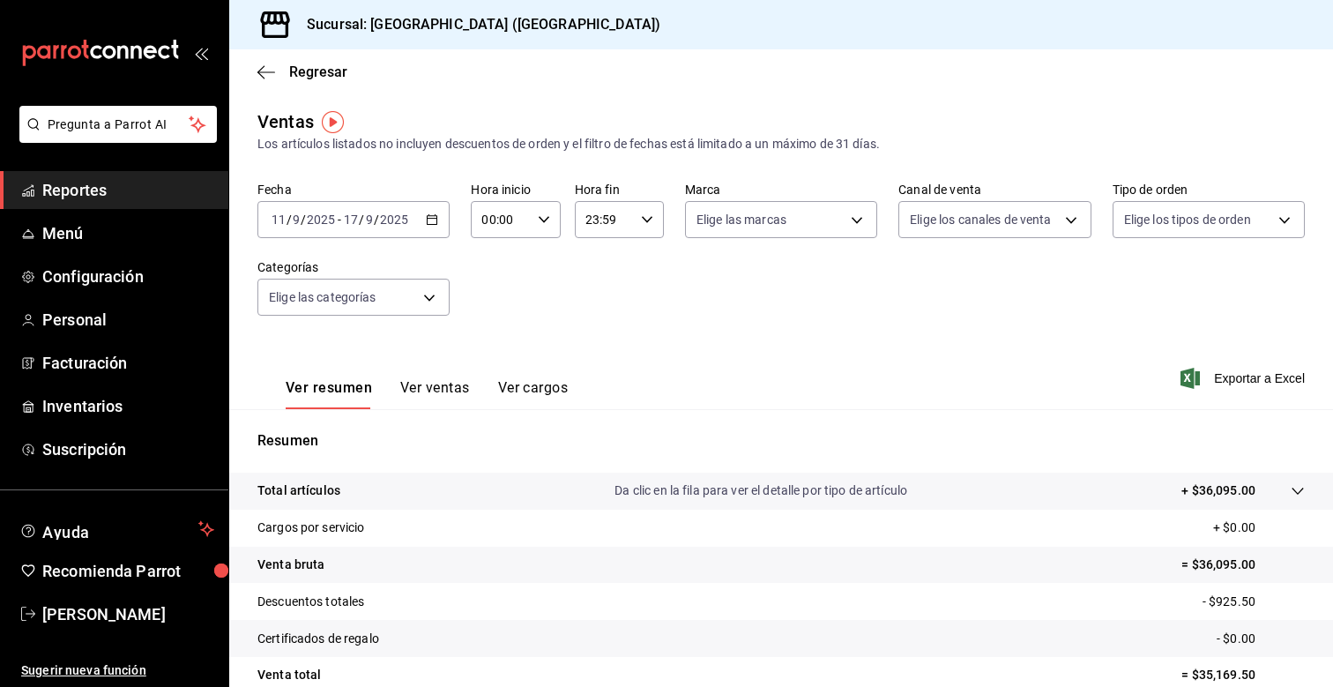
click at [437, 224] on icon "button" at bounding box center [432, 219] width 12 height 12
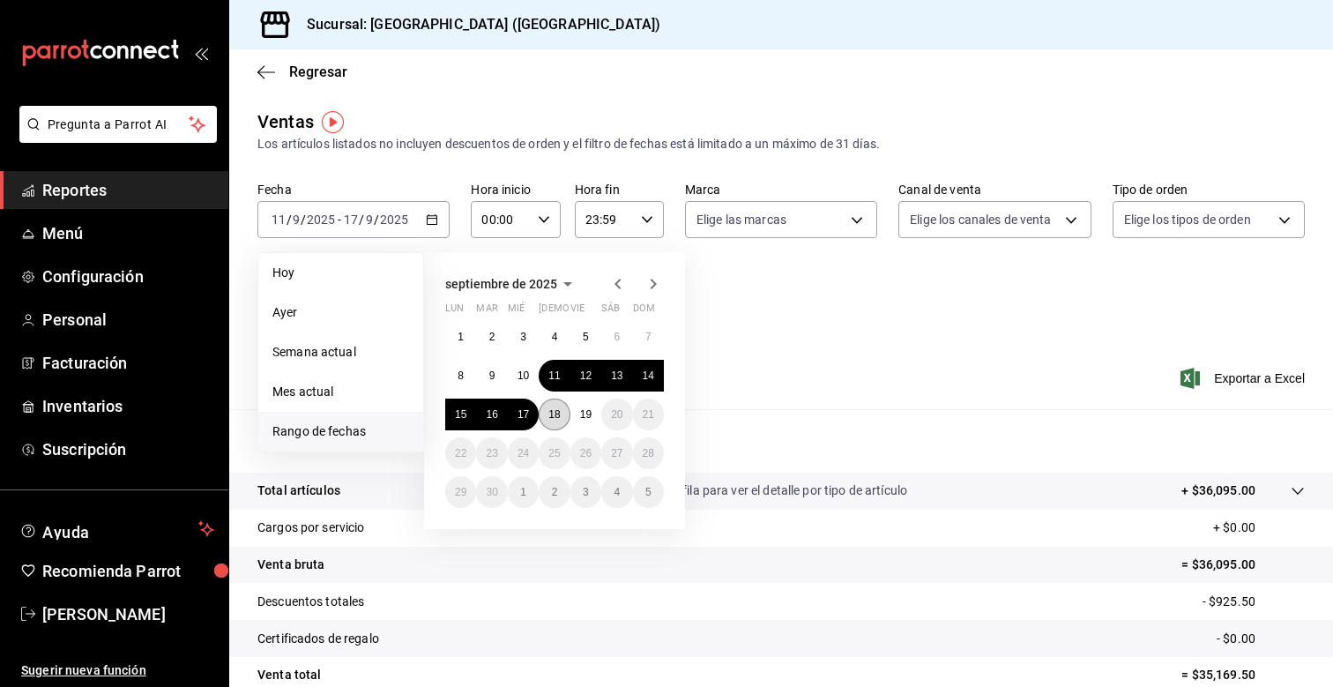
click at [558, 408] on abbr "18" at bounding box center [553, 414] width 11 height 12
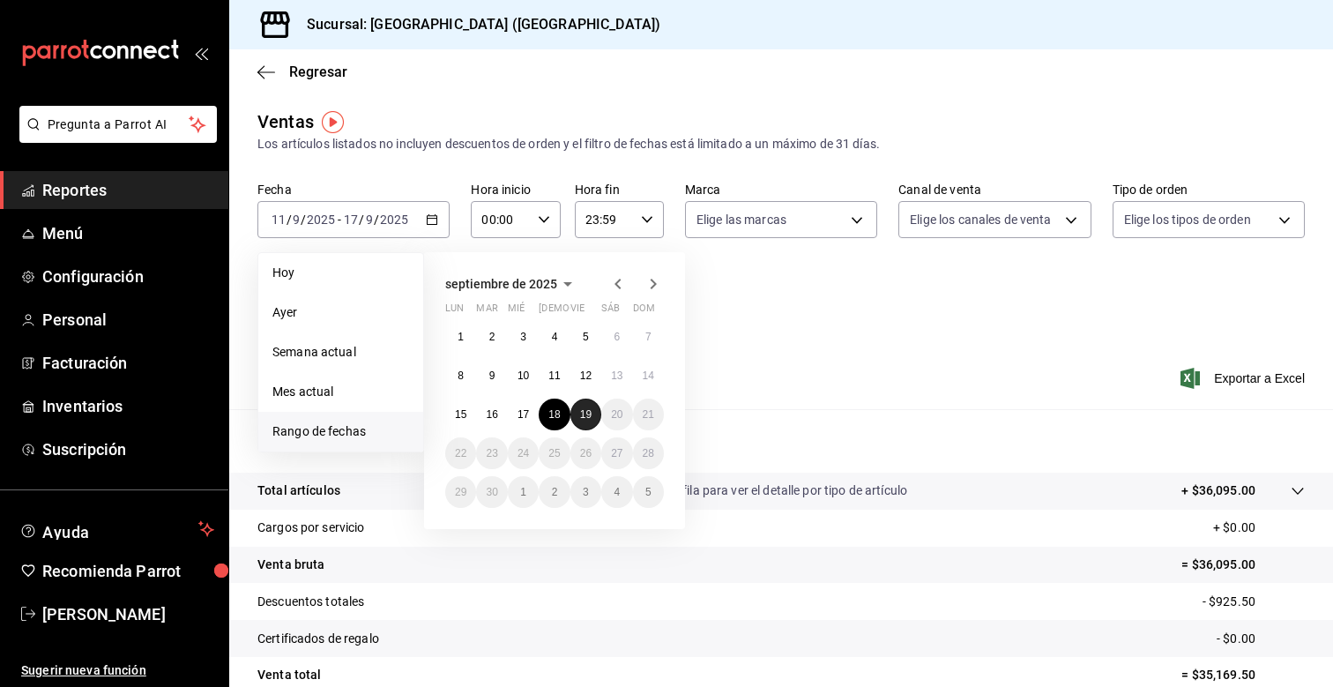
click at [589, 413] on abbr "19" at bounding box center [585, 414] width 11 height 12
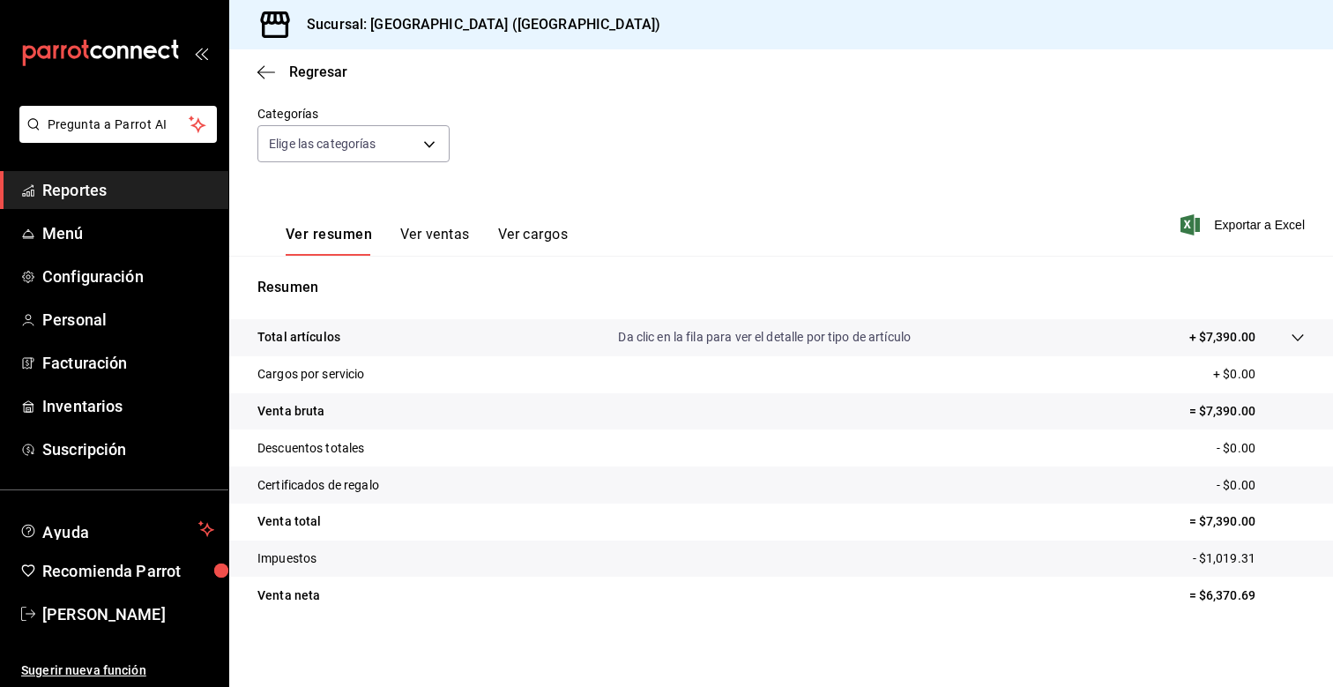
scroll to position [158, 0]
